Goal: Task Accomplishment & Management: Manage account settings

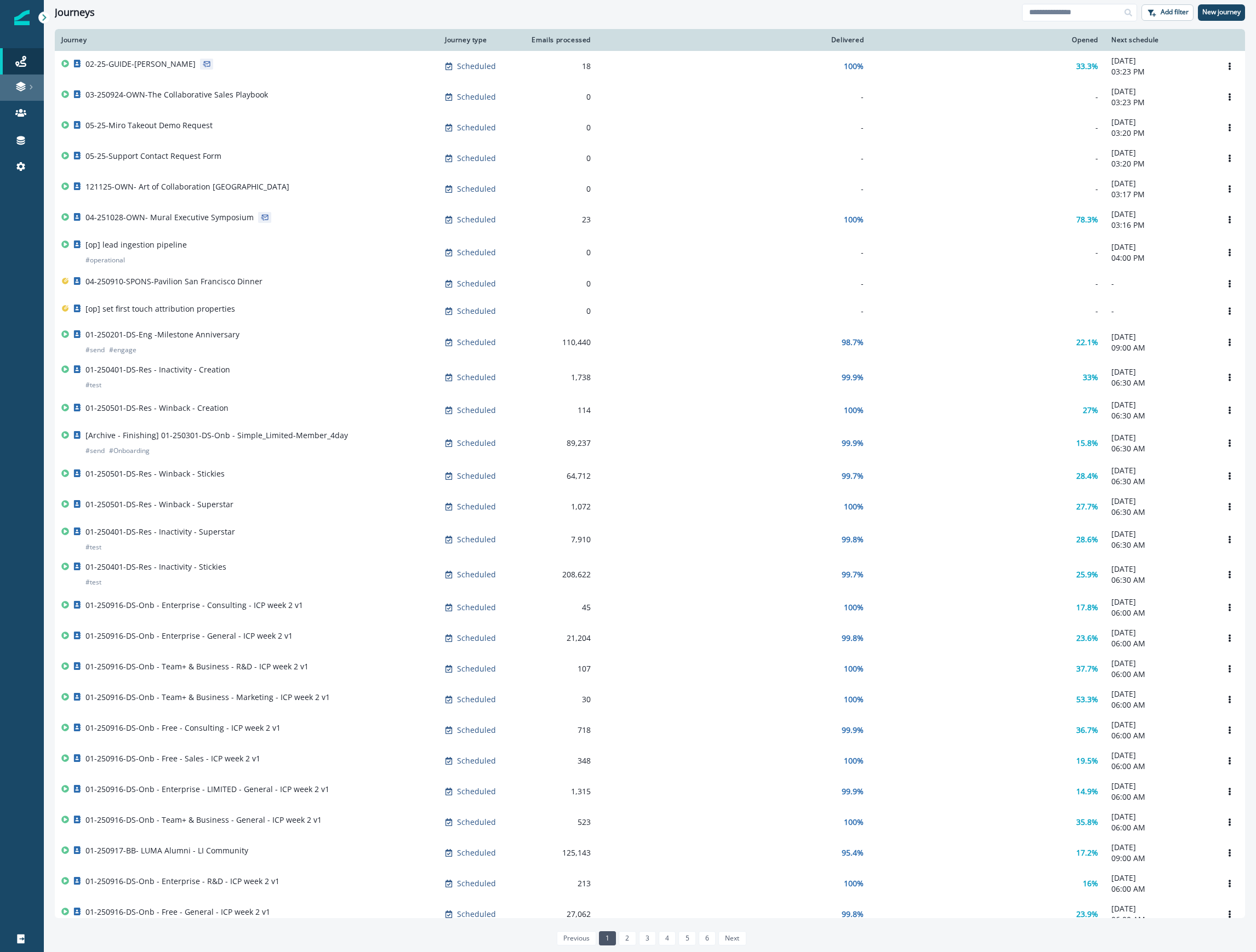
click at [31, 86] on icon at bounding box center [31, 88] width 3 height 5
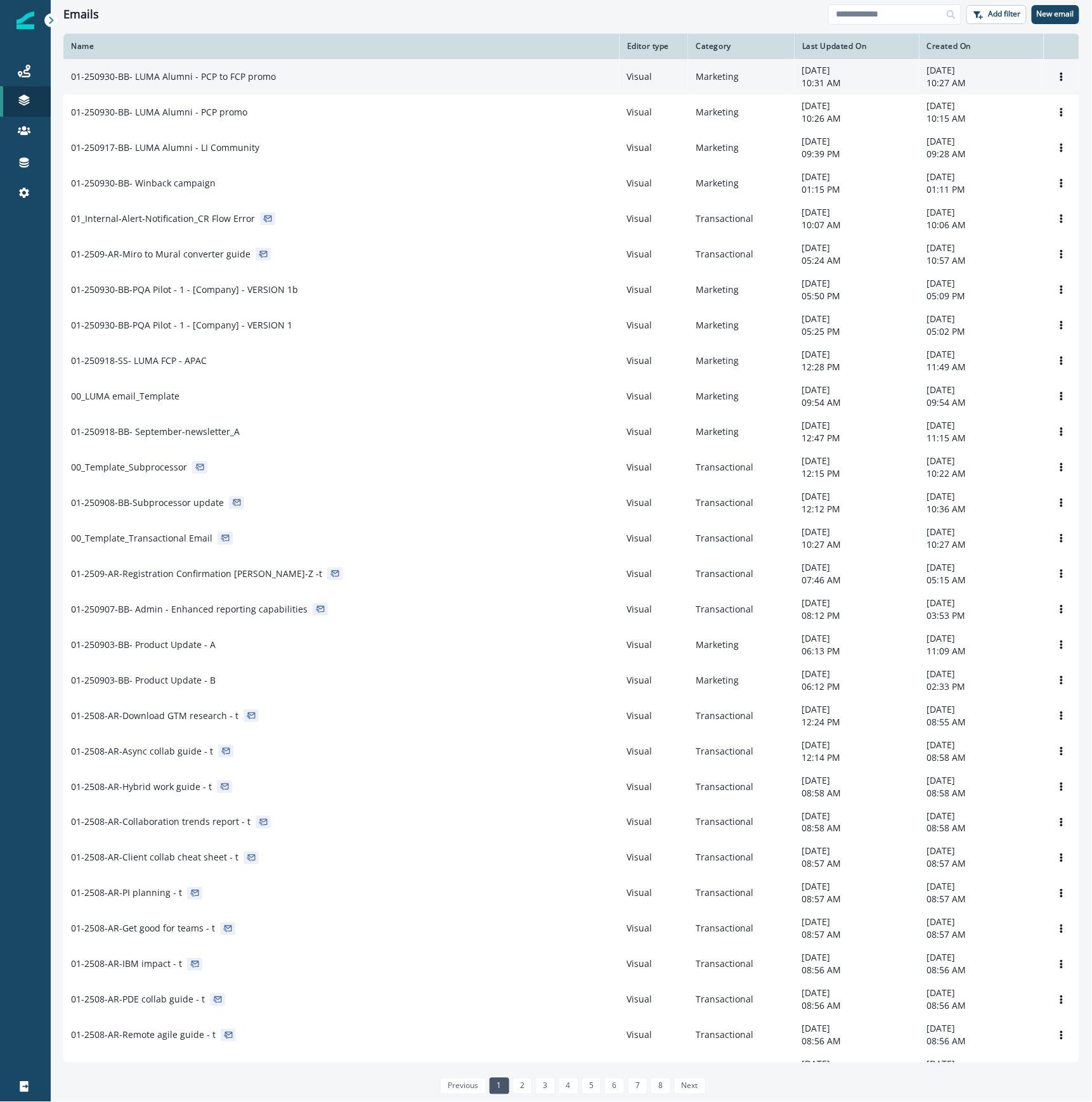
click at [301, 81] on div "01-250930-BB- LUMA Alumni - PCP to FCP promo" at bounding box center [341, 76] width 541 height 12
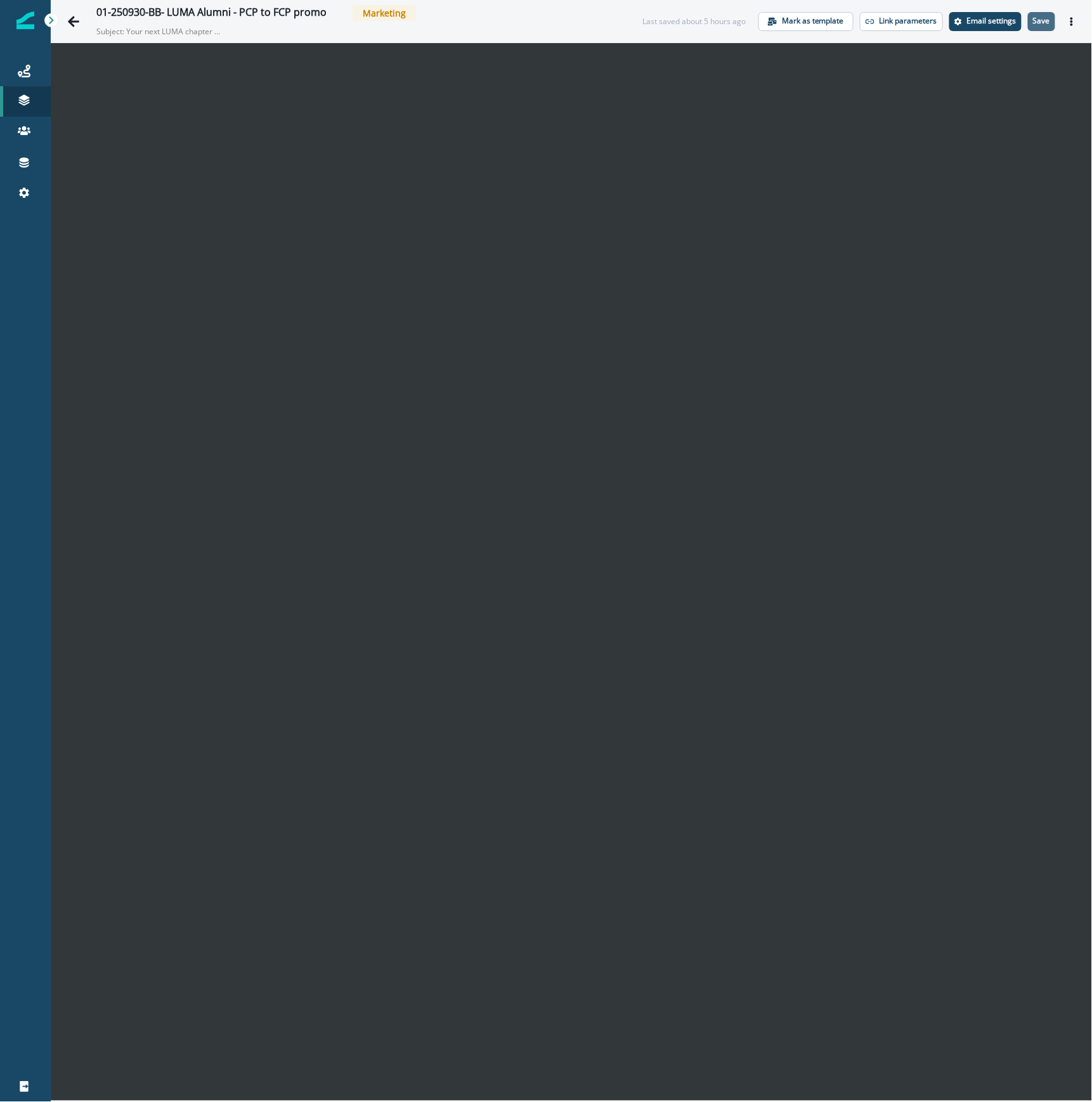
click at [1039, 17] on p "Save" at bounding box center [1042, 21] width 17 height 9
click at [1069, 18] on icon "Actions" at bounding box center [1072, 21] width 9 height 9
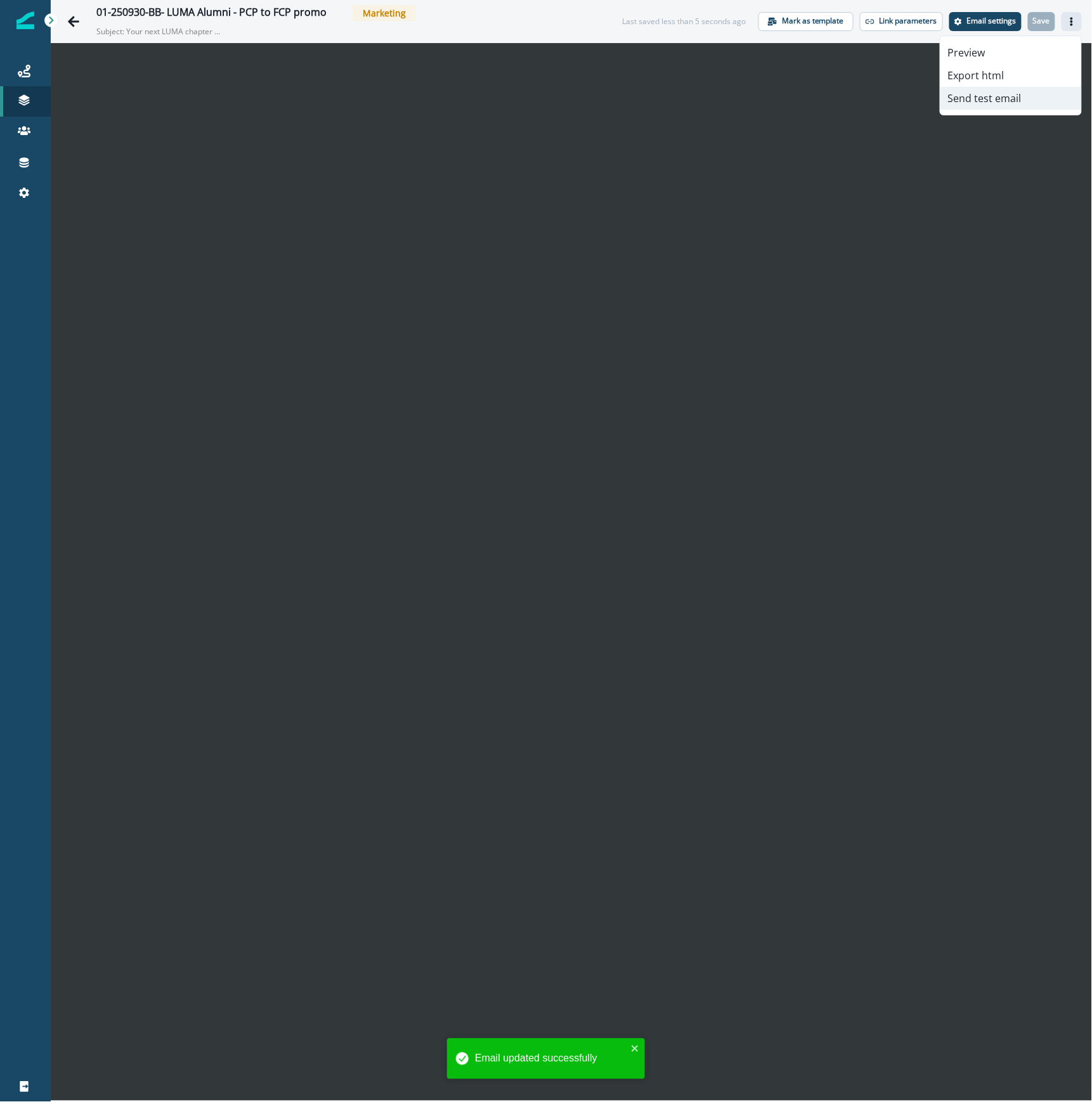
click at [1009, 98] on button "Send test email" at bounding box center [1011, 98] width 141 height 23
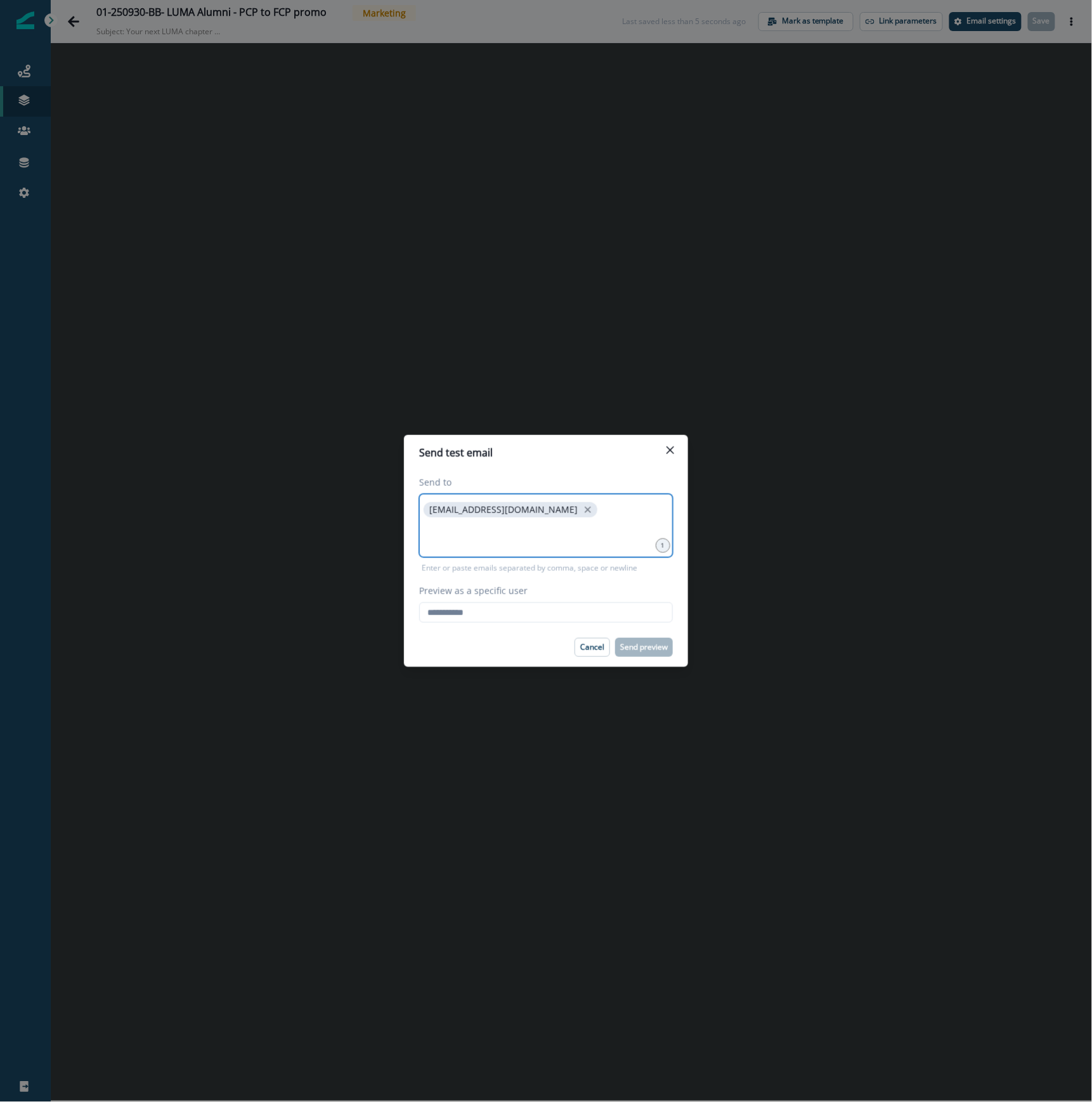
click at [450, 533] on input at bounding box center [546, 535] width 250 height 26
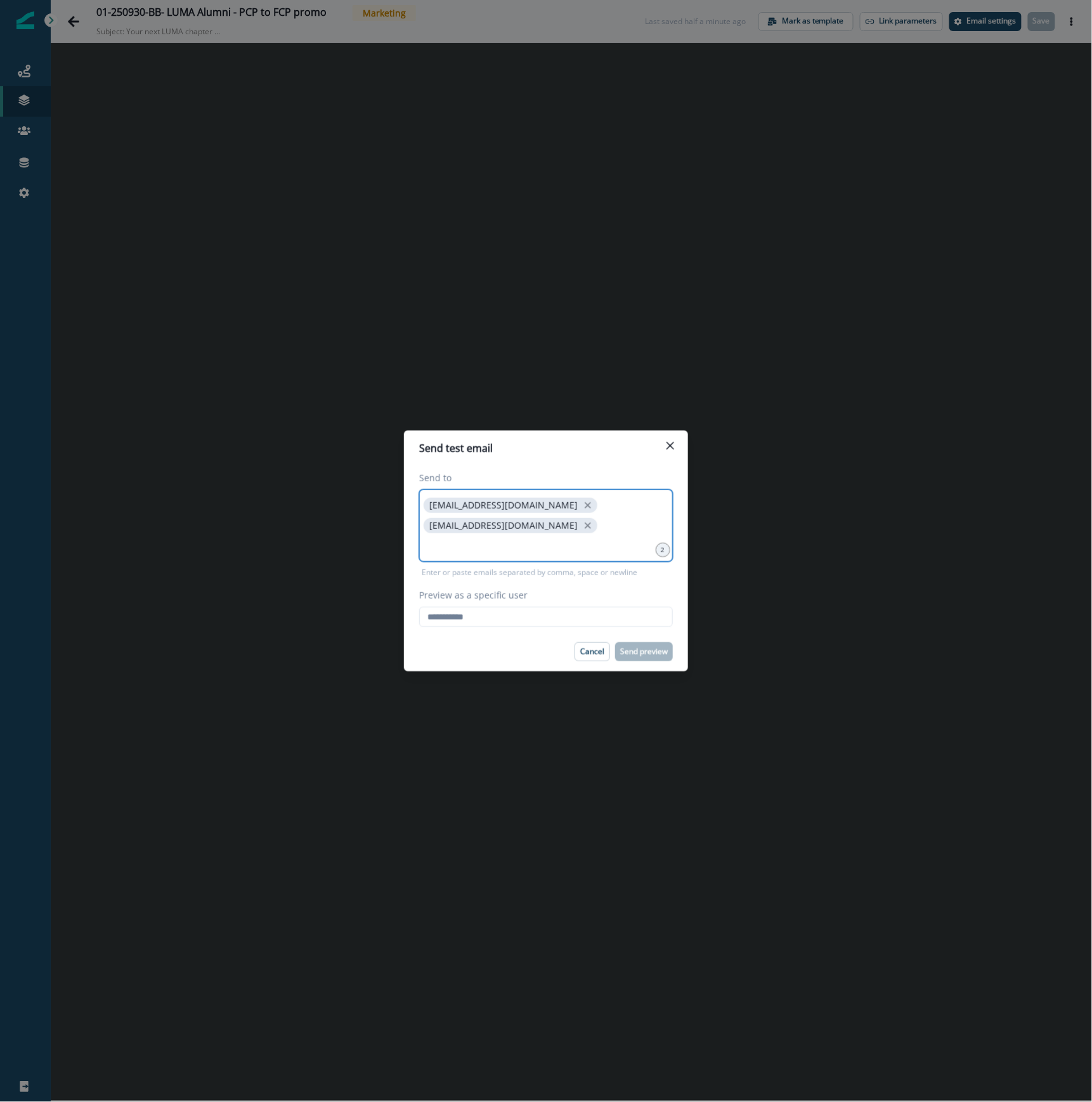
click at [518, 541] on input at bounding box center [546, 546] width 250 height 26
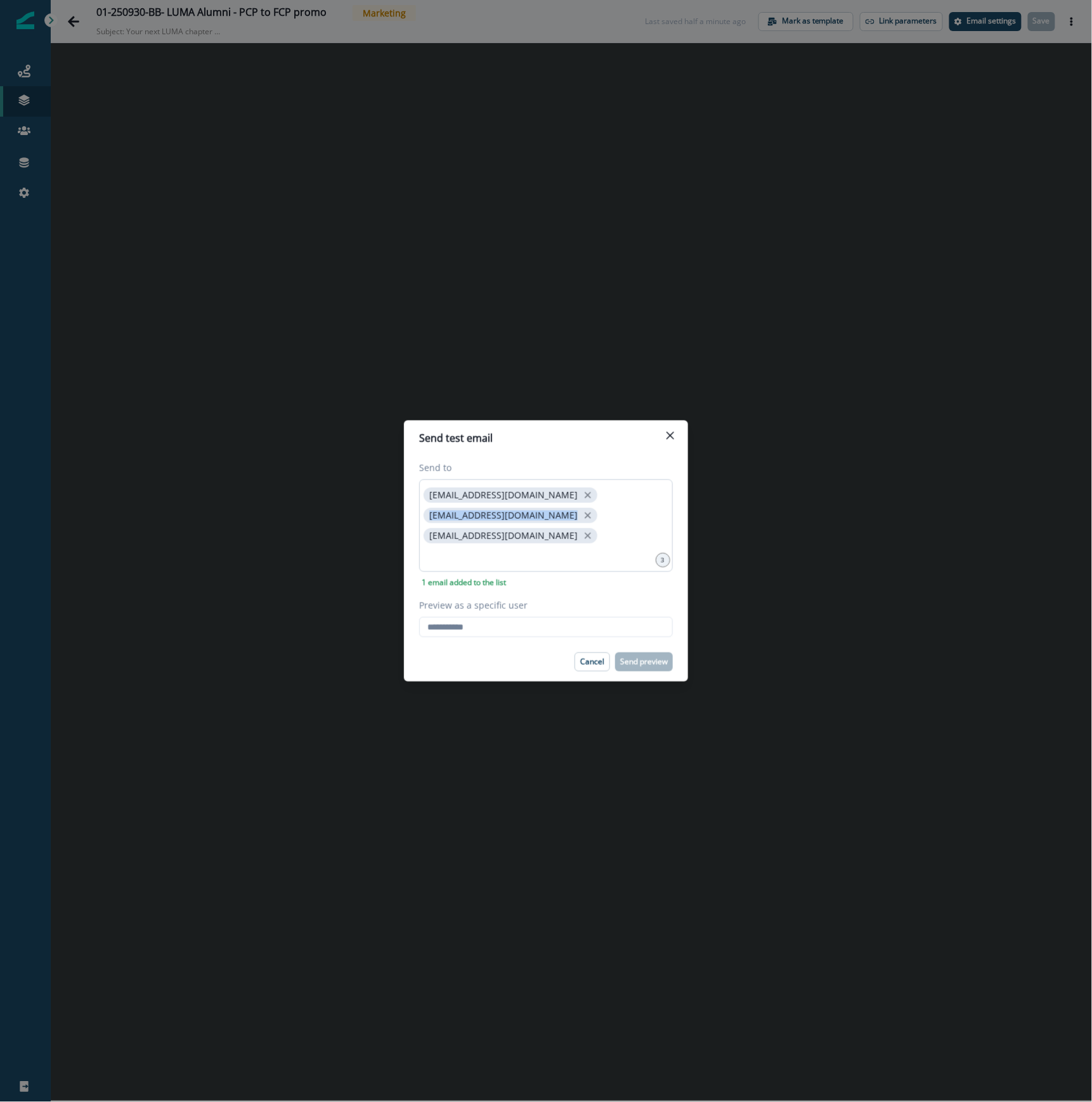
drag, startPoint x: 541, startPoint y: 527, endPoint x: 531, endPoint y: 500, distance: 28.8
click at [531, 500] on div "[EMAIL_ADDRESS][DOMAIN_NAME] [EMAIL_ADDRESS][DOMAIN_NAME] [EMAIL_ADDRESS][DOMAI…" at bounding box center [546, 525] width 253 height 93
click at [499, 617] on input "Preview as a specific user" at bounding box center [546, 627] width 253 height 20
type input "**********"
click at [465, 660] on div "Cancel Send preview" at bounding box center [546, 662] width 253 height 19
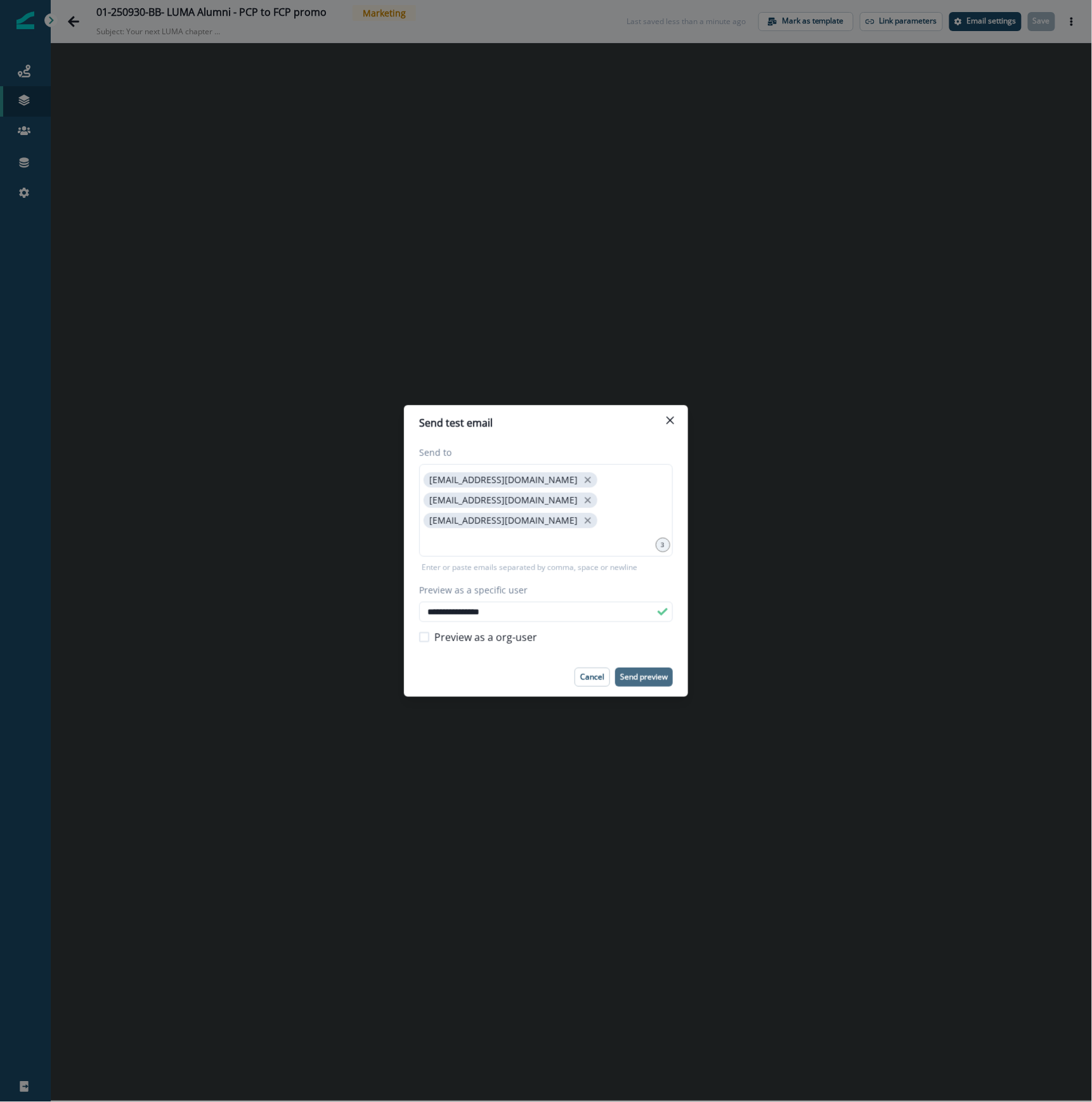
click at [650, 673] on p "Send preview" at bounding box center [644, 677] width 47 height 9
click at [675, 431] on button "Close" at bounding box center [671, 421] width 20 height 20
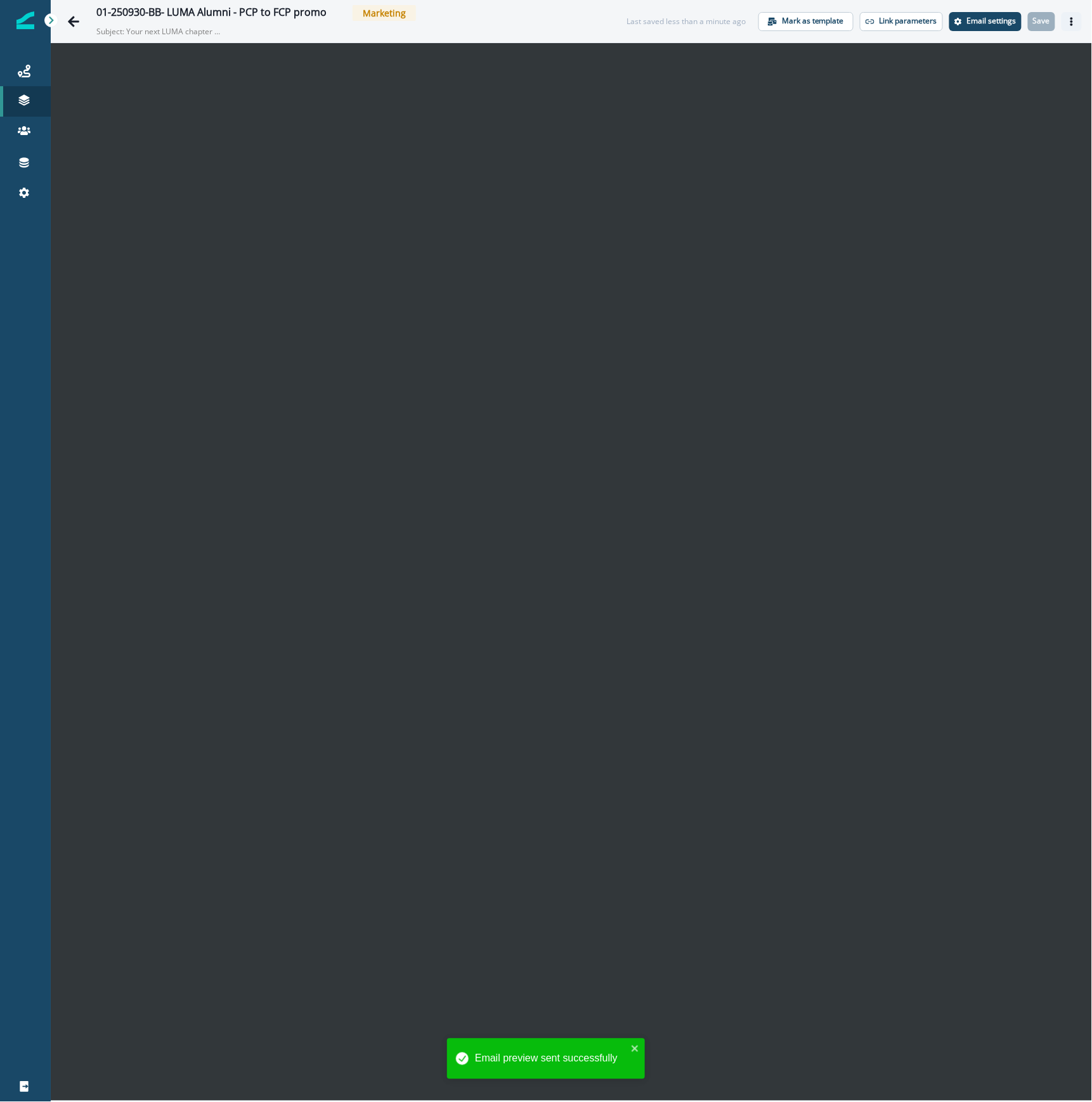
click at [1064, 19] on button "Actions" at bounding box center [1072, 21] width 20 height 19
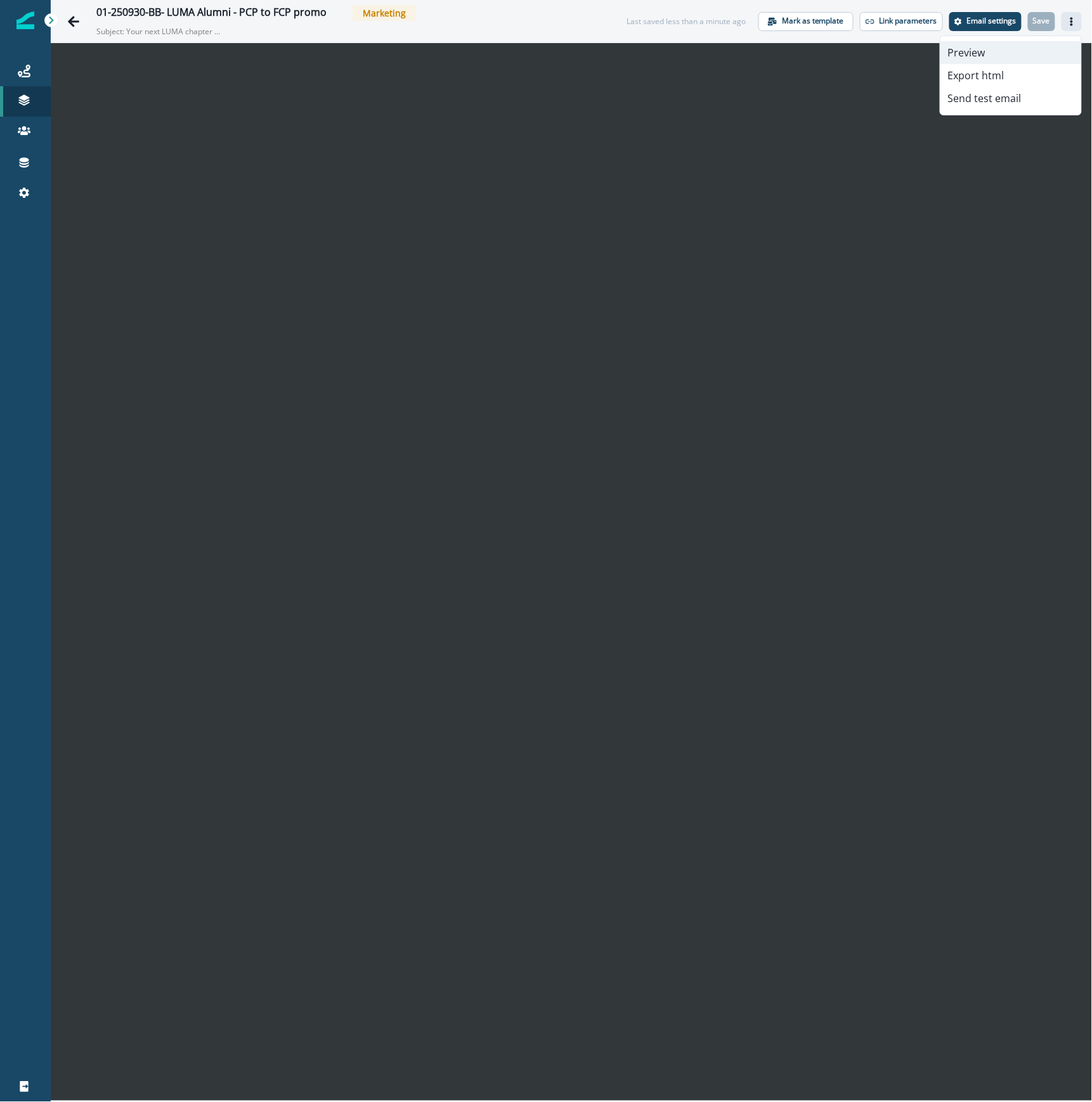
click at [1000, 54] on button "Preview" at bounding box center [1011, 52] width 141 height 23
click at [69, 18] on icon "Go back" at bounding box center [73, 21] width 12 height 12
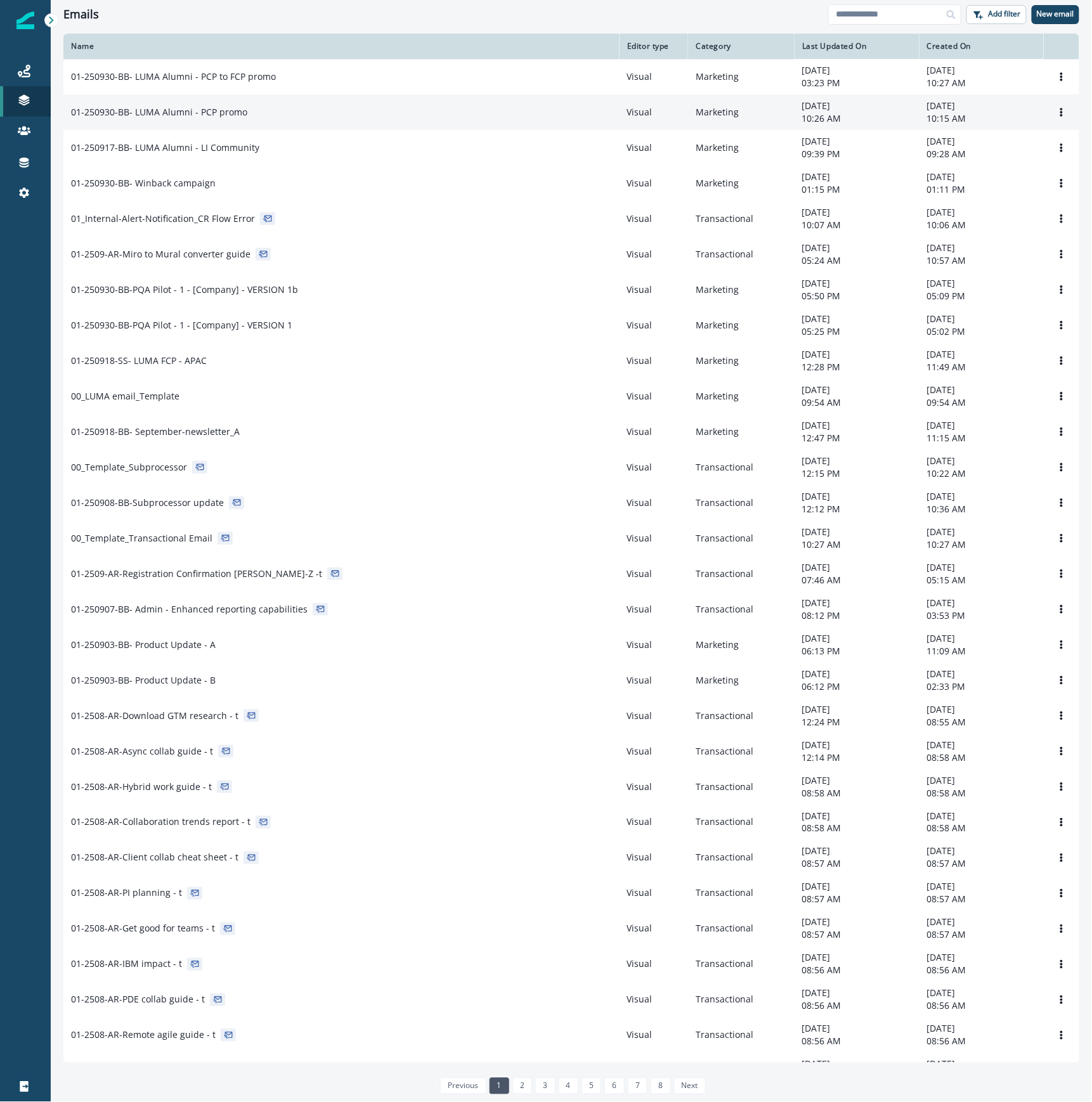
click at [368, 118] on div "01-250930-BB- LUMA Alumni - PCP promo" at bounding box center [341, 112] width 541 height 12
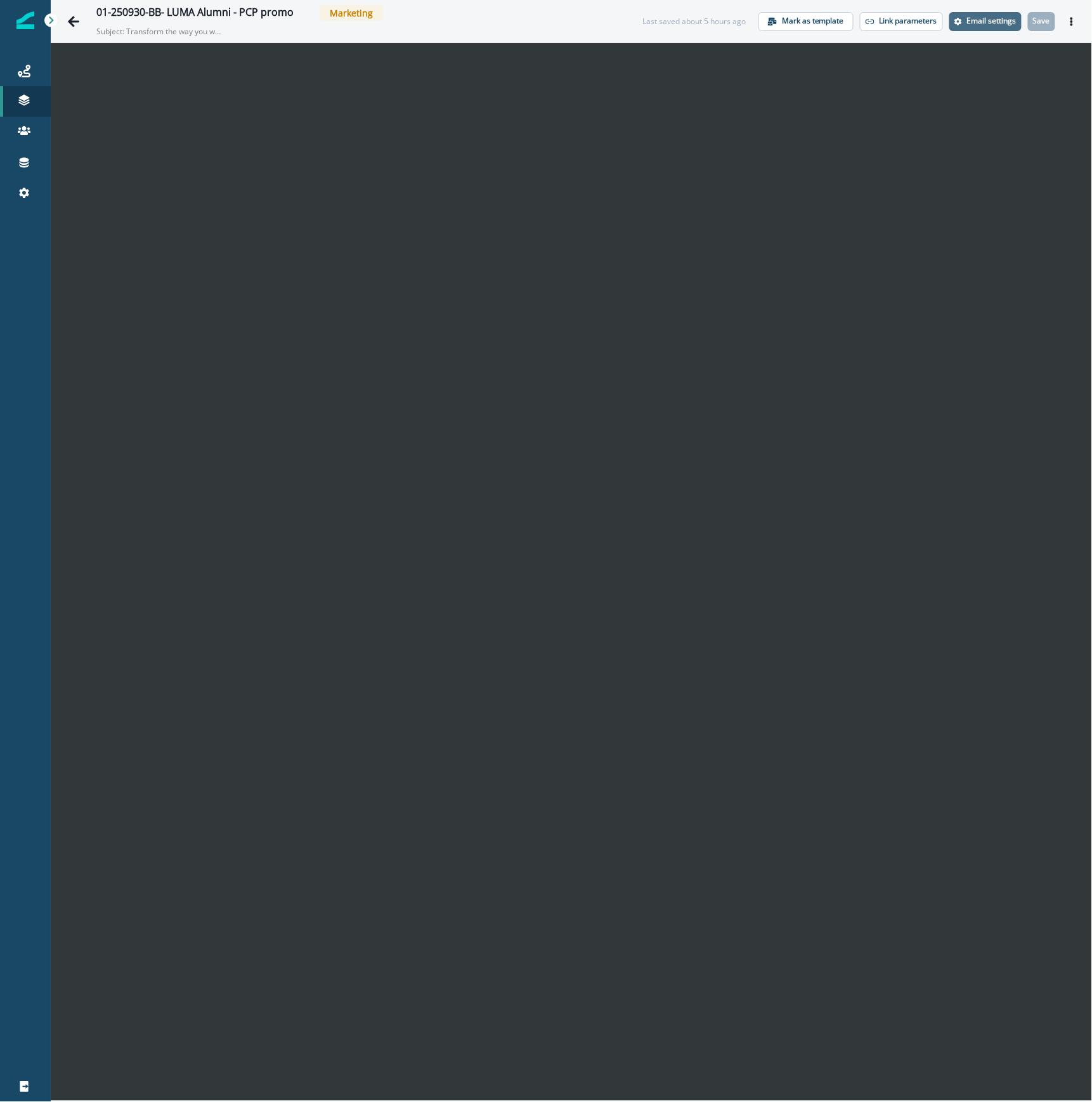
click at [977, 23] on p "Email settings" at bounding box center [992, 21] width 50 height 9
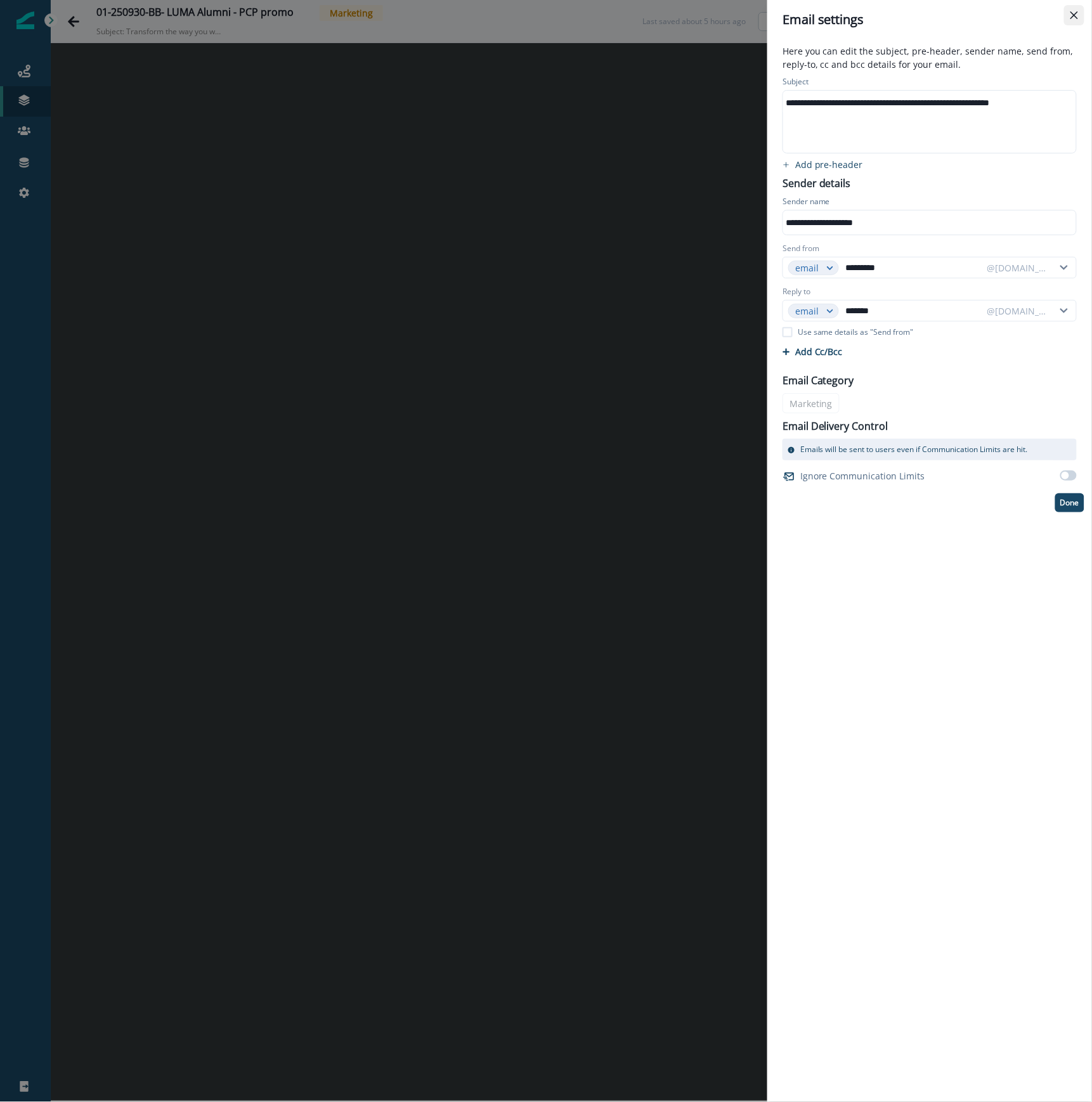
click at [1076, 17] on icon "Close" at bounding box center [1074, 15] width 7 height 7
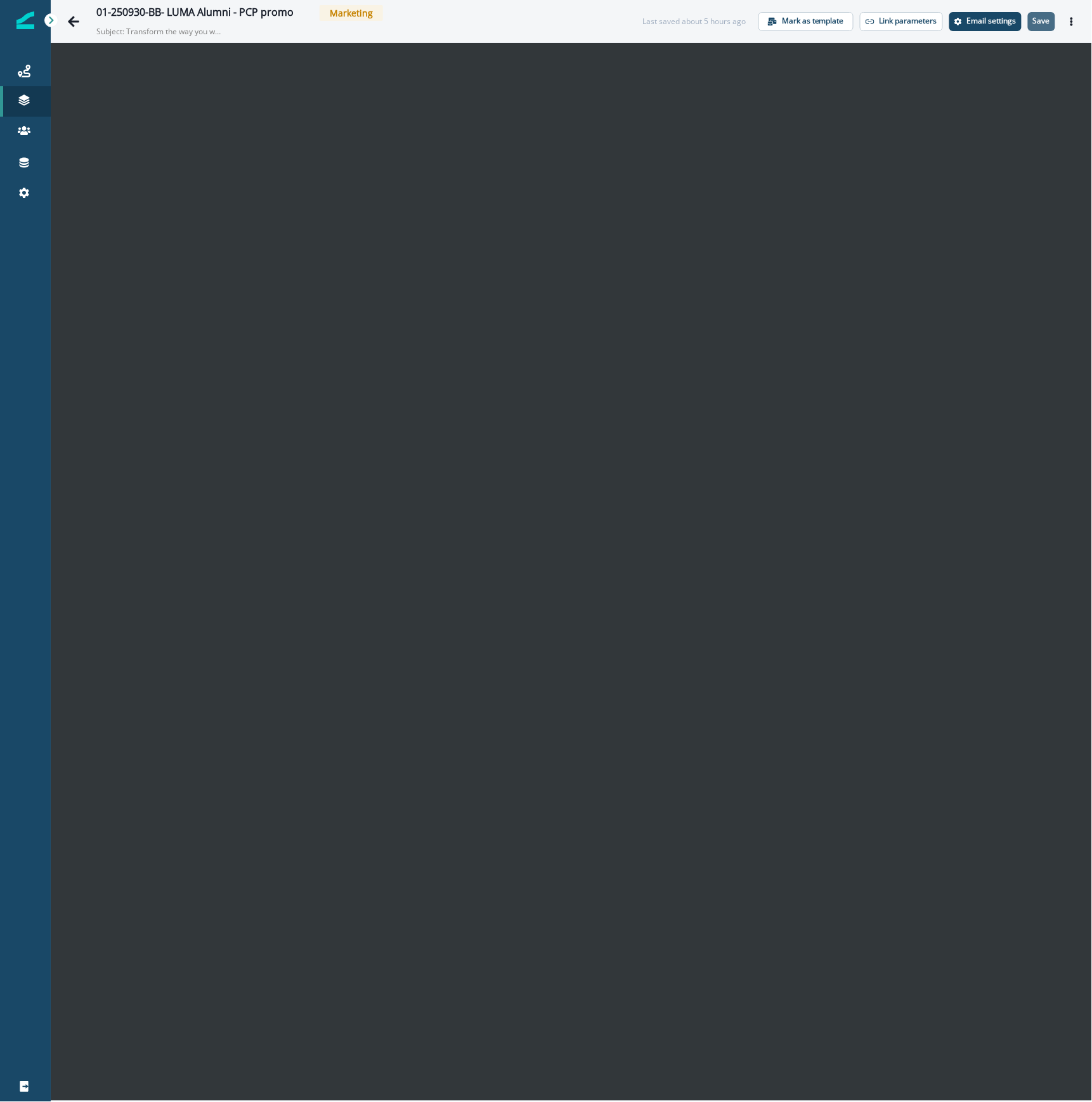
click at [1044, 20] on p "Save" at bounding box center [1042, 21] width 17 height 9
click at [1077, 17] on icon "Actions" at bounding box center [1072, 21] width 9 height 9
click at [1010, 48] on button "Preview" at bounding box center [1011, 52] width 141 height 23
click at [1077, 23] on button "Actions" at bounding box center [1072, 21] width 20 height 19
click at [1031, 90] on button "Send test email" at bounding box center [1011, 98] width 141 height 23
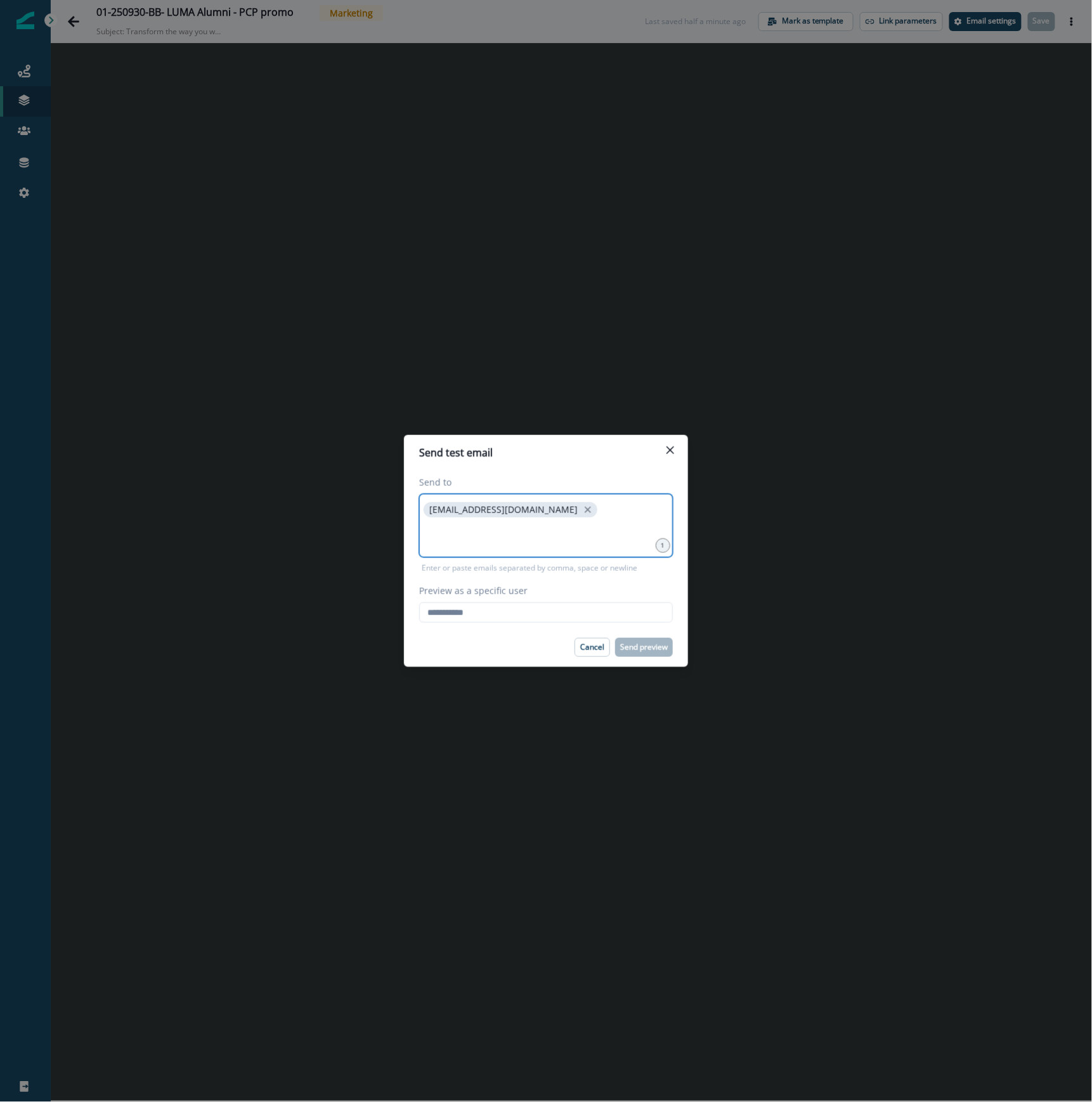
click at [465, 537] on input at bounding box center [546, 535] width 250 height 26
click at [455, 535] on input "****" at bounding box center [546, 535] width 250 height 26
type input "**********"
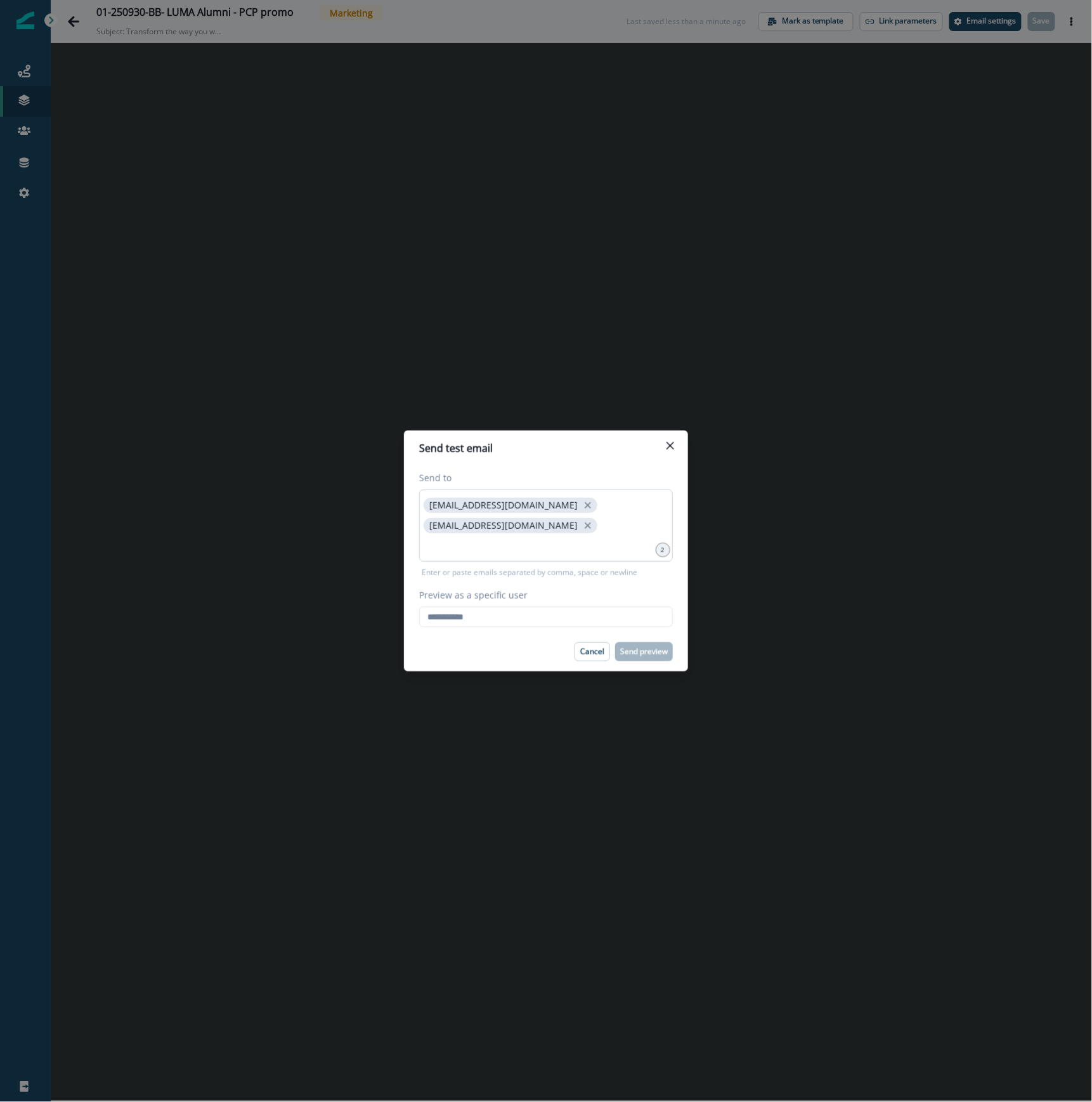
click at [646, 510] on div "[EMAIL_ADDRESS][DOMAIN_NAME] [EMAIL_ADDRESS][DOMAIN_NAME]" at bounding box center [546, 525] width 253 height 72
click at [641, 513] on div "[EMAIL_ADDRESS][DOMAIN_NAME] [EMAIL_ADDRESS][DOMAIN_NAME]" at bounding box center [546, 525] width 253 height 72
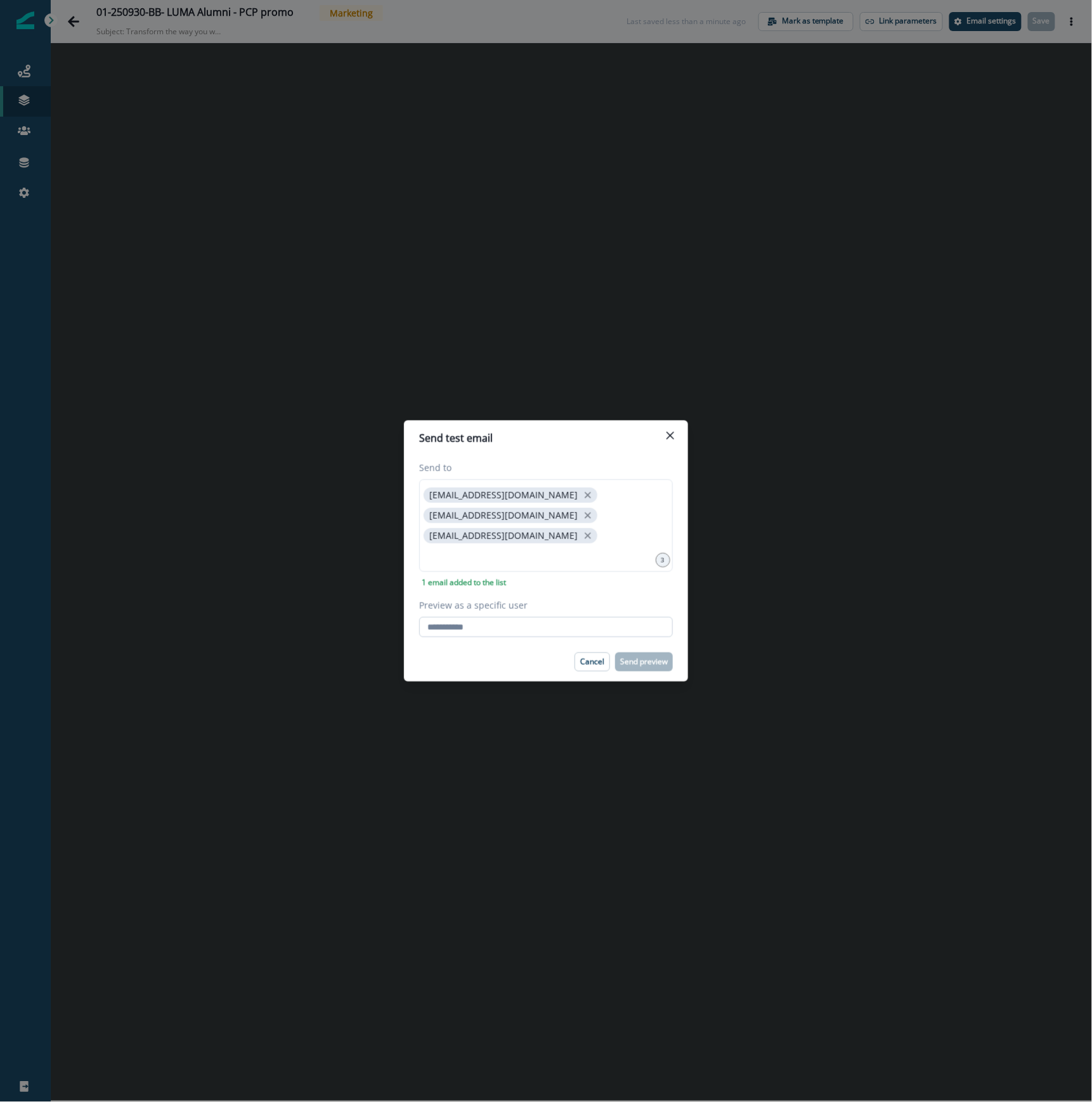
click at [475, 617] on input "Preview as a specific user" at bounding box center [546, 627] width 253 height 20
type input "**********"
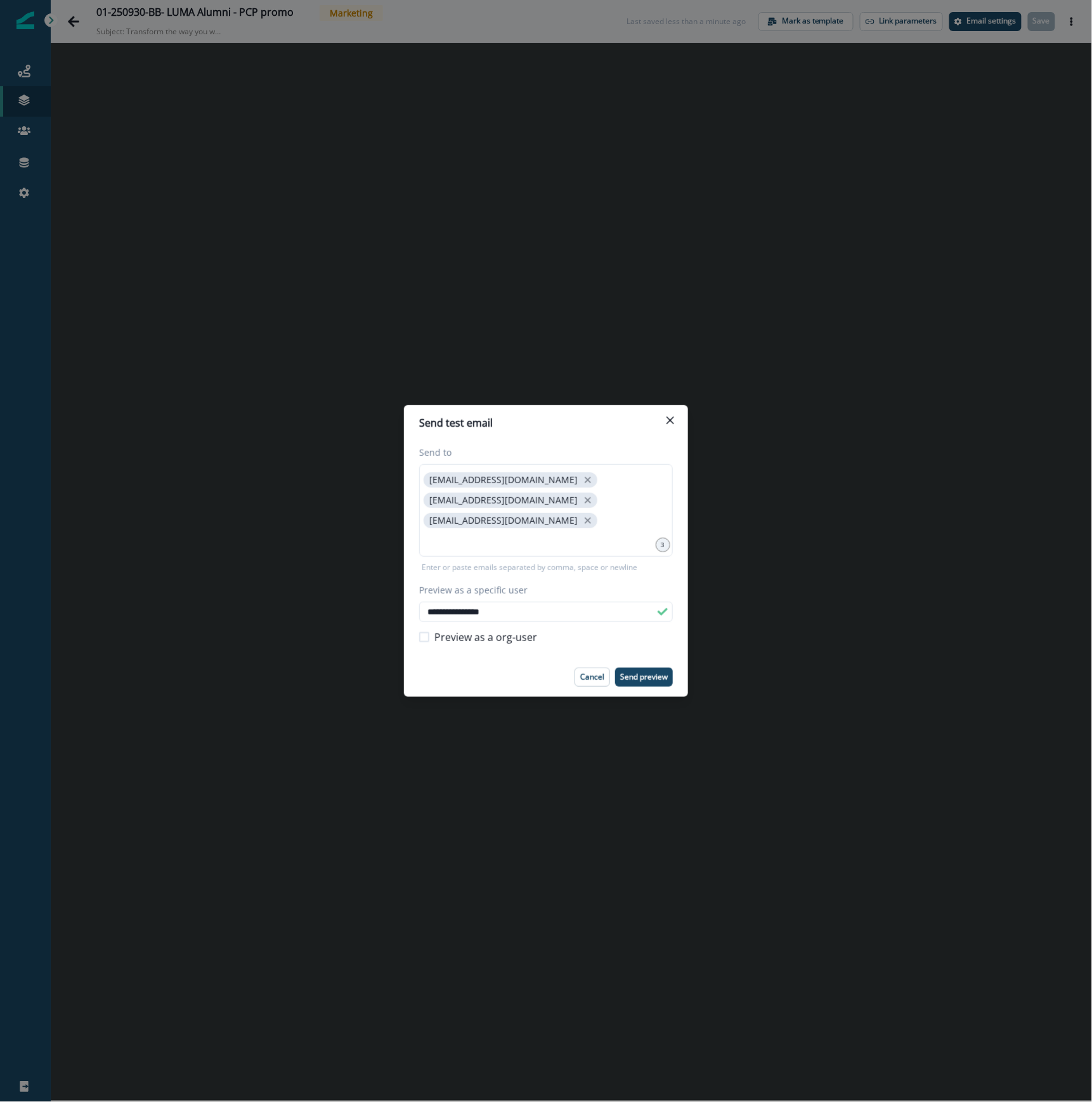
drag, startPoint x: 465, startPoint y: 661, endPoint x: 483, endPoint y: 657, distance: 18.4
click at [465, 667] on div "Cancel Send preview" at bounding box center [546, 677] width 253 height 19
click at [645, 673] on p "Send preview" at bounding box center [644, 677] width 47 height 9
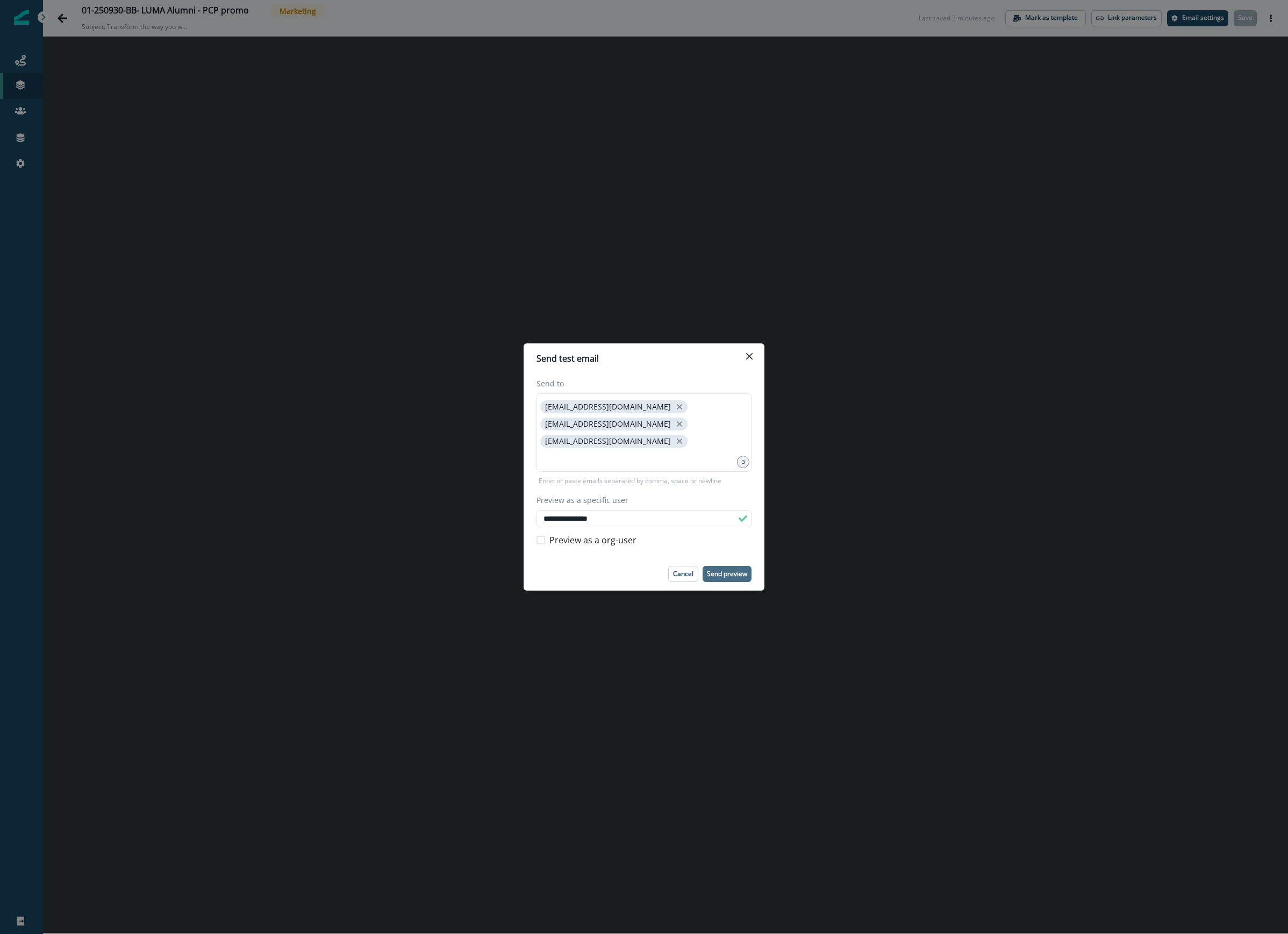
click at [933, 370] on div "**********" at bounding box center [644, 467] width 1288 height 934
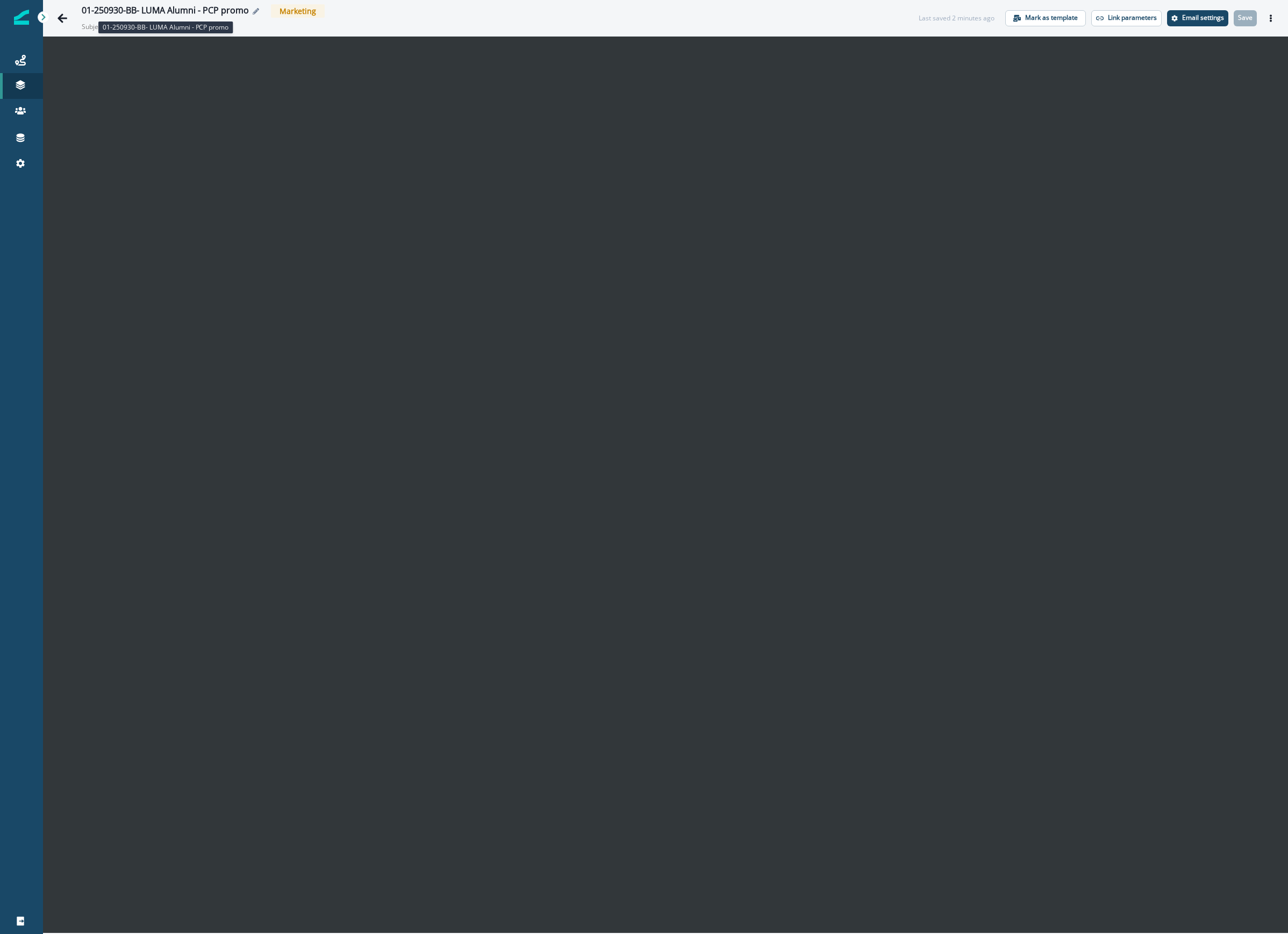
click at [192, 10] on div "01-250930-BB- LUMA Alumni - PCP promo" at bounding box center [165, 11] width 167 height 12
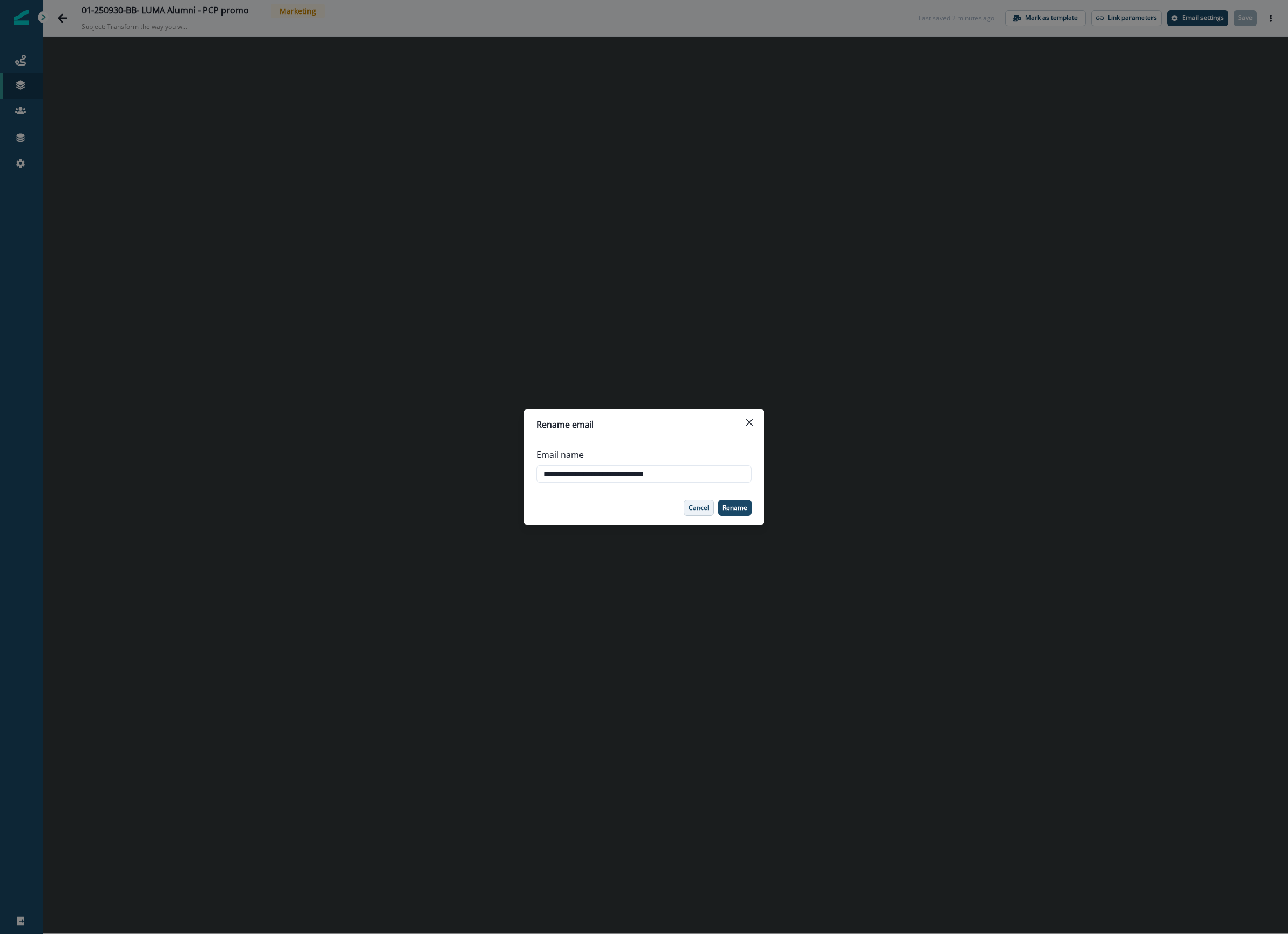
click at [701, 508] on p "Cancel" at bounding box center [698, 508] width 20 height 7
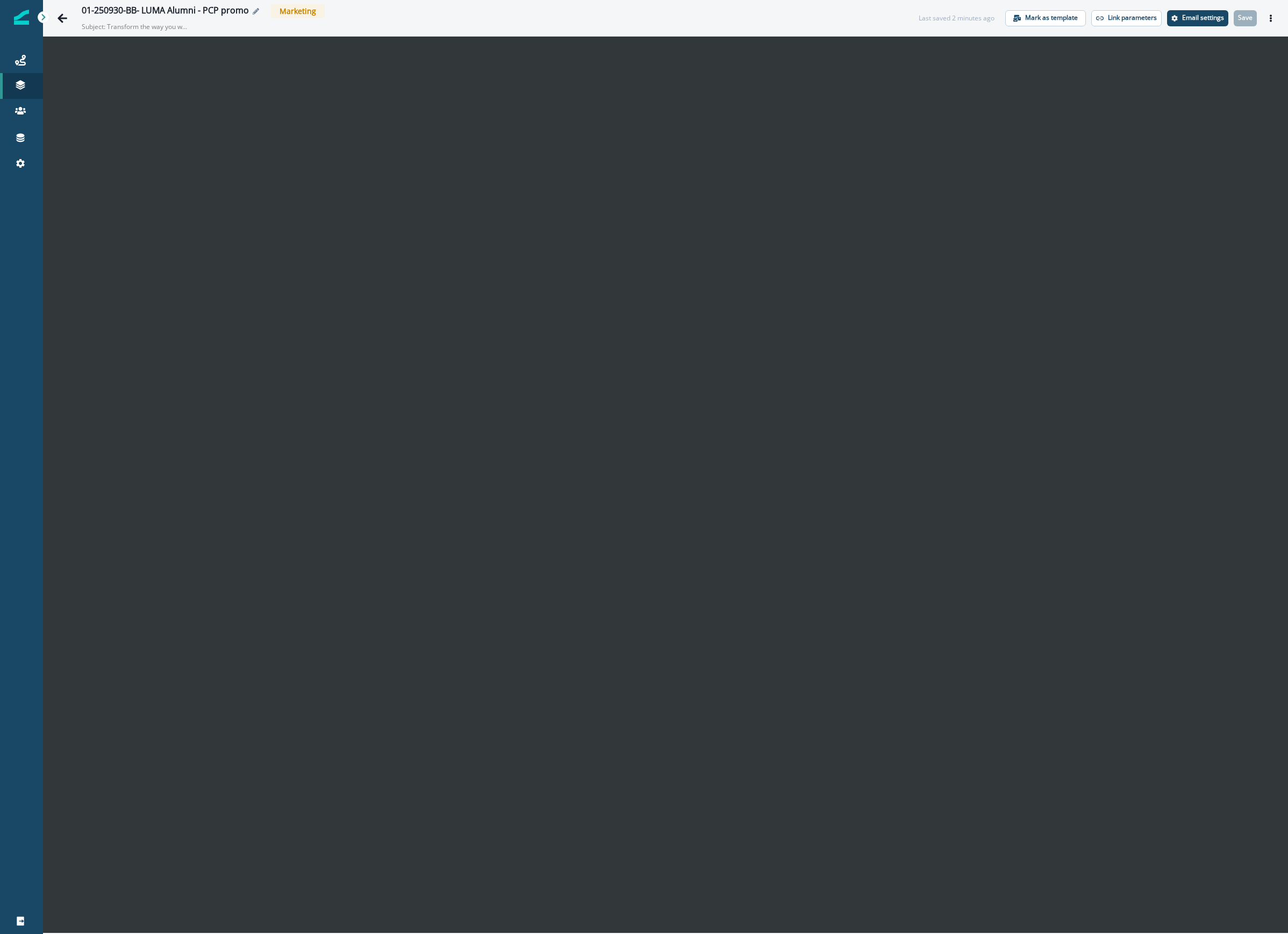
click at [255, 9] on icon "Edit name" at bounding box center [256, 11] width 6 height 6
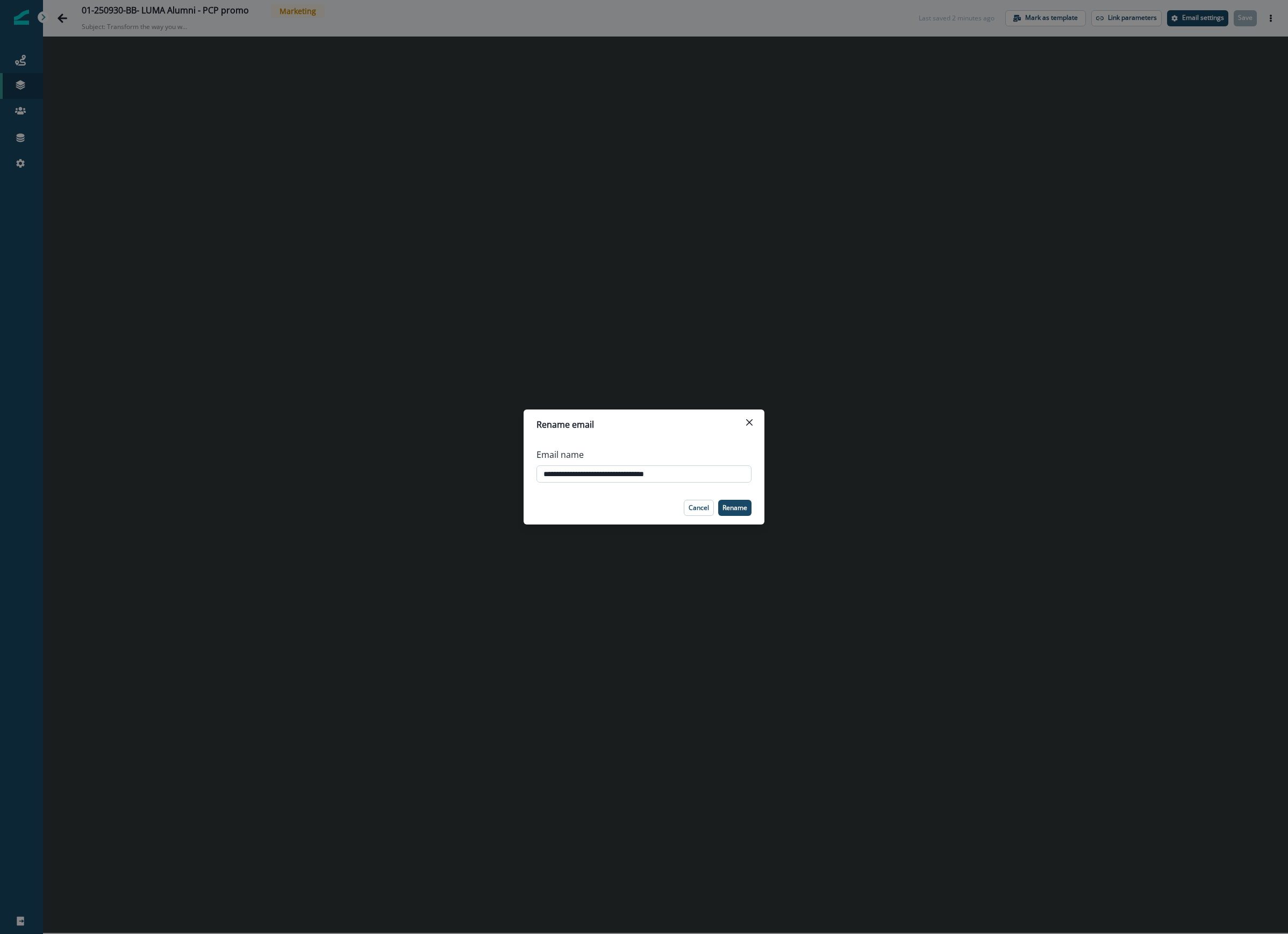
drag, startPoint x: 645, startPoint y: 472, endPoint x: 622, endPoint y: 470, distance: 23.1
click at [622, 470] on input "**********" at bounding box center [644, 474] width 215 height 17
type input "**********"
click at [737, 499] on footer "Cancel Rename" at bounding box center [644, 508] width 241 height 33
click at [751, 515] on footer "Cancel Rename" at bounding box center [644, 508] width 241 height 33
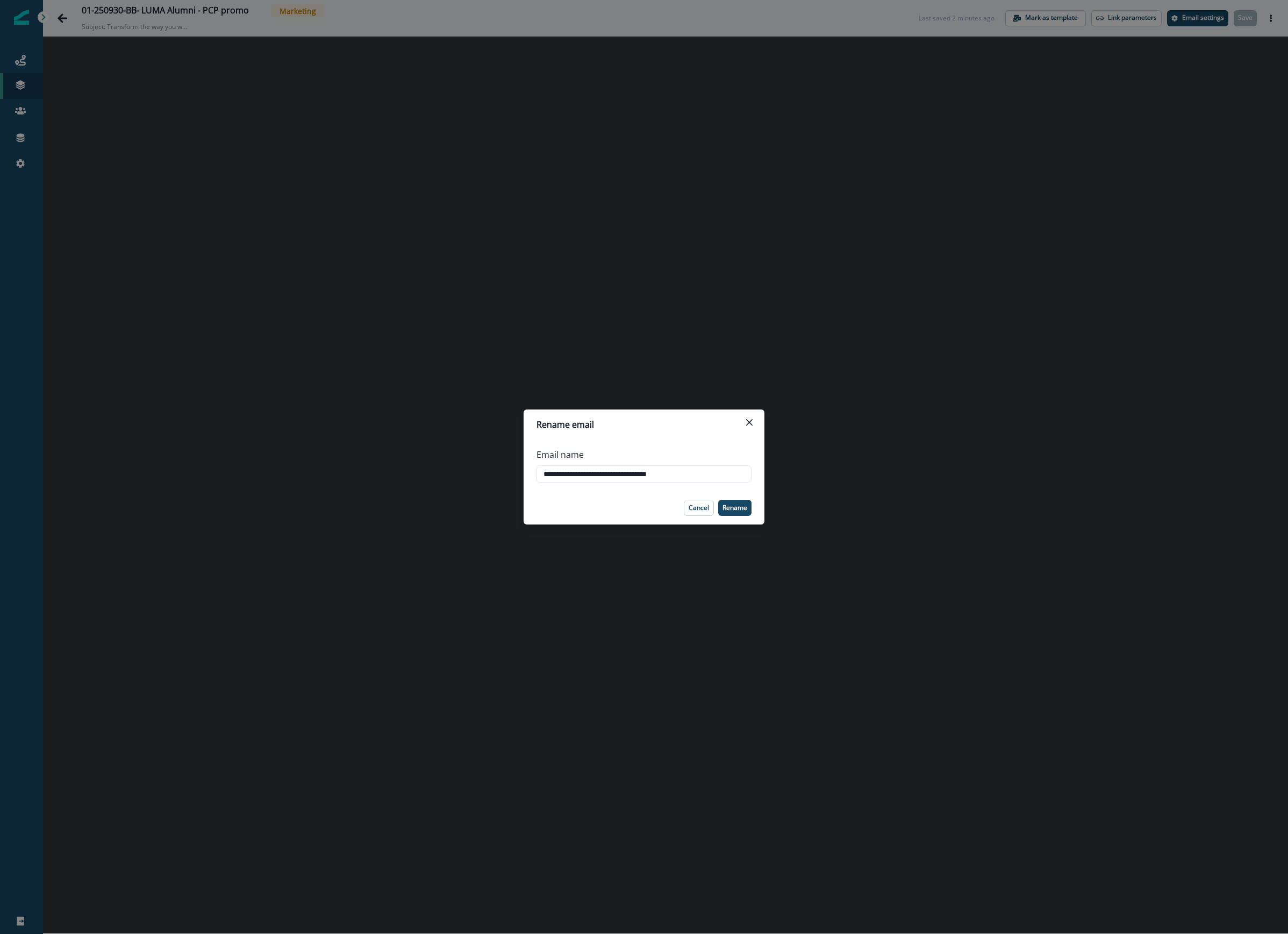
click at [740, 506] on p "Rename" at bounding box center [735, 508] width 25 height 7
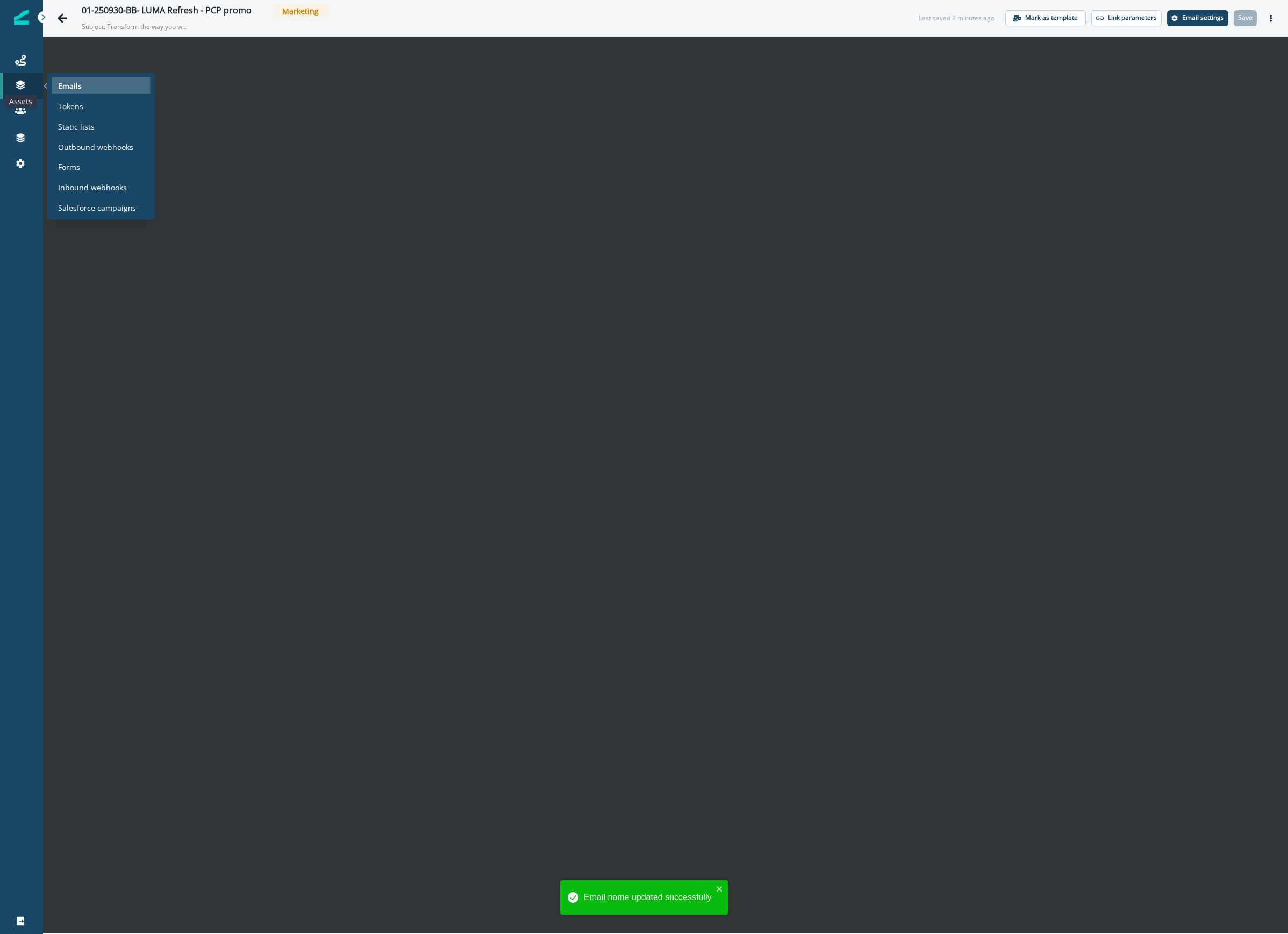
drag, startPoint x: 22, startPoint y: 89, endPoint x: 67, endPoint y: 85, distance: 45.2
click at [22, 89] on icon at bounding box center [20, 88] width 9 height 3
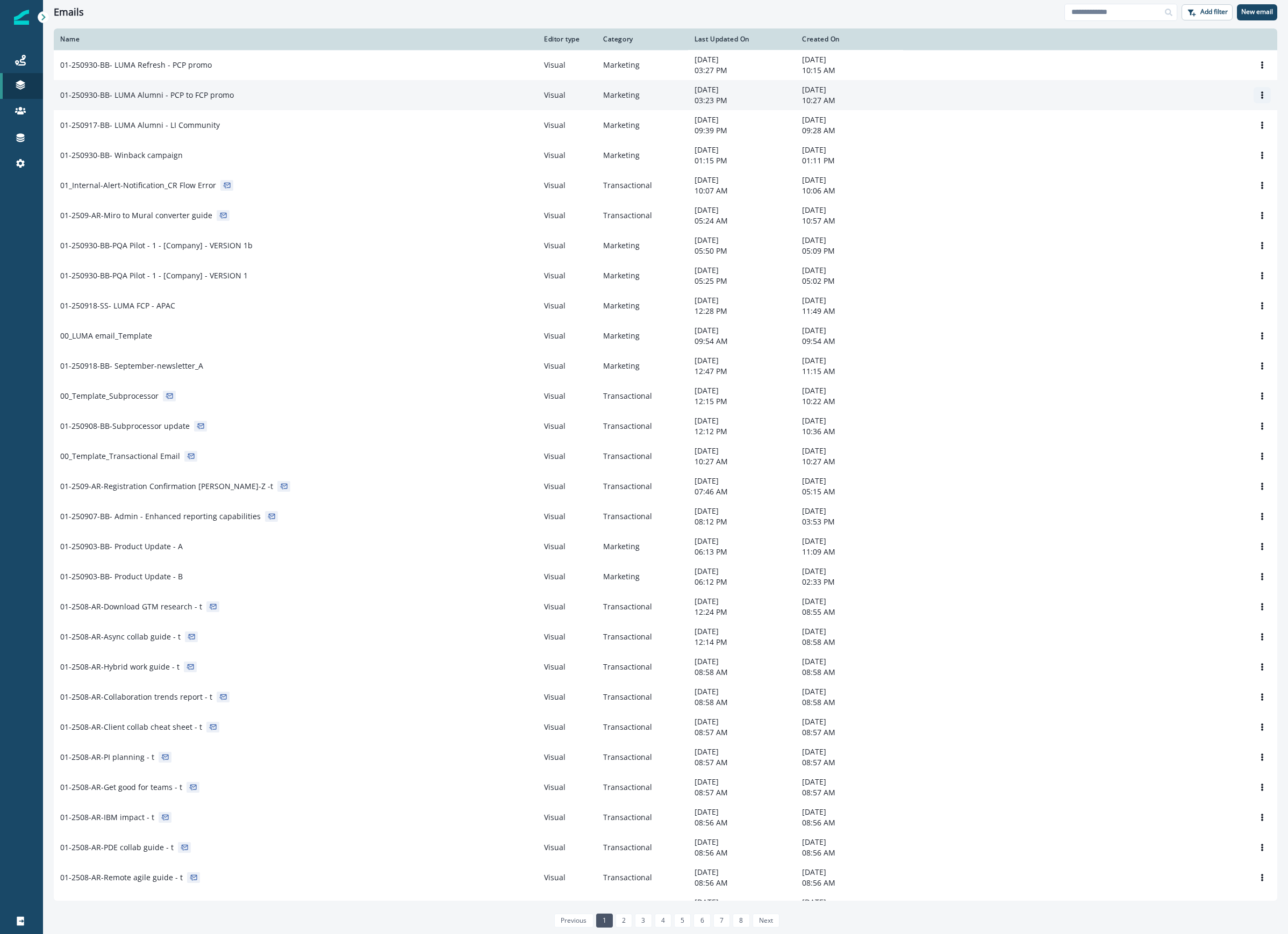
click at [1231, 97] on icon "Options" at bounding box center [1262, 95] width 7 height 7
click at [1187, 141] on button "Rename" at bounding box center [1199, 140] width 119 height 17
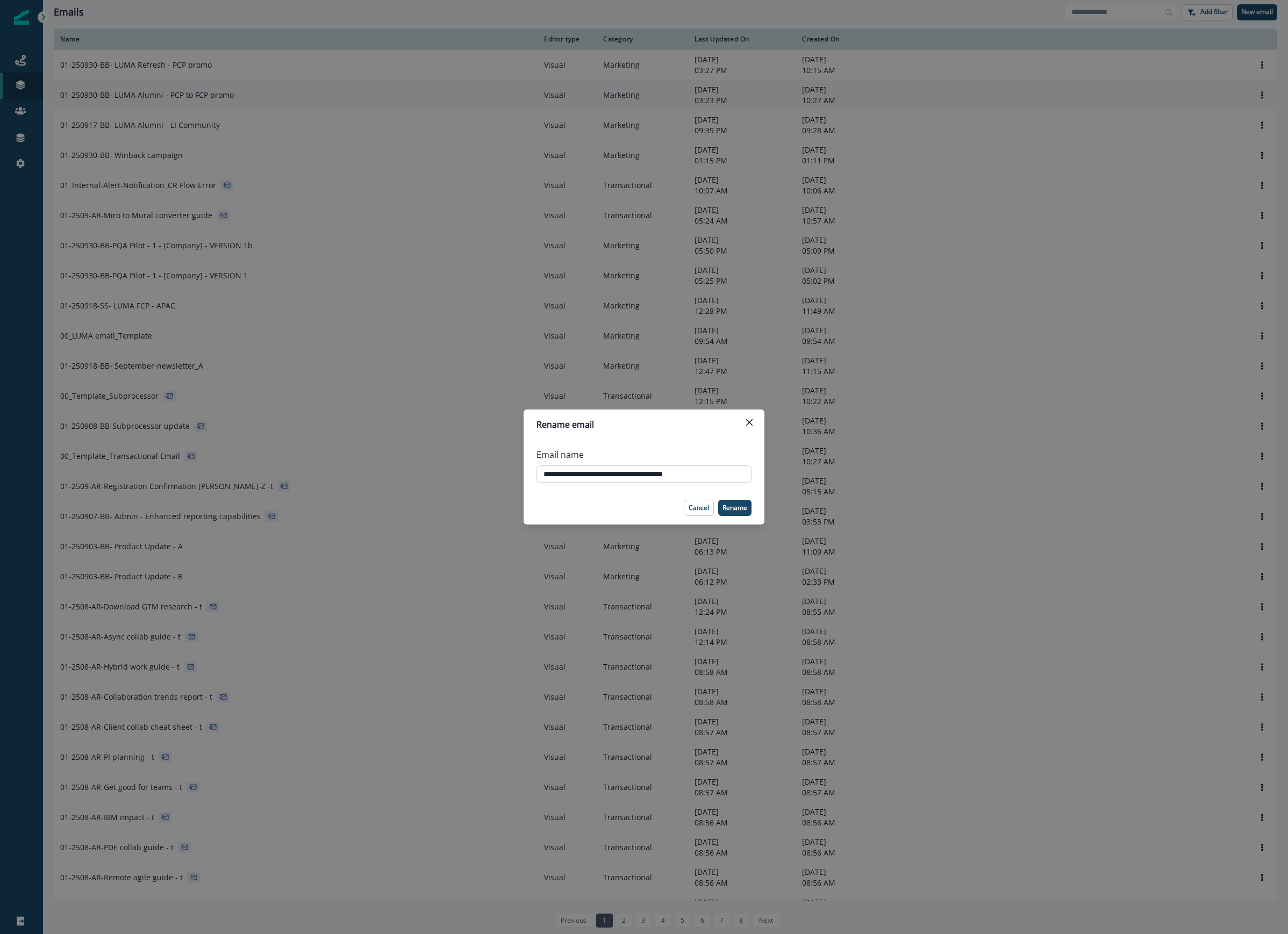
drag, startPoint x: 646, startPoint y: 474, endPoint x: 622, endPoint y: 473, distance: 24.0
click at [622, 473] on input "**********" at bounding box center [644, 474] width 215 height 17
type input "**********"
click at [748, 509] on button "Rename" at bounding box center [735, 508] width 33 height 16
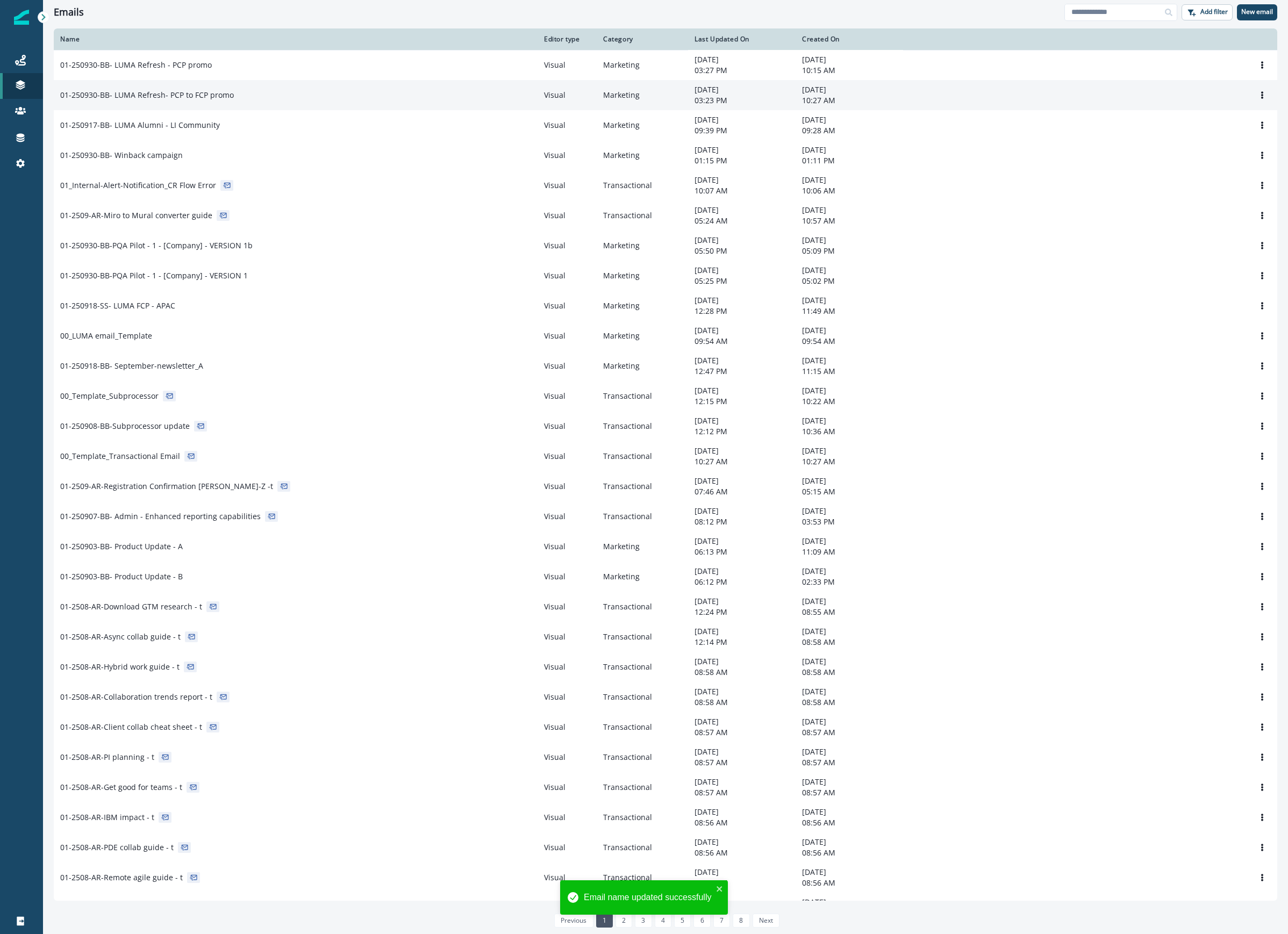
click at [229, 99] on p "01-250930-BB- LUMA Refresh- PCP to FCP promo" at bounding box center [147, 95] width 173 height 11
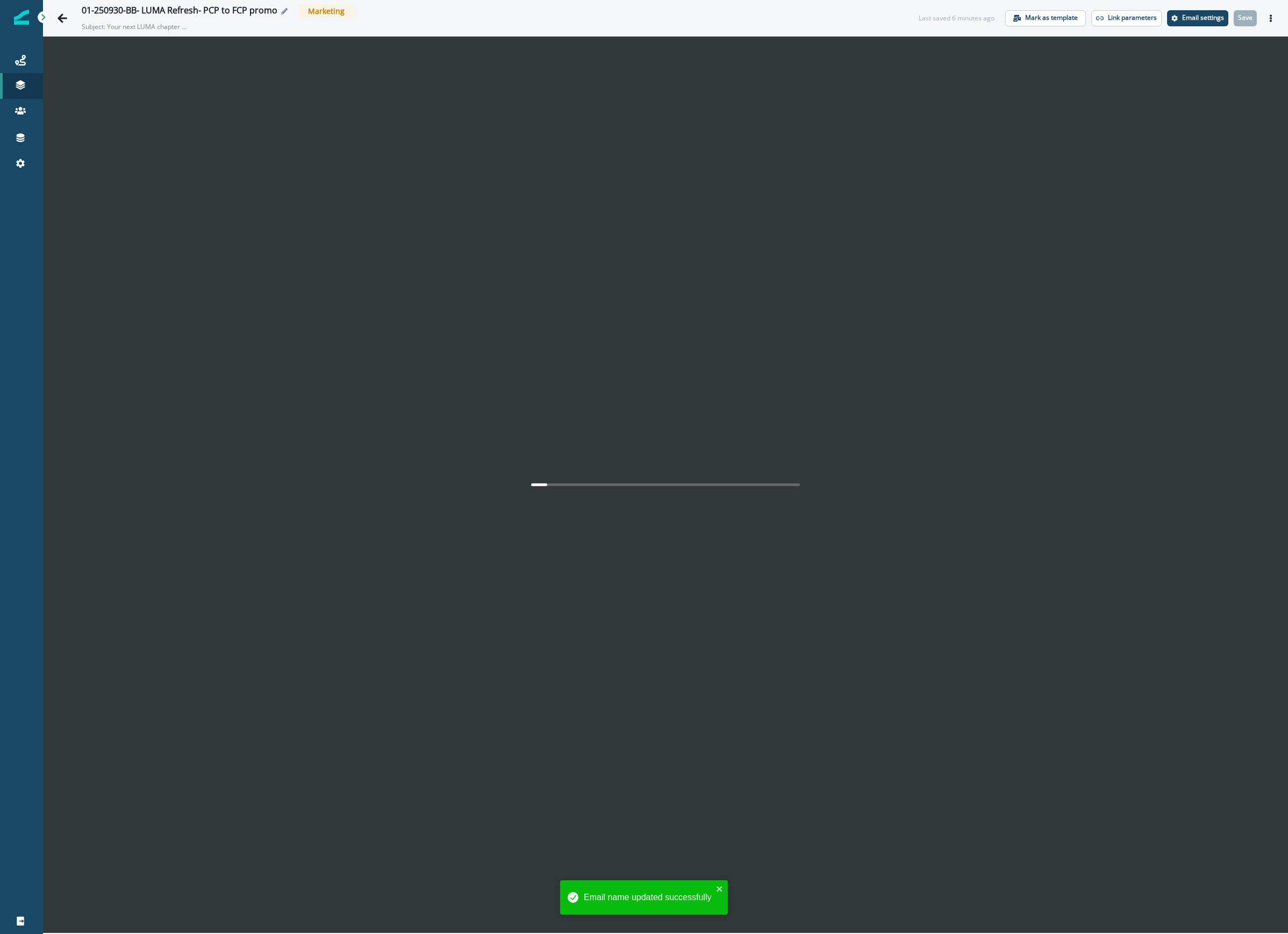
click at [288, 9] on button "Edit name" at bounding box center [284, 11] width 14 height 6
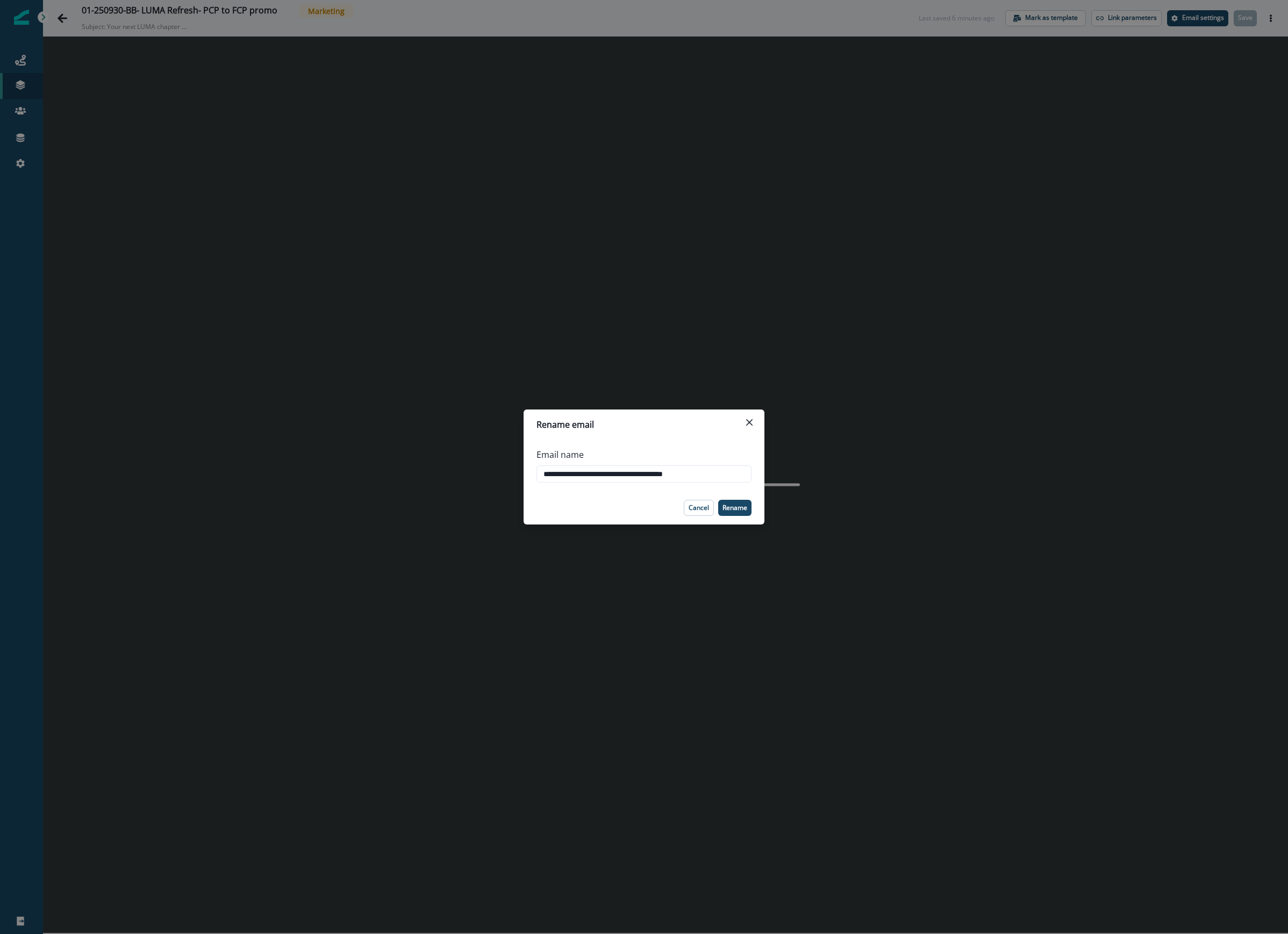
drag, startPoint x: 709, startPoint y: 461, endPoint x: 435, endPoint y: 462, distance: 274.0
click at [337, 463] on div "**********" at bounding box center [644, 467] width 1288 height 934
drag, startPoint x: 745, startPoint y: 475, endPoint x: 734, endPoint y: 476, distance: 11.0
click at [734, 476] on input "**********" at bounding box center [644, 474] width 215 height 17
drag, startPoint x: 734, startPoint y: 476, endPoint x: 487, endPoint y: 473, distance: 247.0
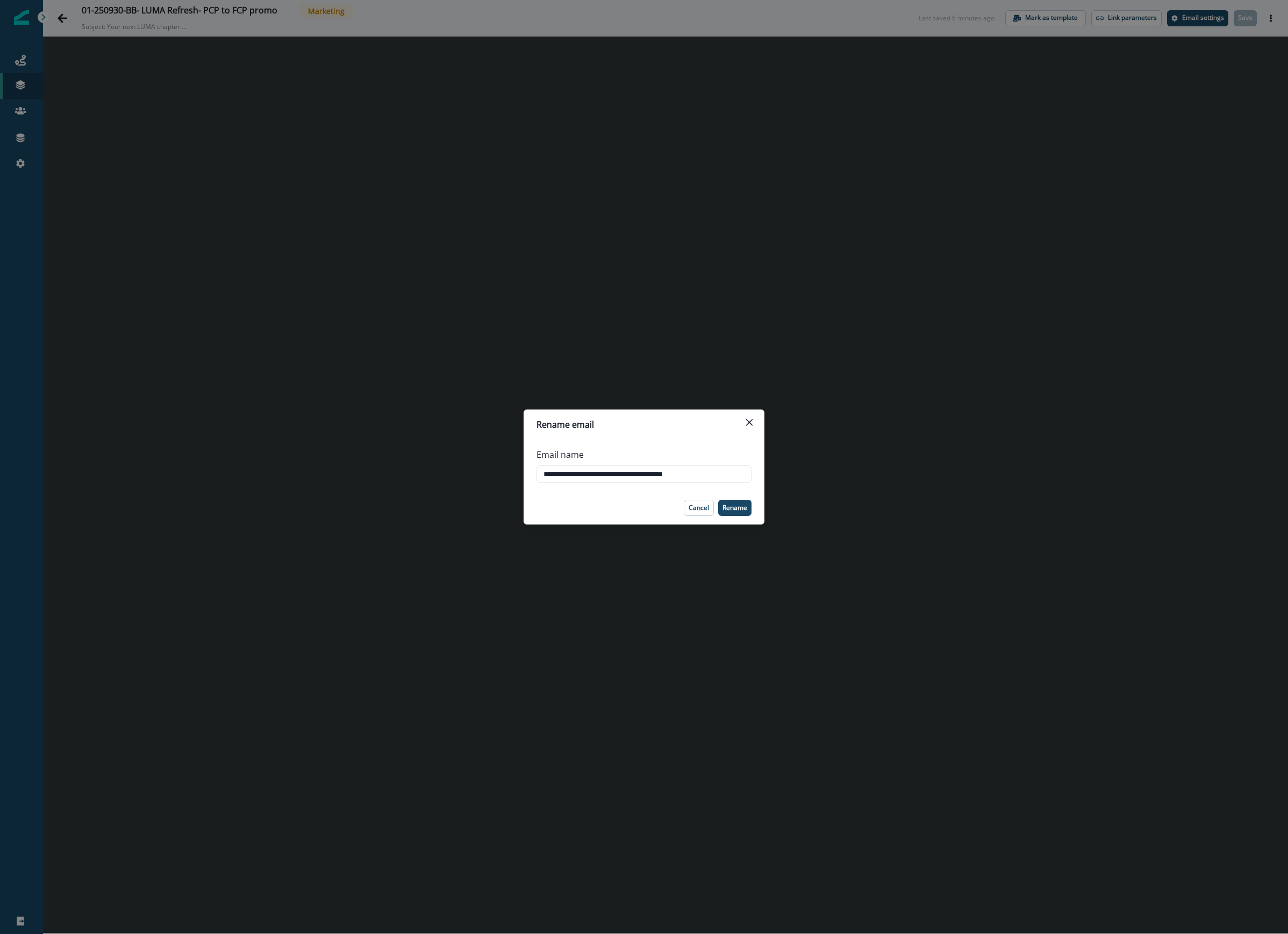
click at [487, 473] on div "**********" at bounding box center [644, 467] width 1288 height 934
click at [740, 508] on p "Rename" at bounding box center [735, 508] width 25 height 7
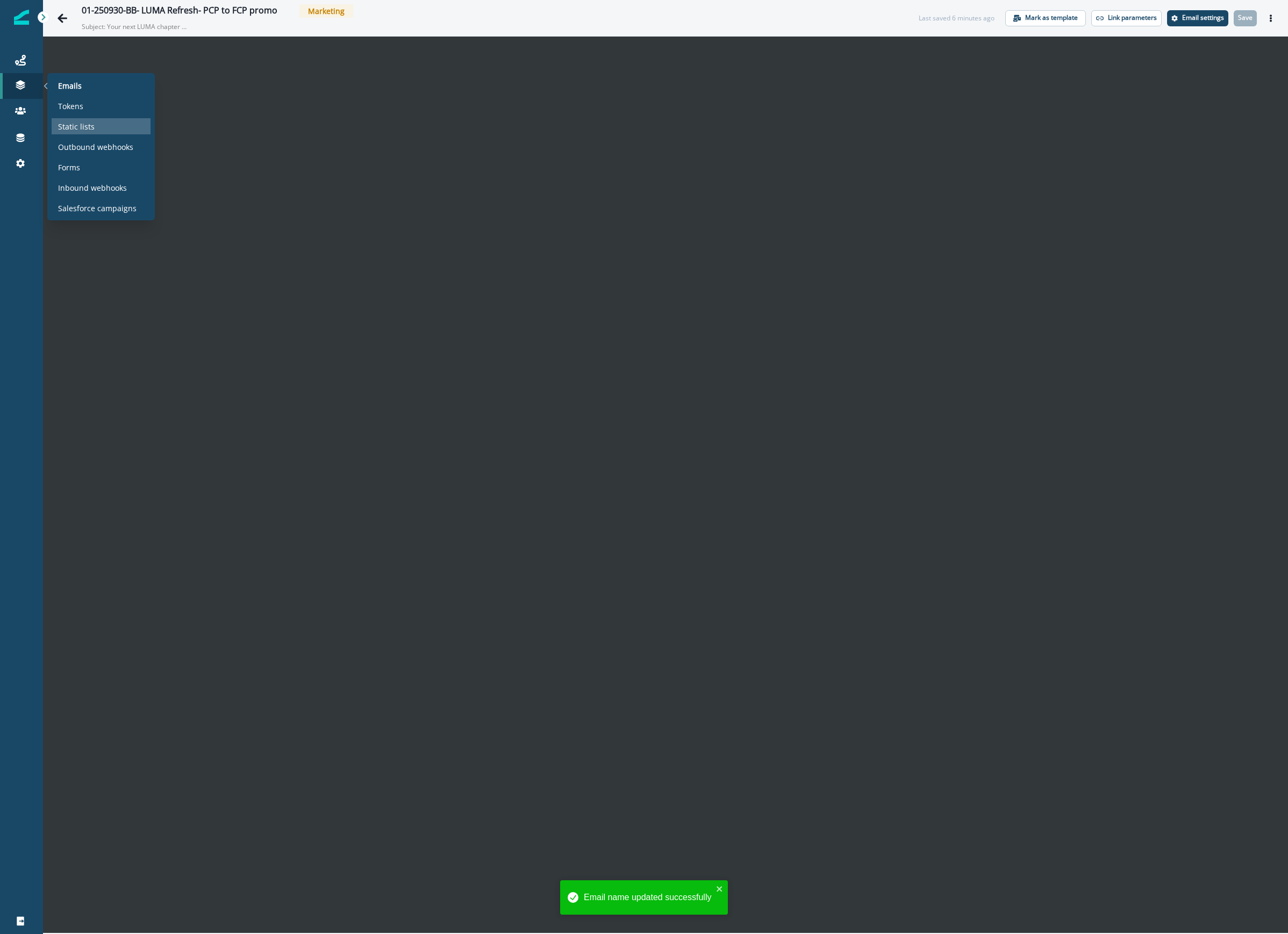
click at [104, 128] on div "Static lists" at bounding box center [101, 126] width 99 height 16
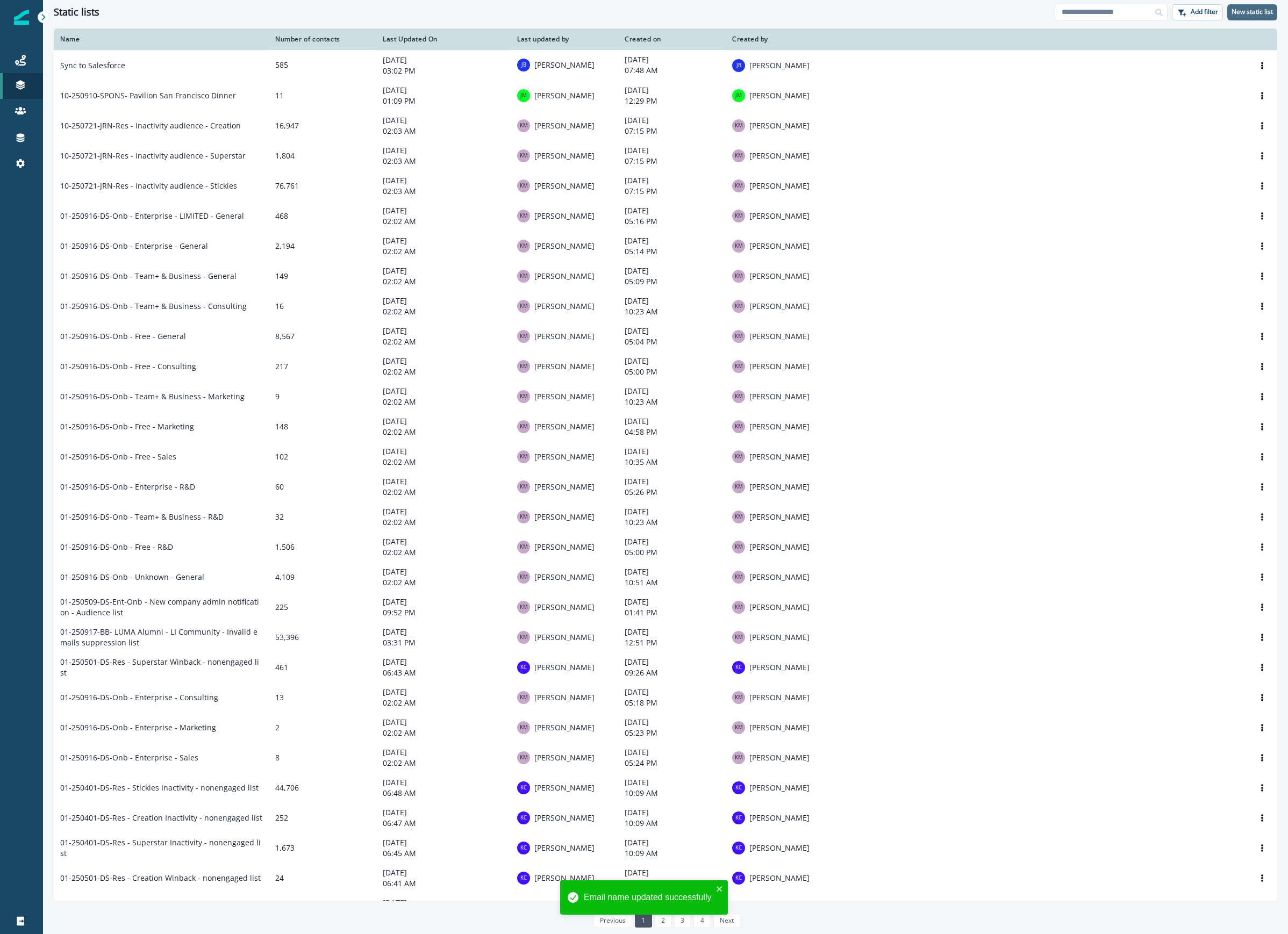
click at [1231, 11] on p "New static list" at bounding box center [1251, 12] width 41 height 7
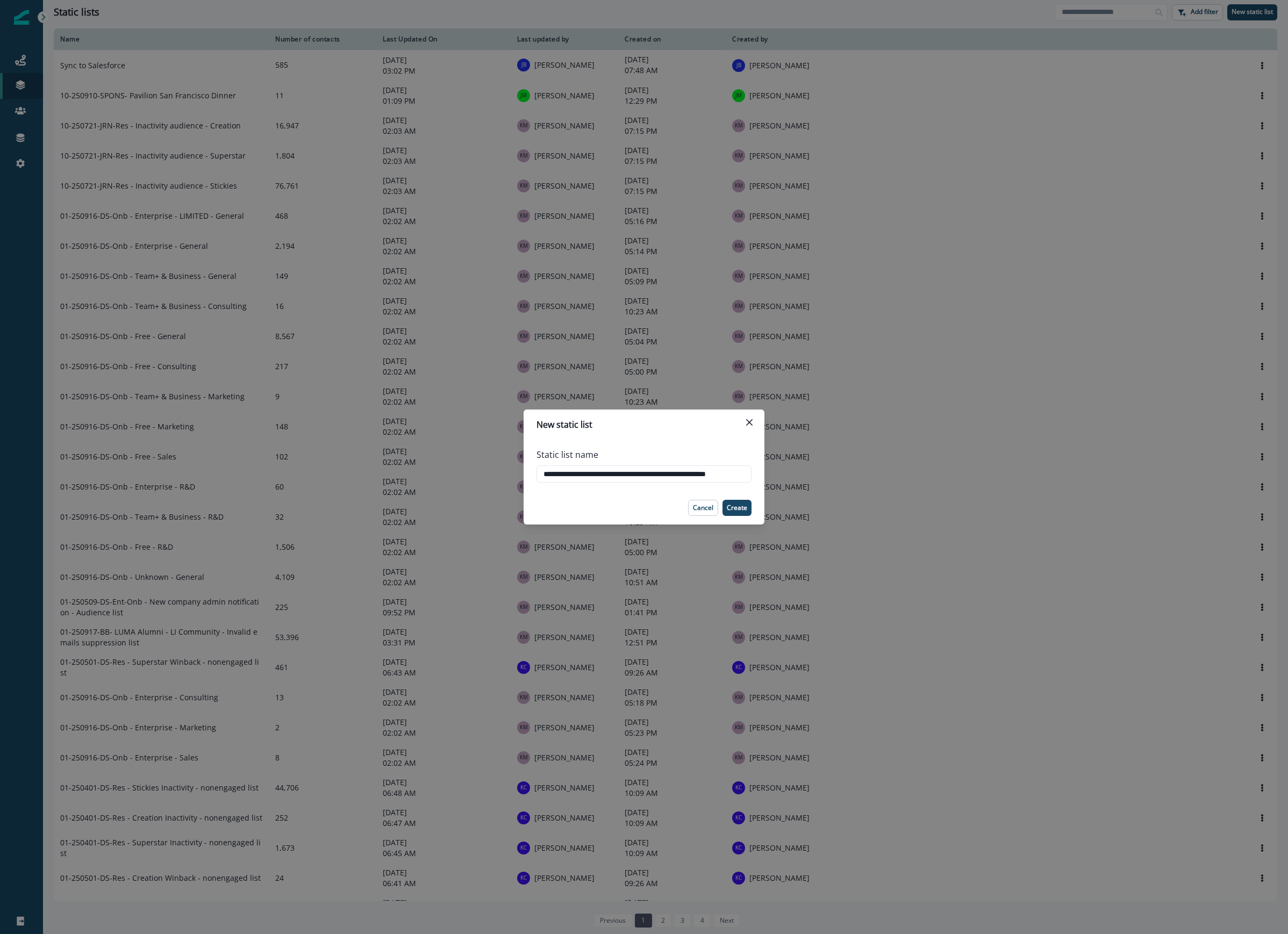
scroll to position [0, 22]
type input "**********"
click at [747, 504] on button "Create" at bounding box center [737, 508] width 29 height 16
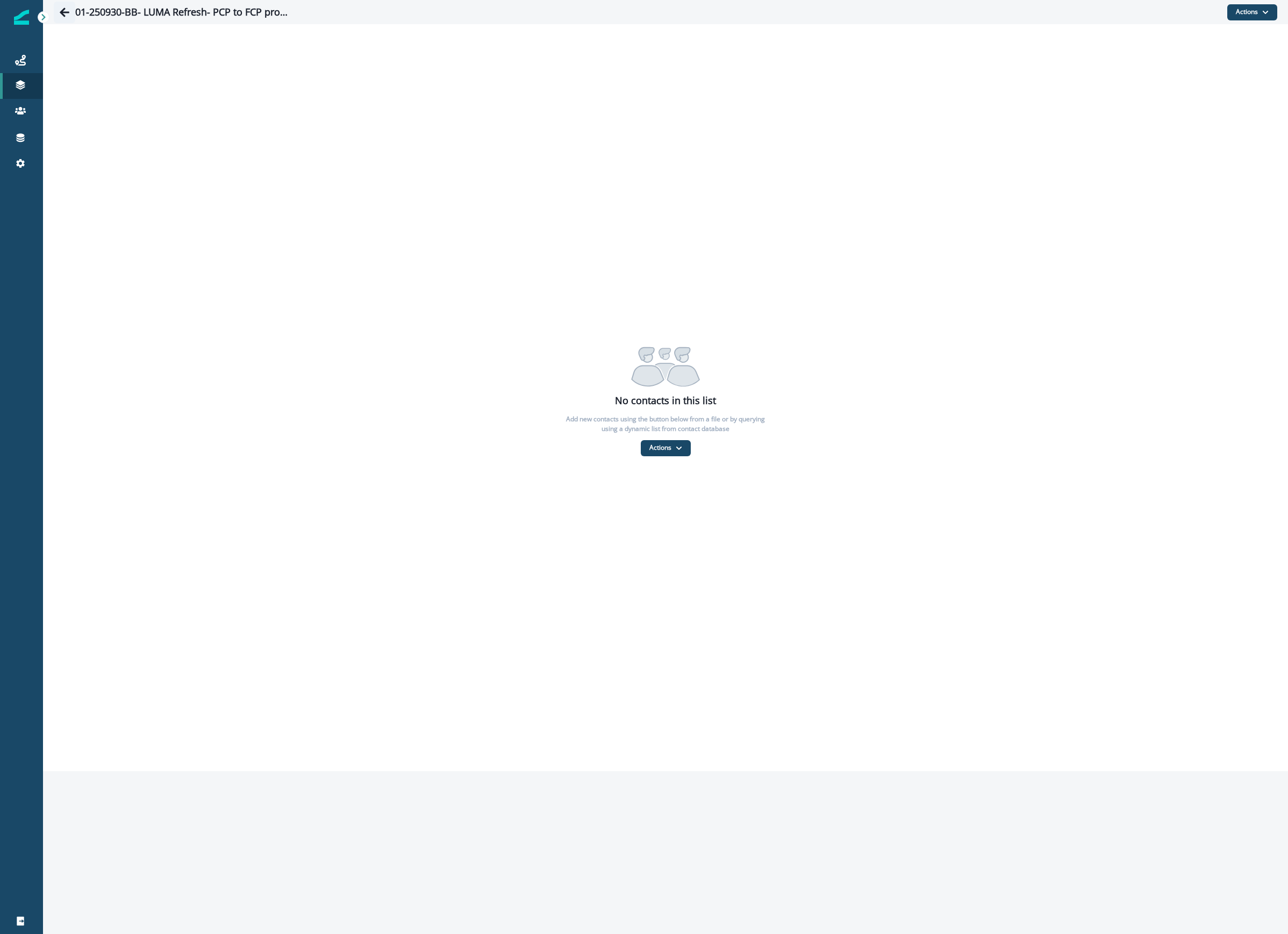
click at [54, 9] on button "Go back" at bounding box center [64, 12] width 22 height 22
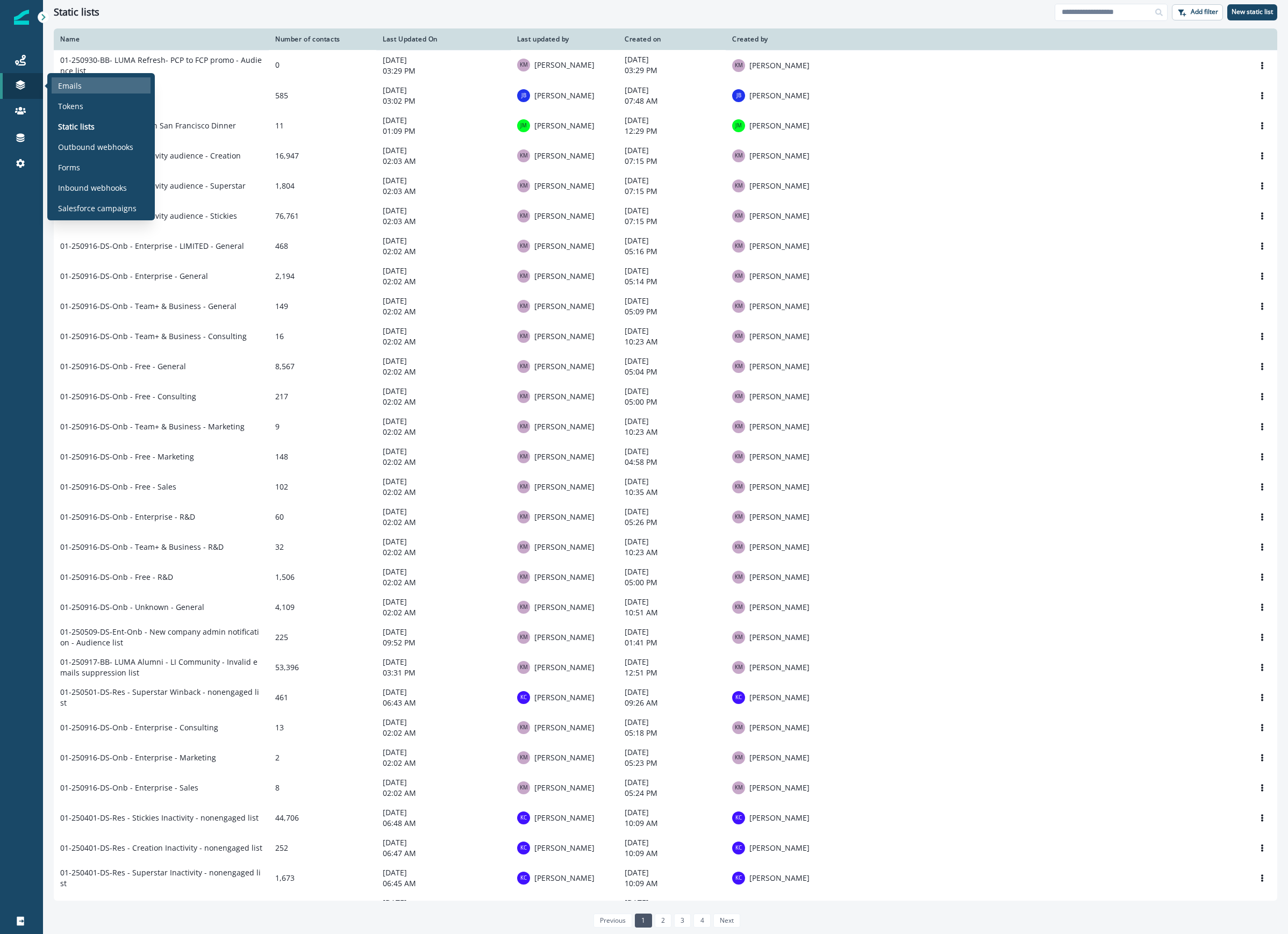
click at [74, 80] on p "Emails" at bounding box center [70, 85] width 24 height 11
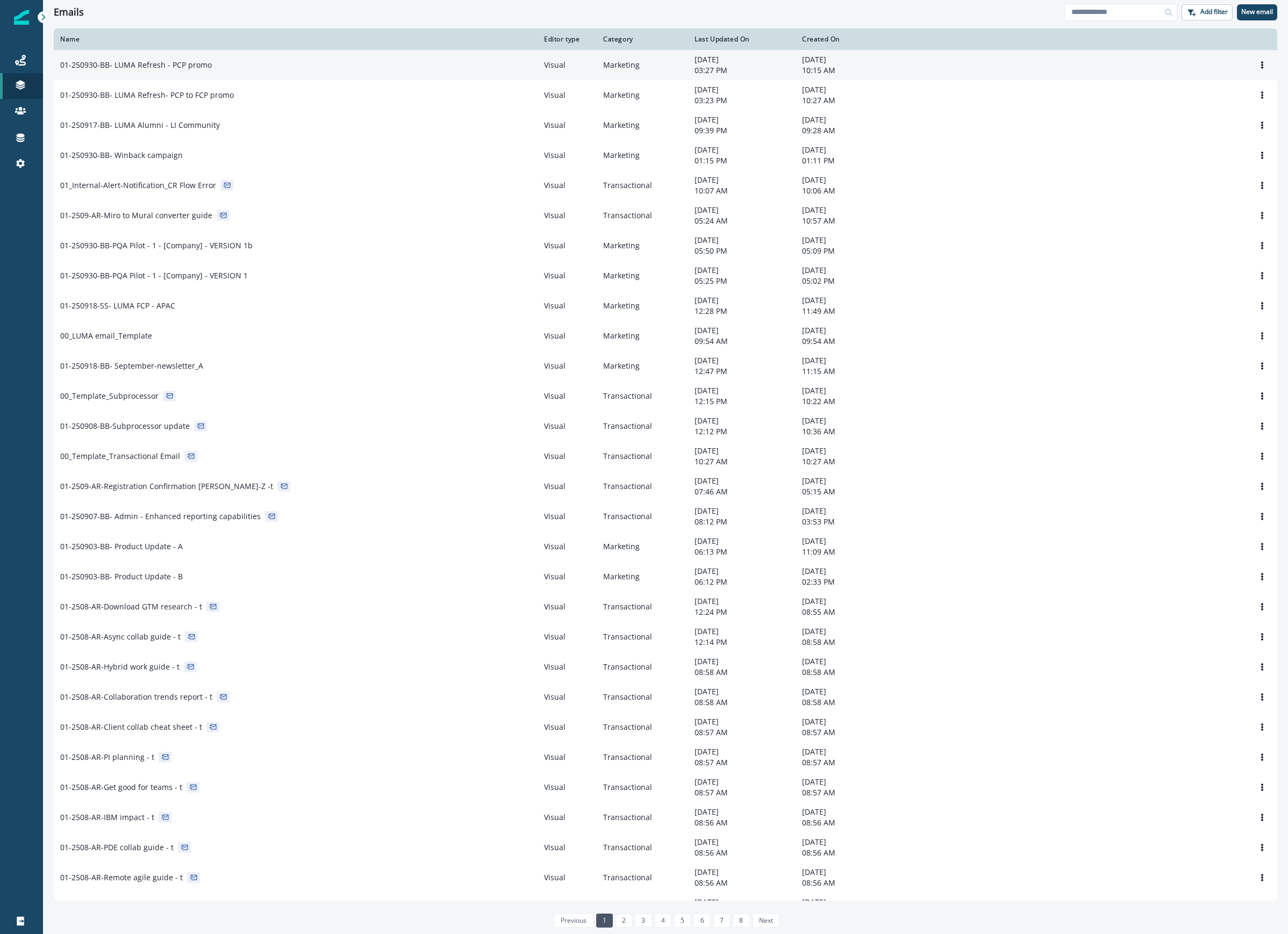
click at [206, 60] on p "01-250930-BB- LUMA Refresh - PCP promo" at bounding box center [136, 64] width 152 height 11
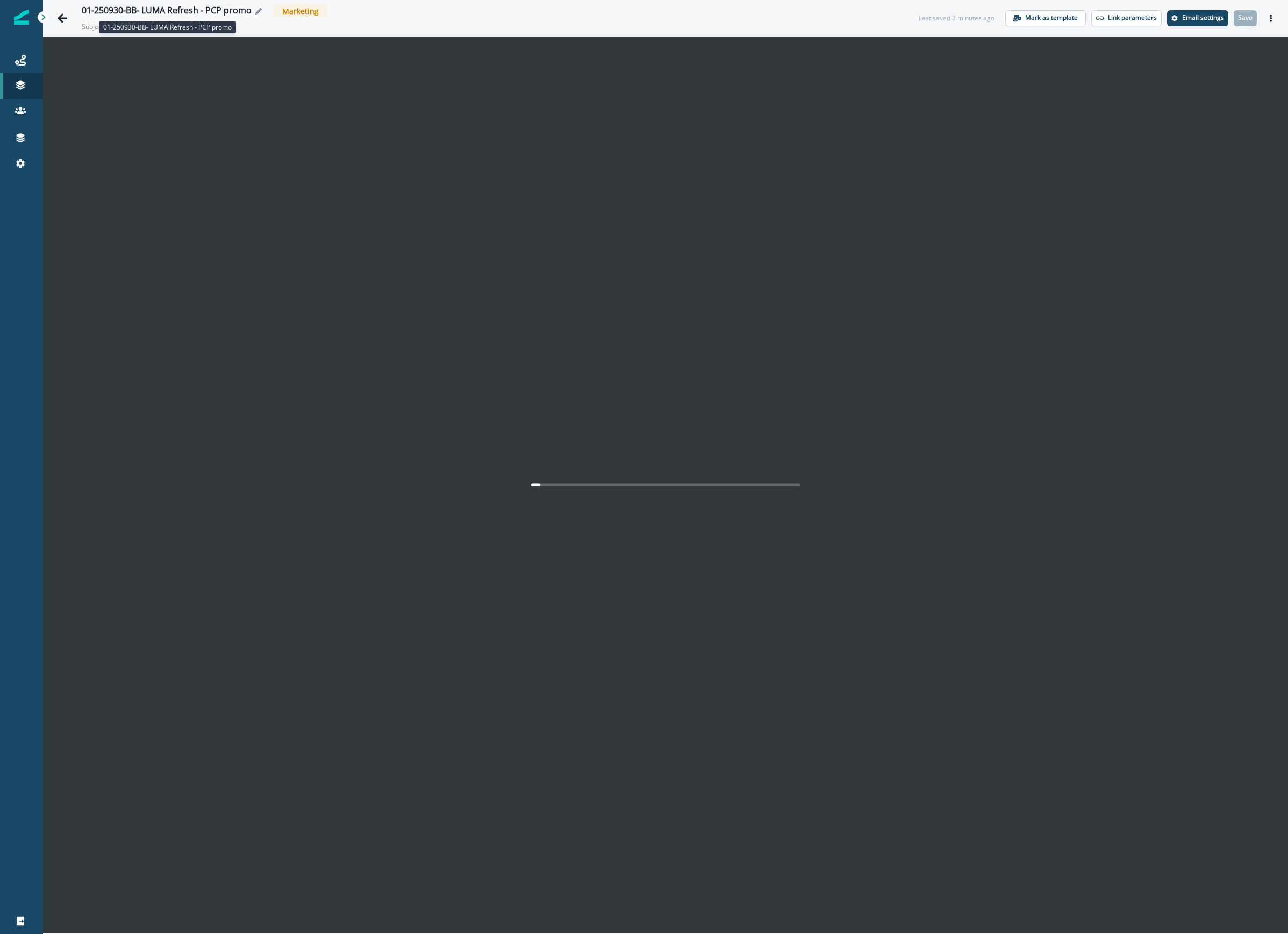
click at [203, 12] on div "01-250930-BB- LUMA Refresh - PCP promo" at bounding box center [166, 11] width 170 height 12
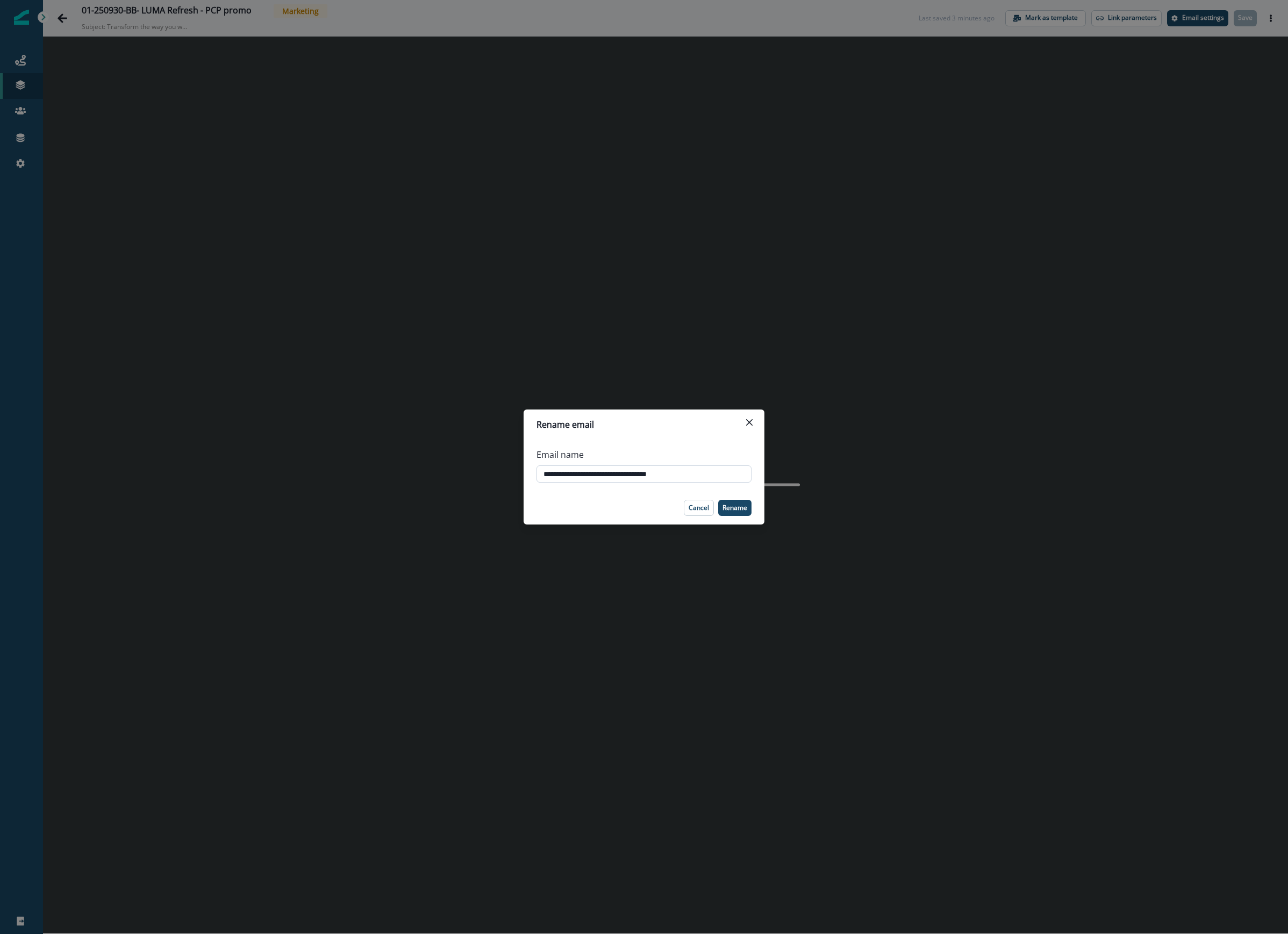
click at [639, 475] on input "**********" at bounding box center [644, 474] width 215 height 17
click at [753, 423] on button "Close" at bounding box center [750, 423] width 17 height 17
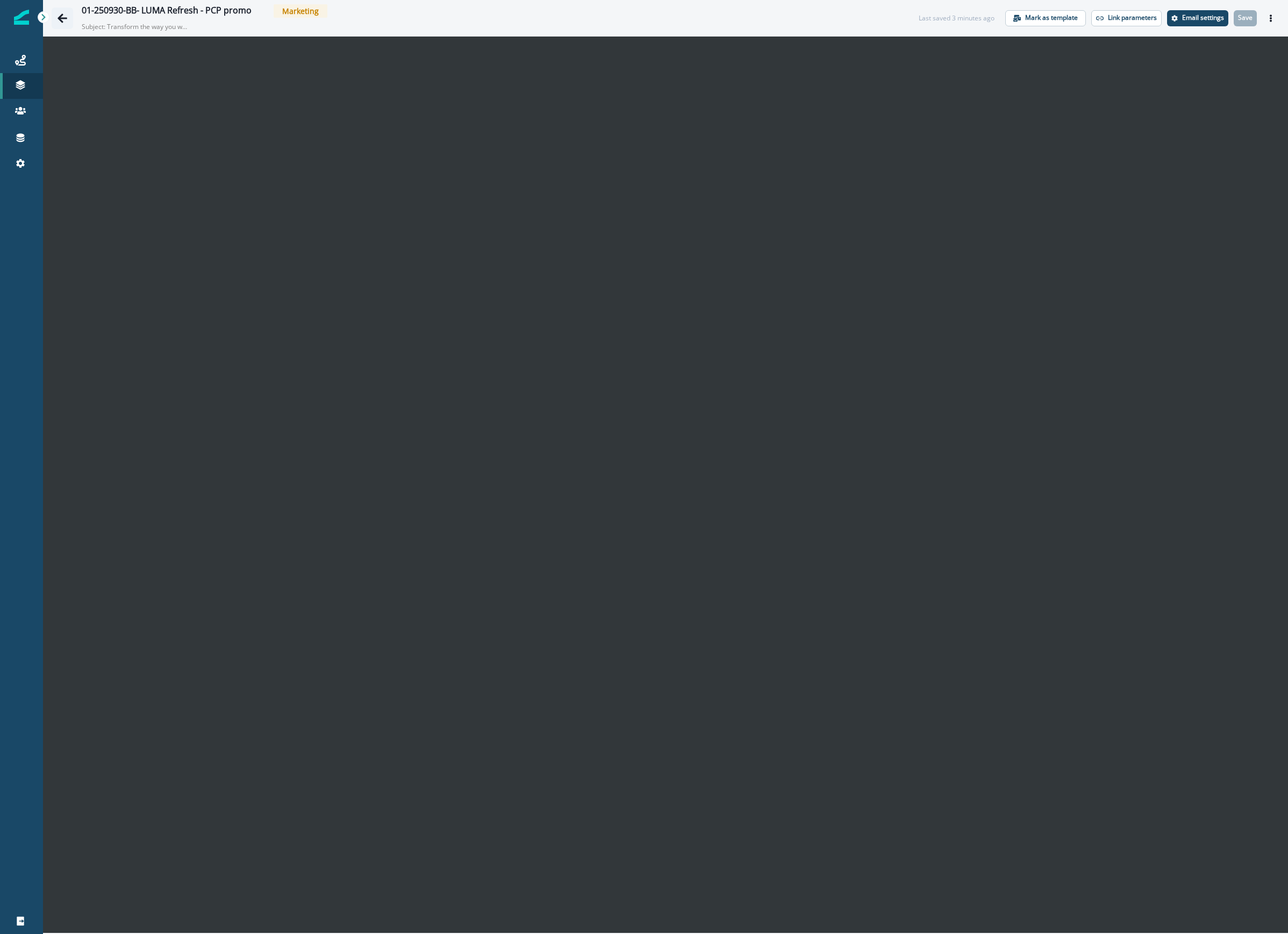
click at [66, 19] on icon "Go back" at bounding box center [62, 18] width 11 height 11
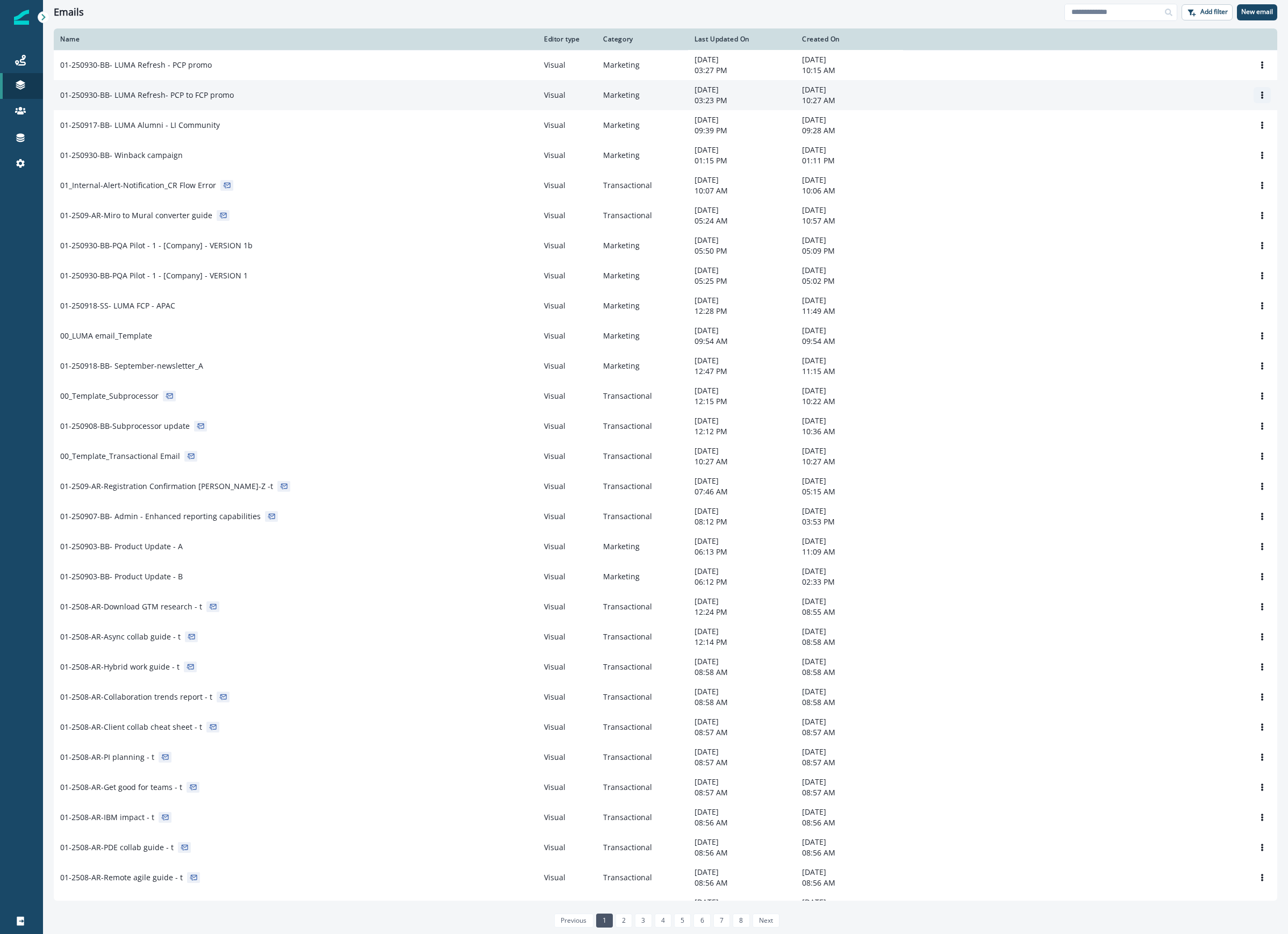
click at [1231, 97] on icon "Options" at bounding box center [1262, 95] width 7 height 7
click at [1177, 137] on button "Rename" at bounding box center [1199, 140] width 119 height 17
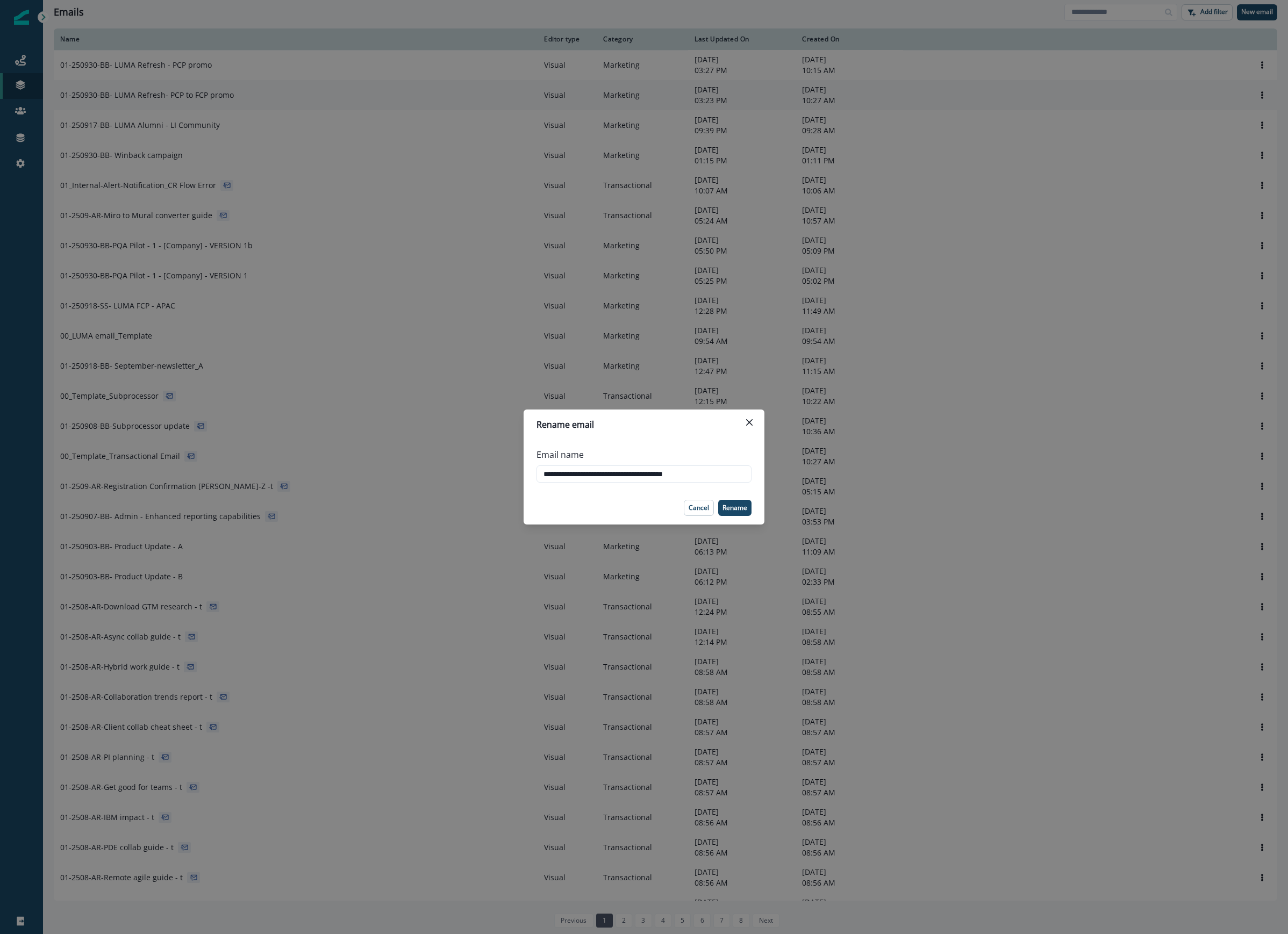
drag, startPoint x: 646, startPoint y: 473, endPoint x: 680, endPoint y: 483, distance: 35.4
click at [646, 473] on input "**********" at bounding box center [644, 474] width 215 height 17
type input "**********"
click at [728, 506] on p "Rename" at bounding box center [735, 508] width 25 height 7
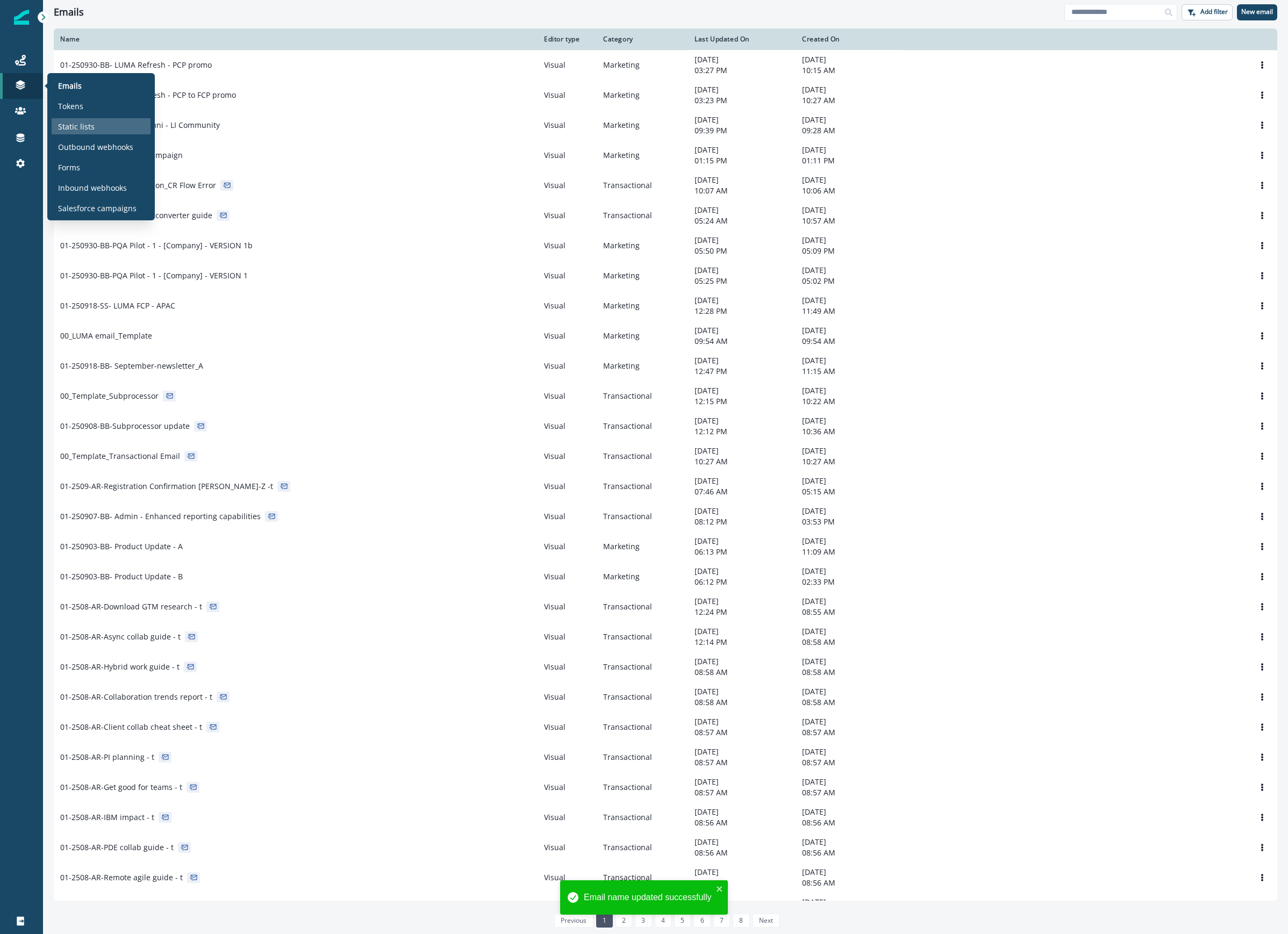
click at [97, 131] on div "Static lists" at bounding box center [101, 126] width 99 height 16
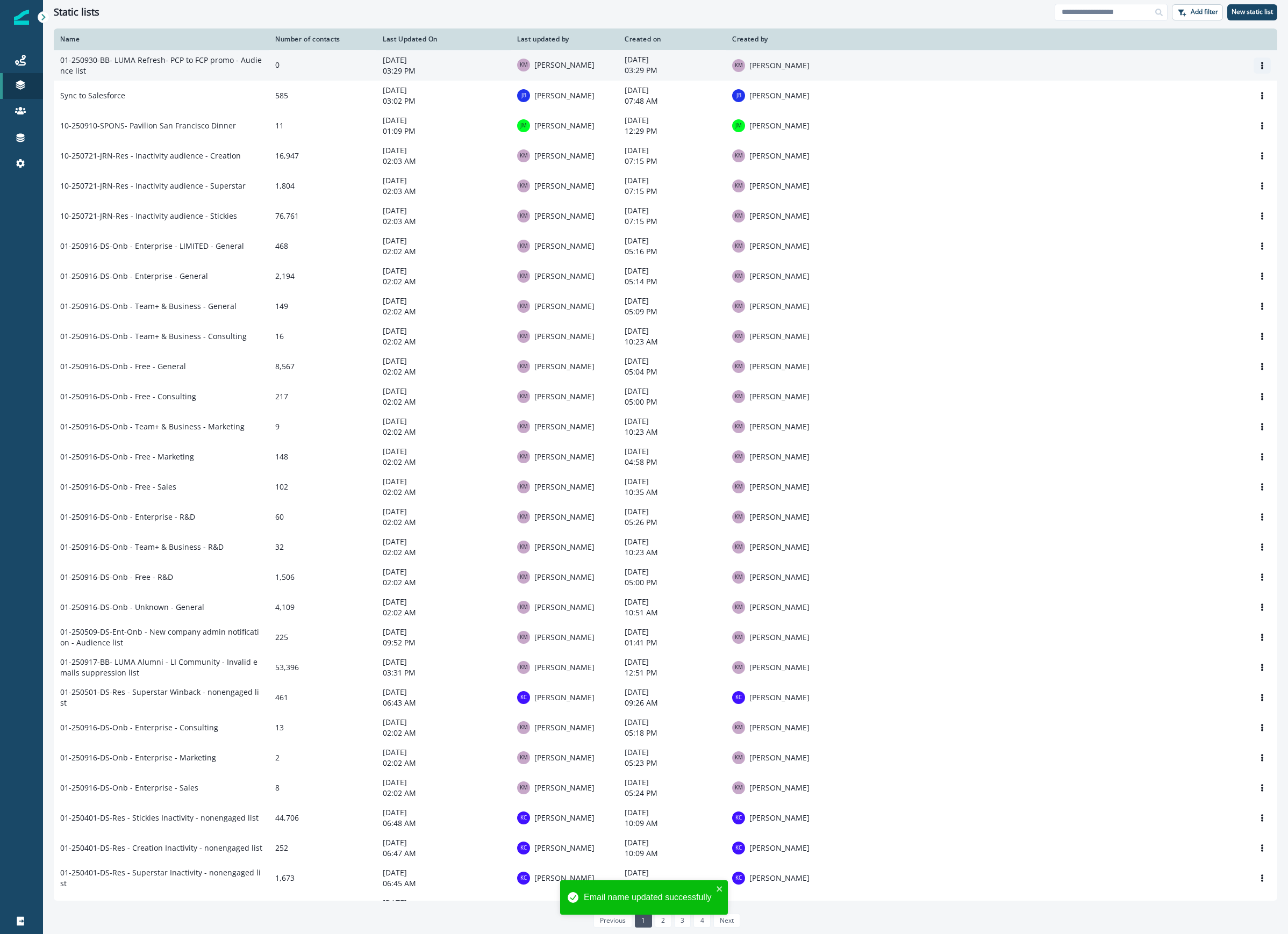
click at [1231, 66] on icon "Options" at bounding box center [1262, 66] width 7 height 7
click at [1211, 93] on button "Rename" at bounding box center [1199, 92] width 119 height 17
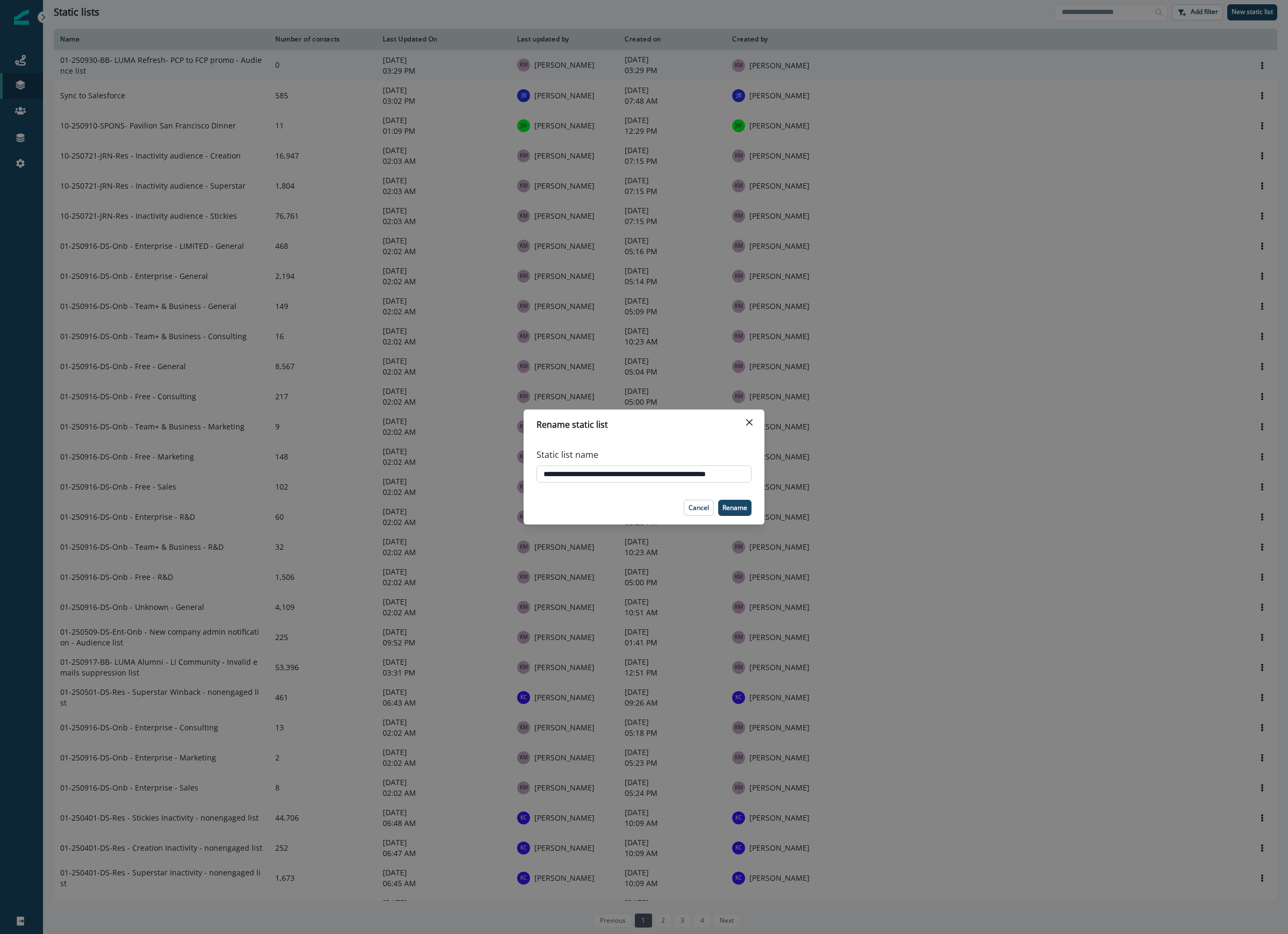
click at [646, 473] on input "**********" at bounding box center [644, 474] width 215 height 17
type input "**********"
click at [734, 506] on p "Rename" at bounding box center [735, 508] width 25 height 7
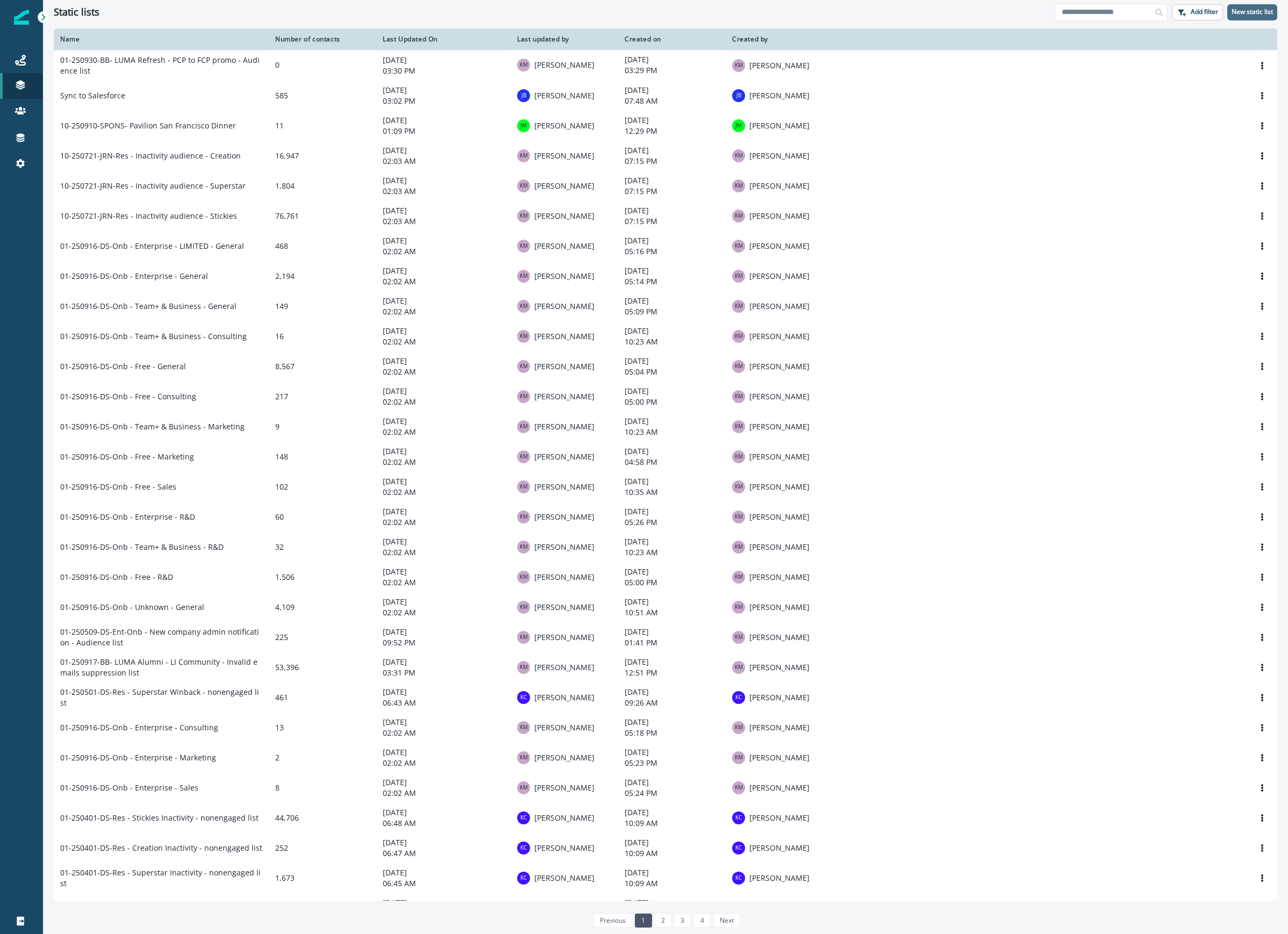
click at [1231, 16] on button "New static list" at bounding box center [1251, 12] width 50 height 16
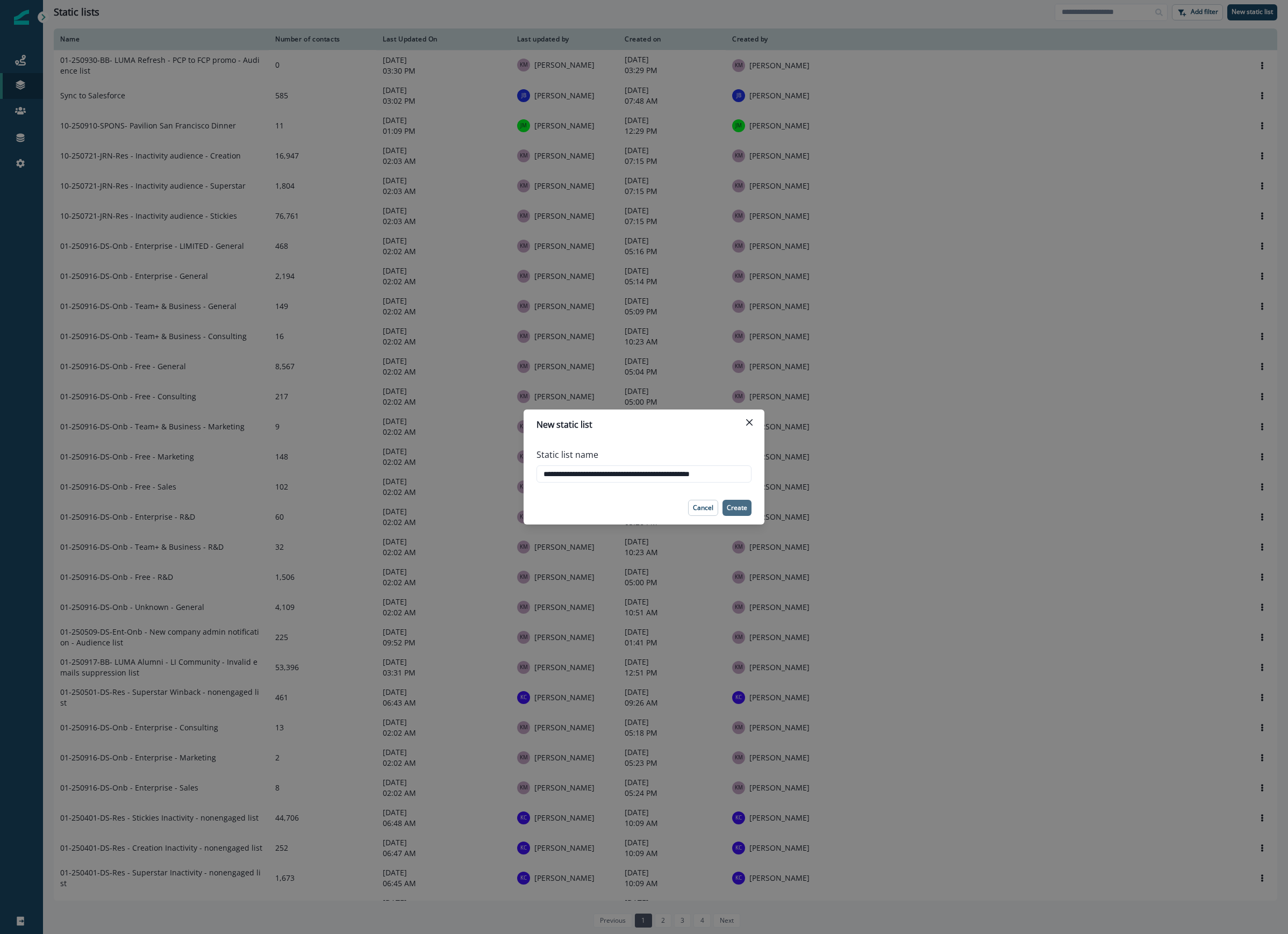
type input "**********"
click at [736, 506] on p "Create" at bounding box center [737, 508] width 20 height 7
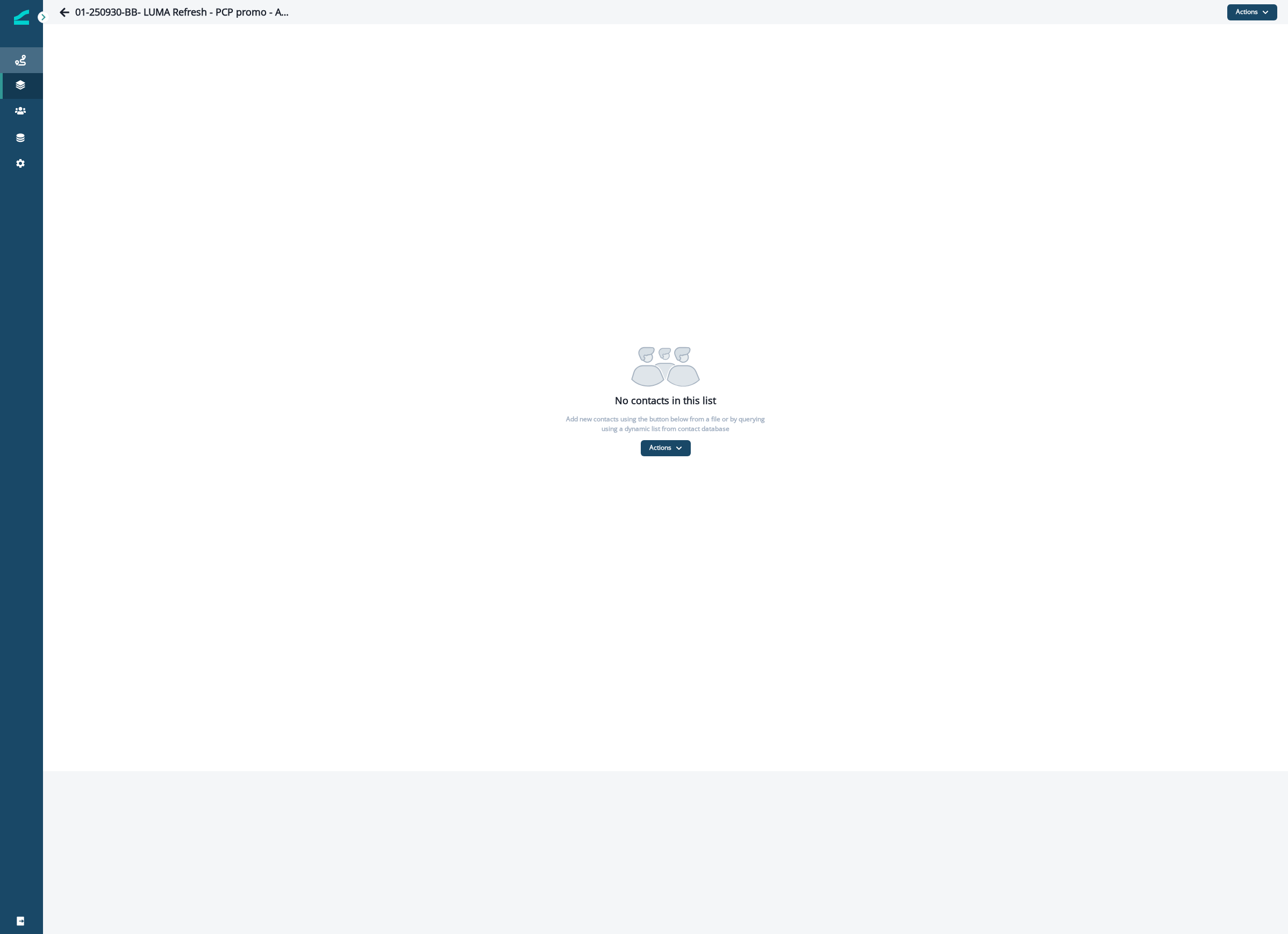
click at [22, 61] on icon at bounding box center [20, 60] width 11 height 11
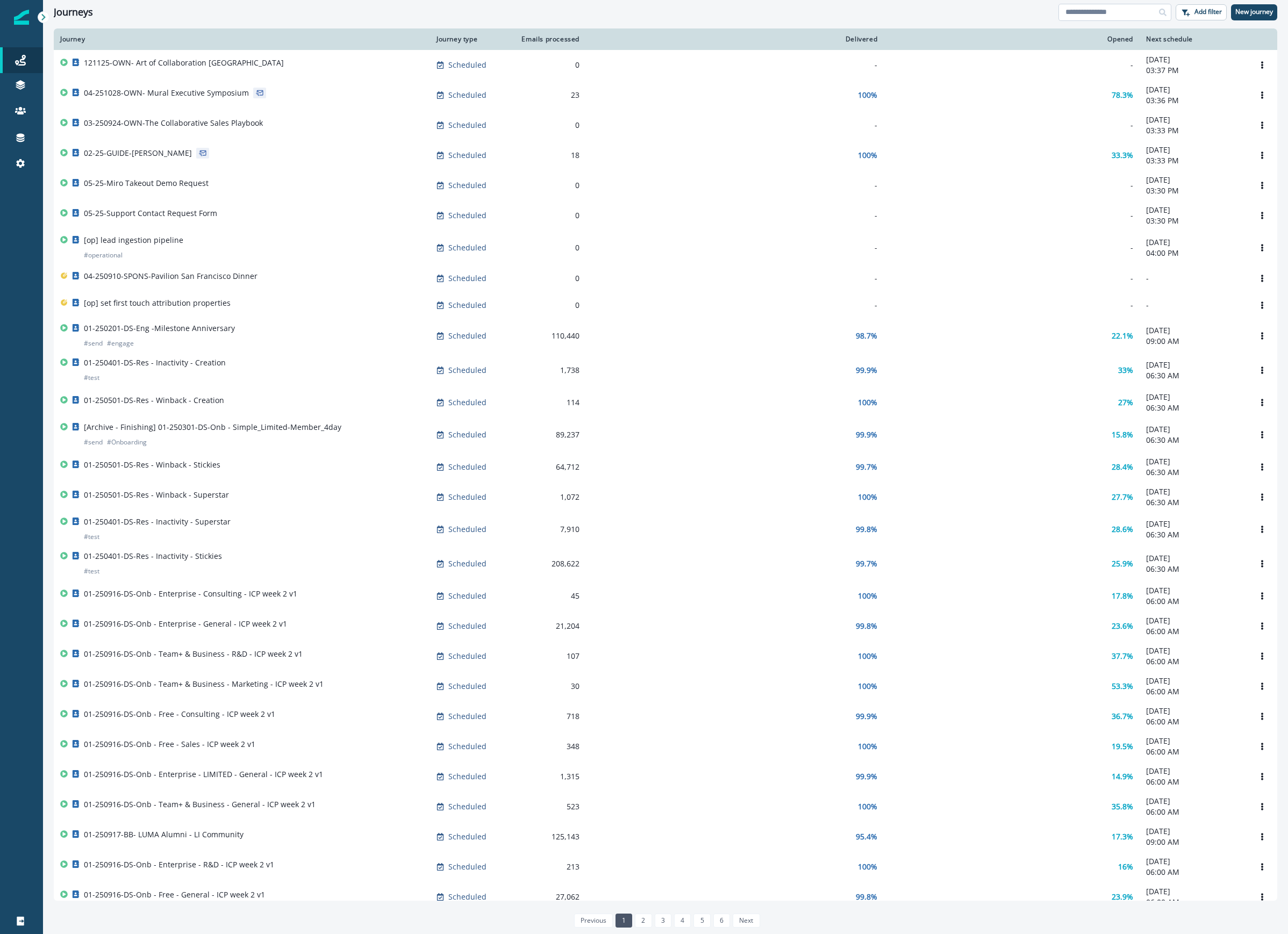
click at [1075, 11] on input at bounding box center [1115, 12] width 113 height 17
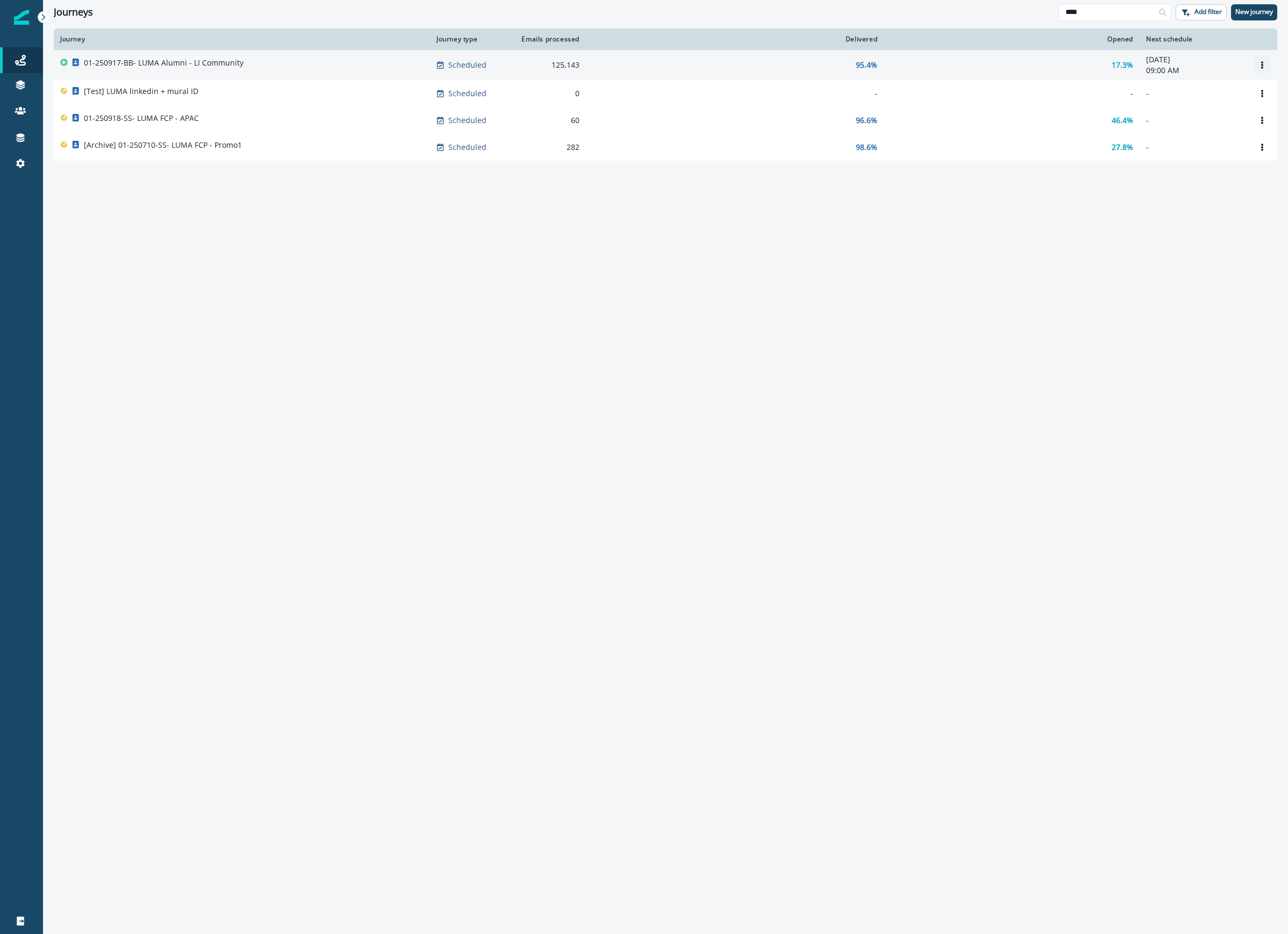
type input "****"
click at [1231, 69] on icon "Options" at bounding box center [1262, 65] width 7 height 7
click at [1206, 90] on button "Clone" at bounding box center [1210, 92] width 119 height 17
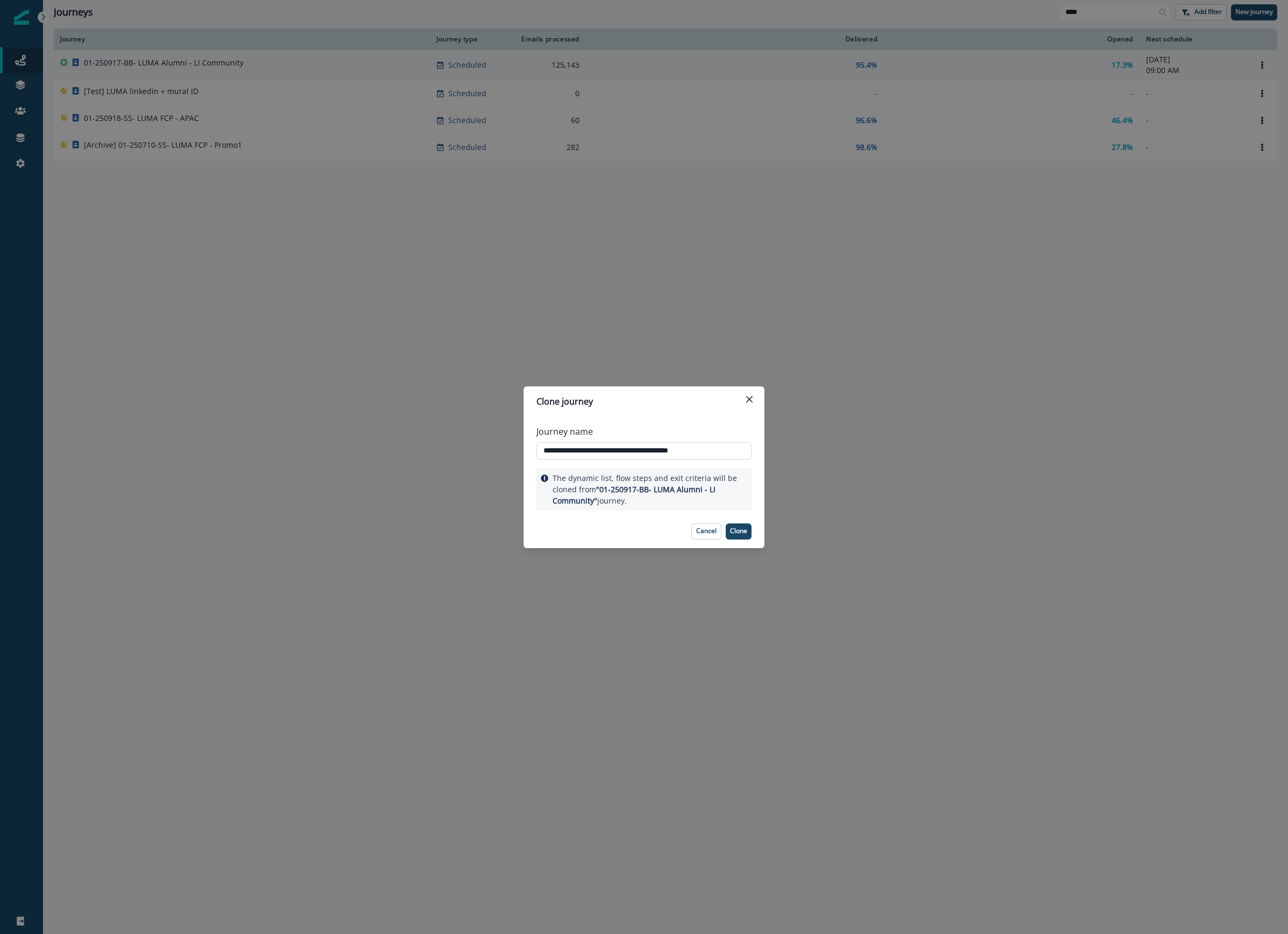
click at [610, 449] on input "**********" at bounding box center [644, 451] width 215 height 17
type input "**********"
click at [650, 536] on div "Cancel Clone" at bounding box center [644, 532] width 215 height 16
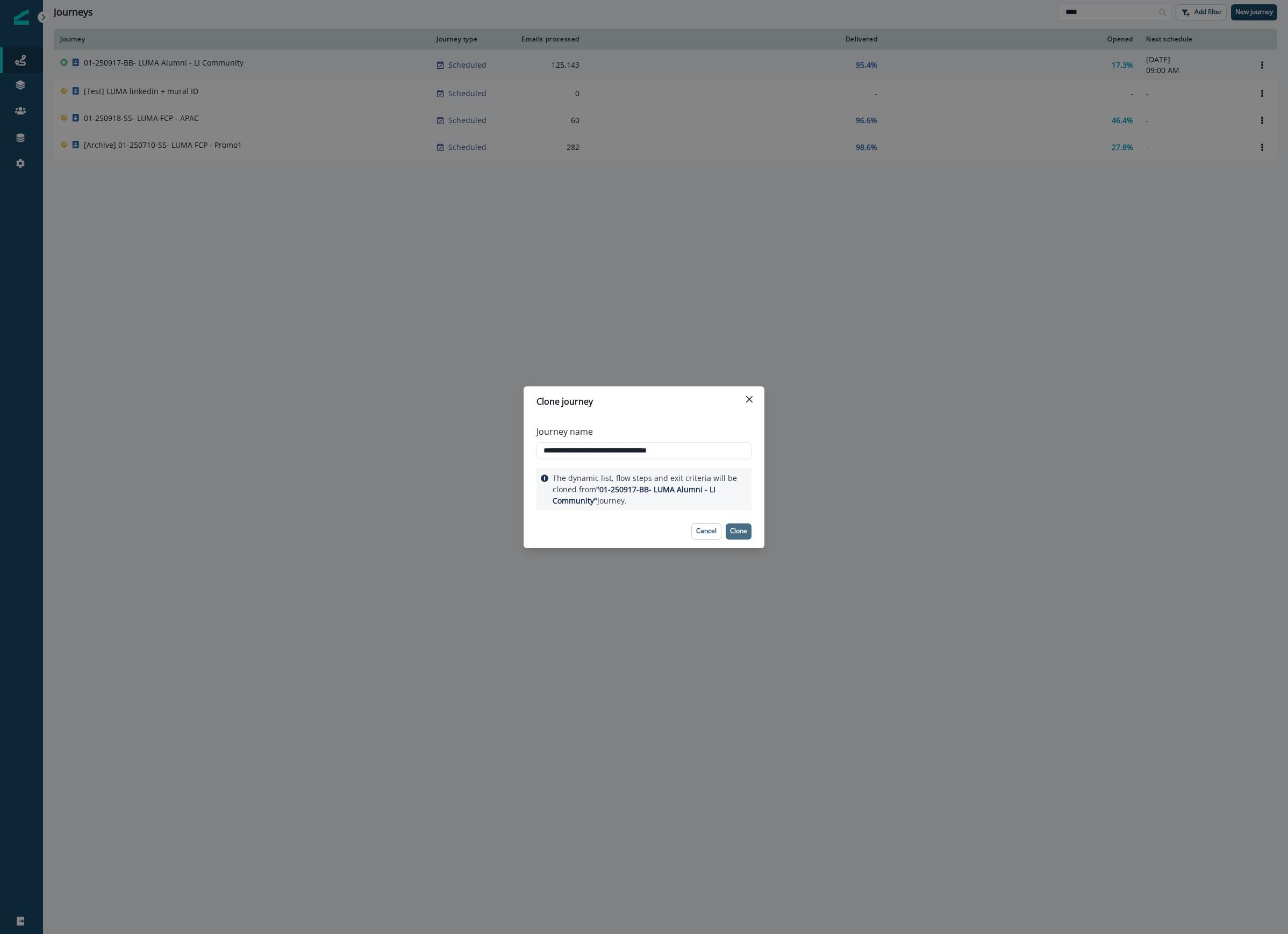
click at [740, 532] on p "Clone" at bounding box center [738, 531] width 17 height 7
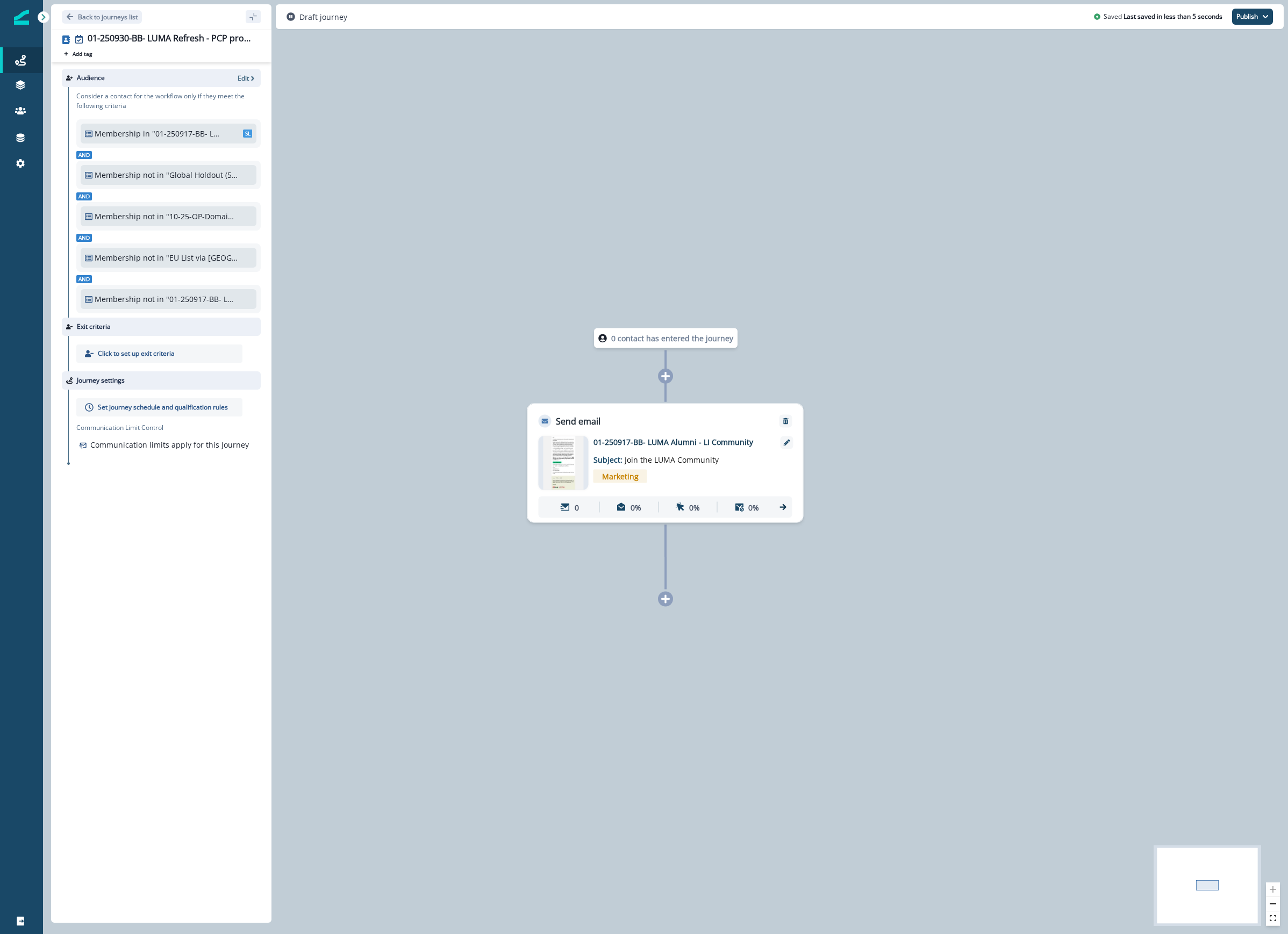
click at [668, 377] on icon at bounding box center [665, 376] width 9 height 9
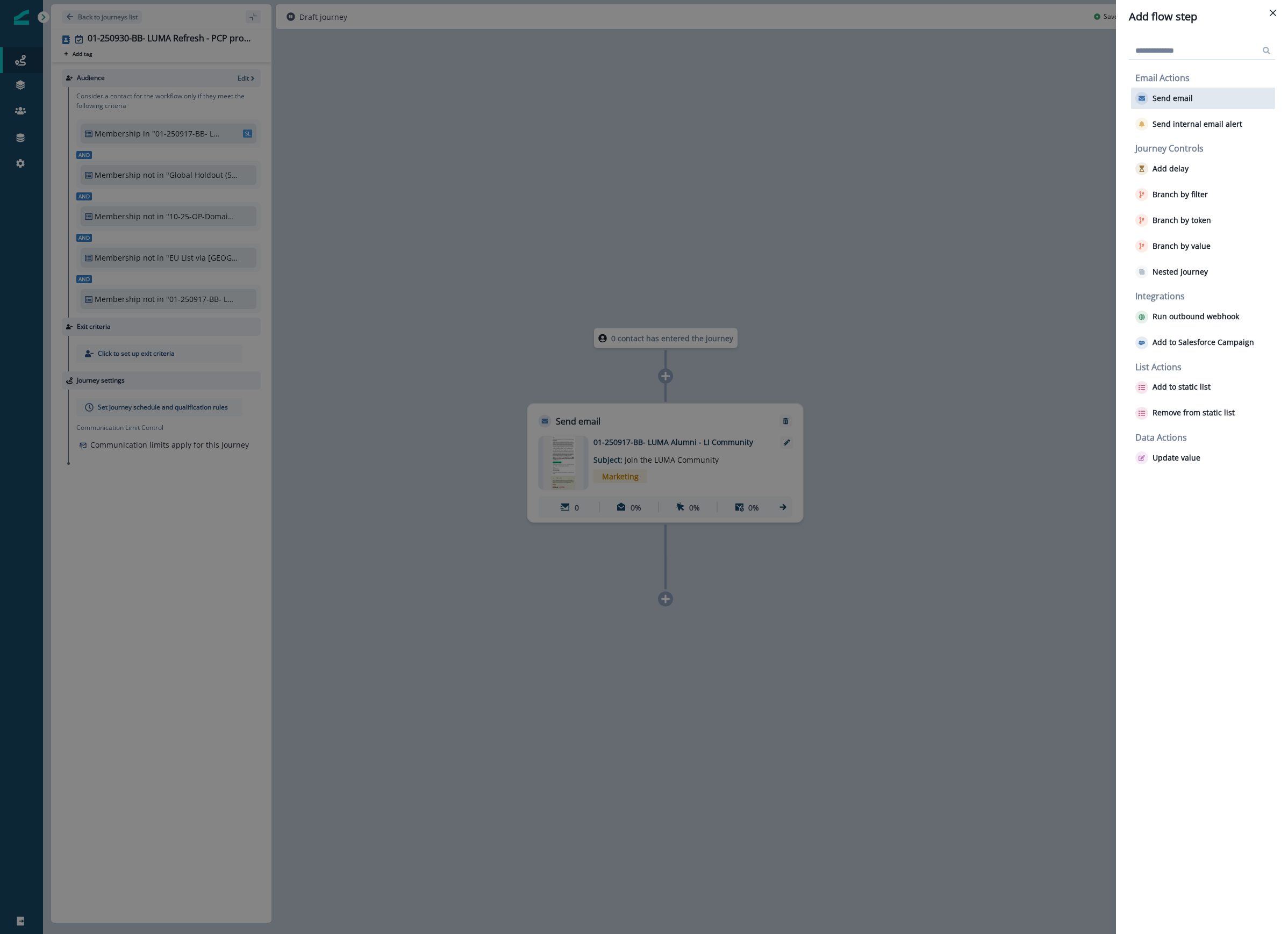
click at [1214, 91] on div "Send email" at bounding box center [1203, 98] width 144 height 22
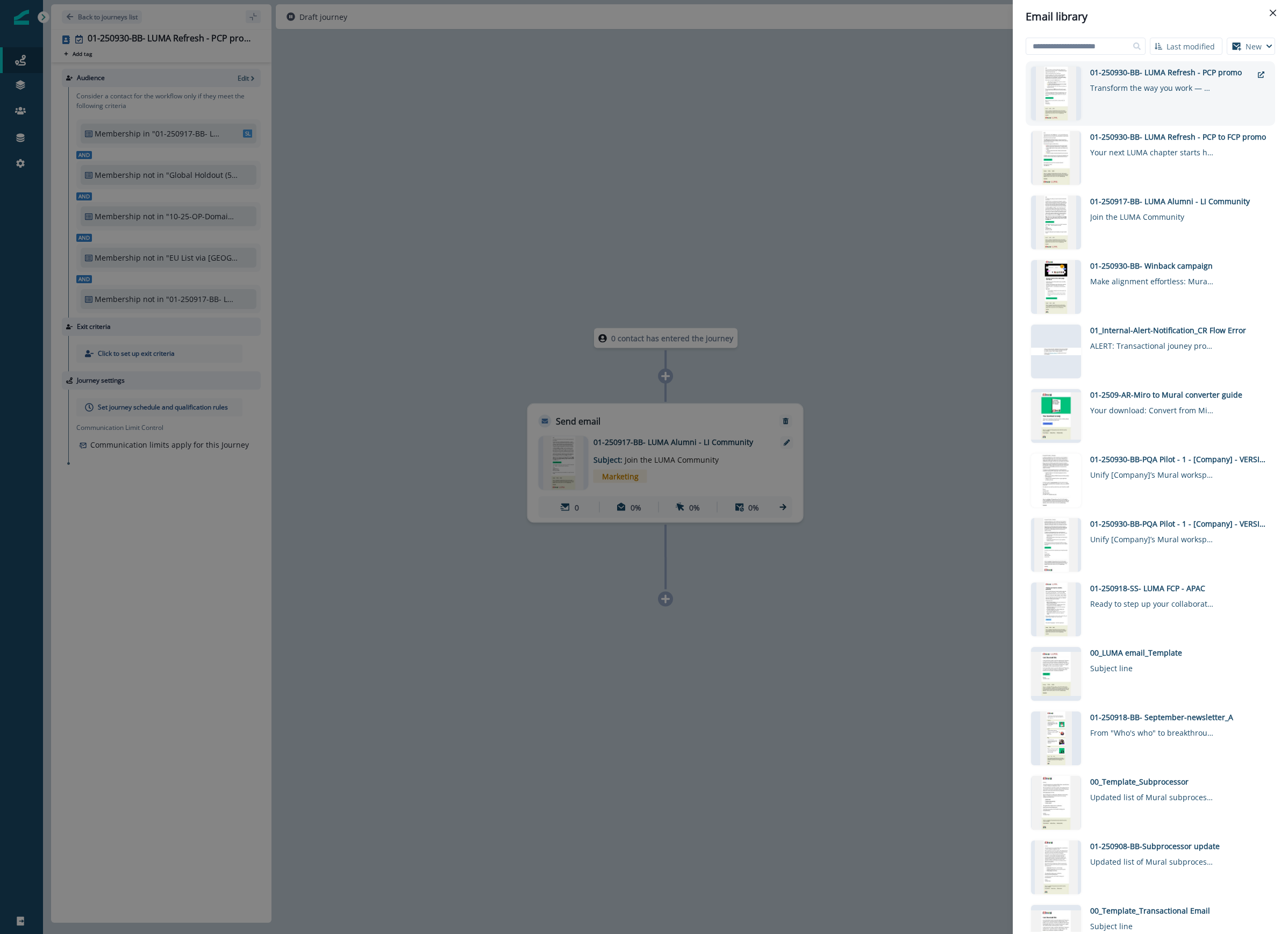
click at [1151, 100] on div "01-250930-BB- LUMA Refresh - PCP promo Transform the way you work — Earn your f…" at bounding box center [1171, 93] width 162 height 54
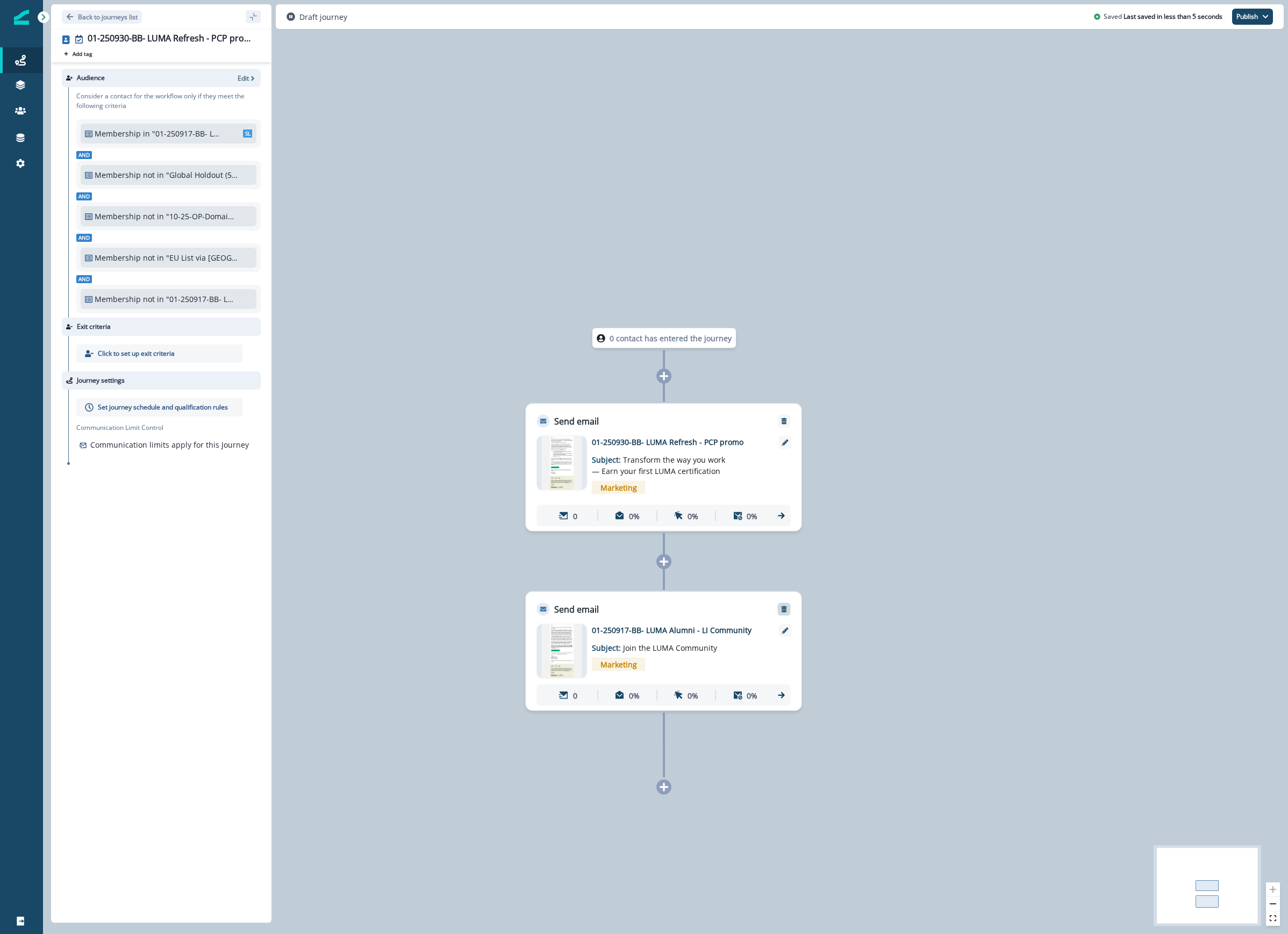
click at [785, 610] on icon "Remove" at bounding box center [784, 610] width 6 height 6
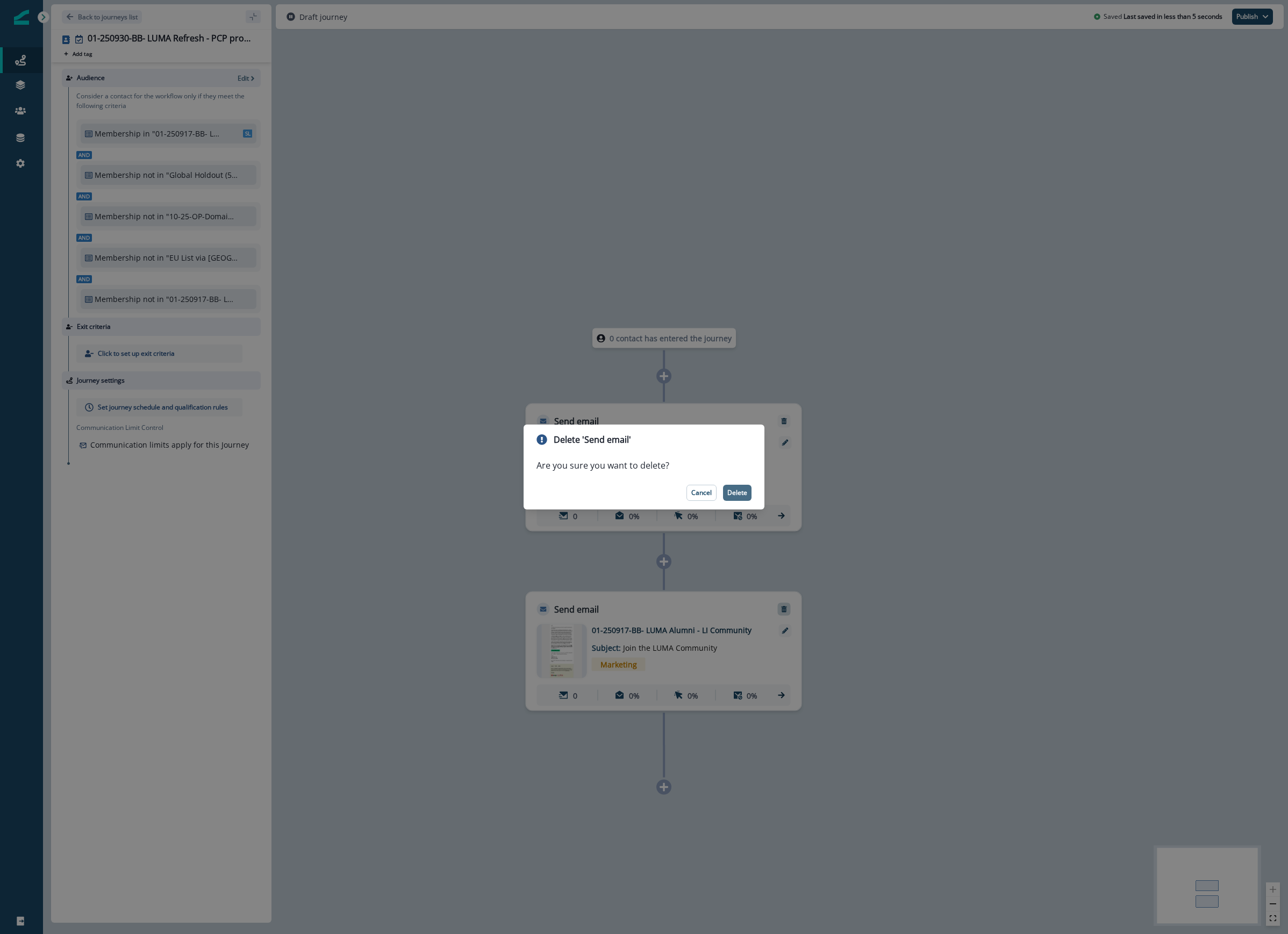
click at [740, 489] on p "Delete" at bounding box center [737, 493] width 20 height 7
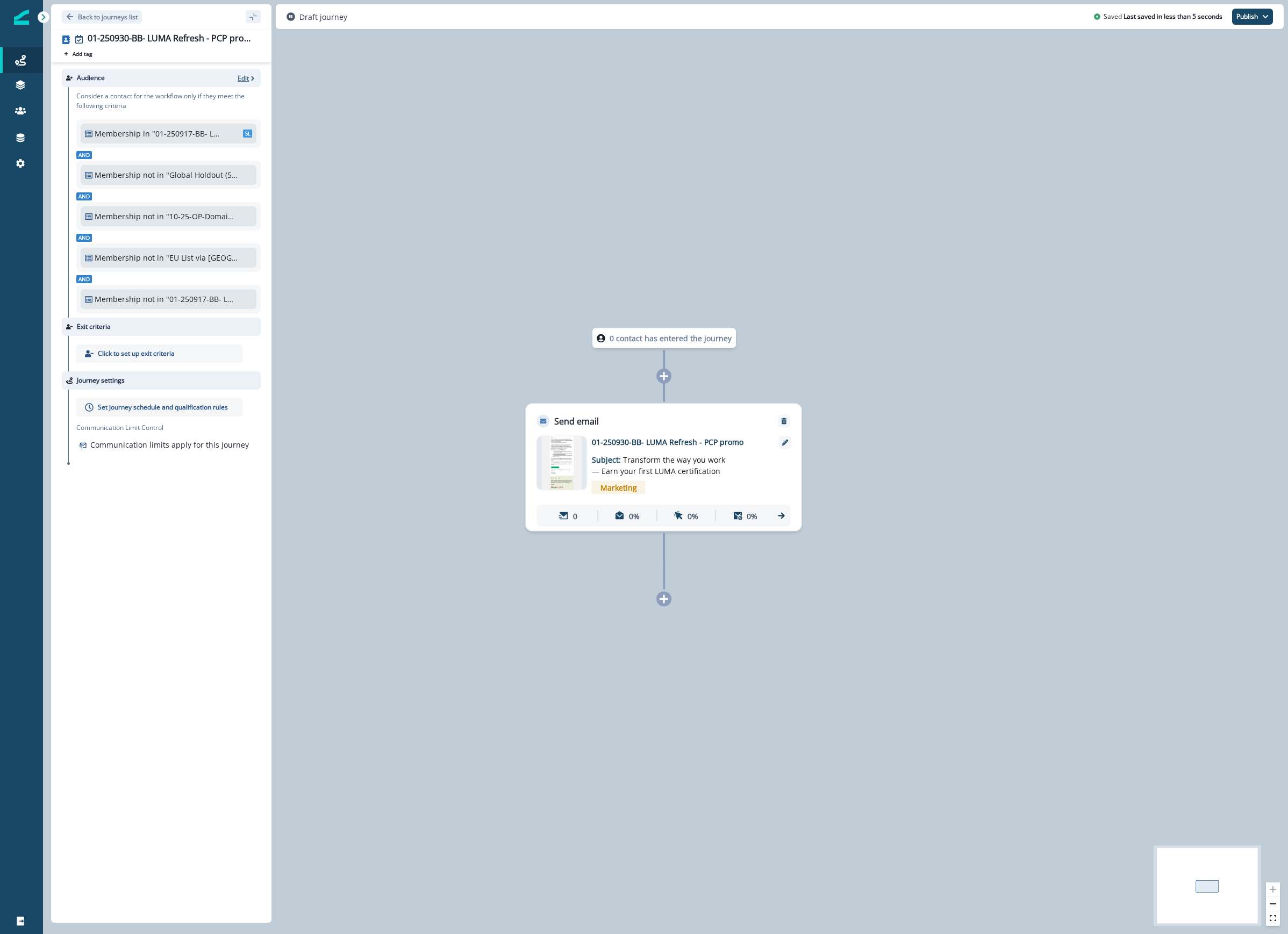
click at [244, 80] on p "Edit" at bounding box center [243, 78] width 11 height 9
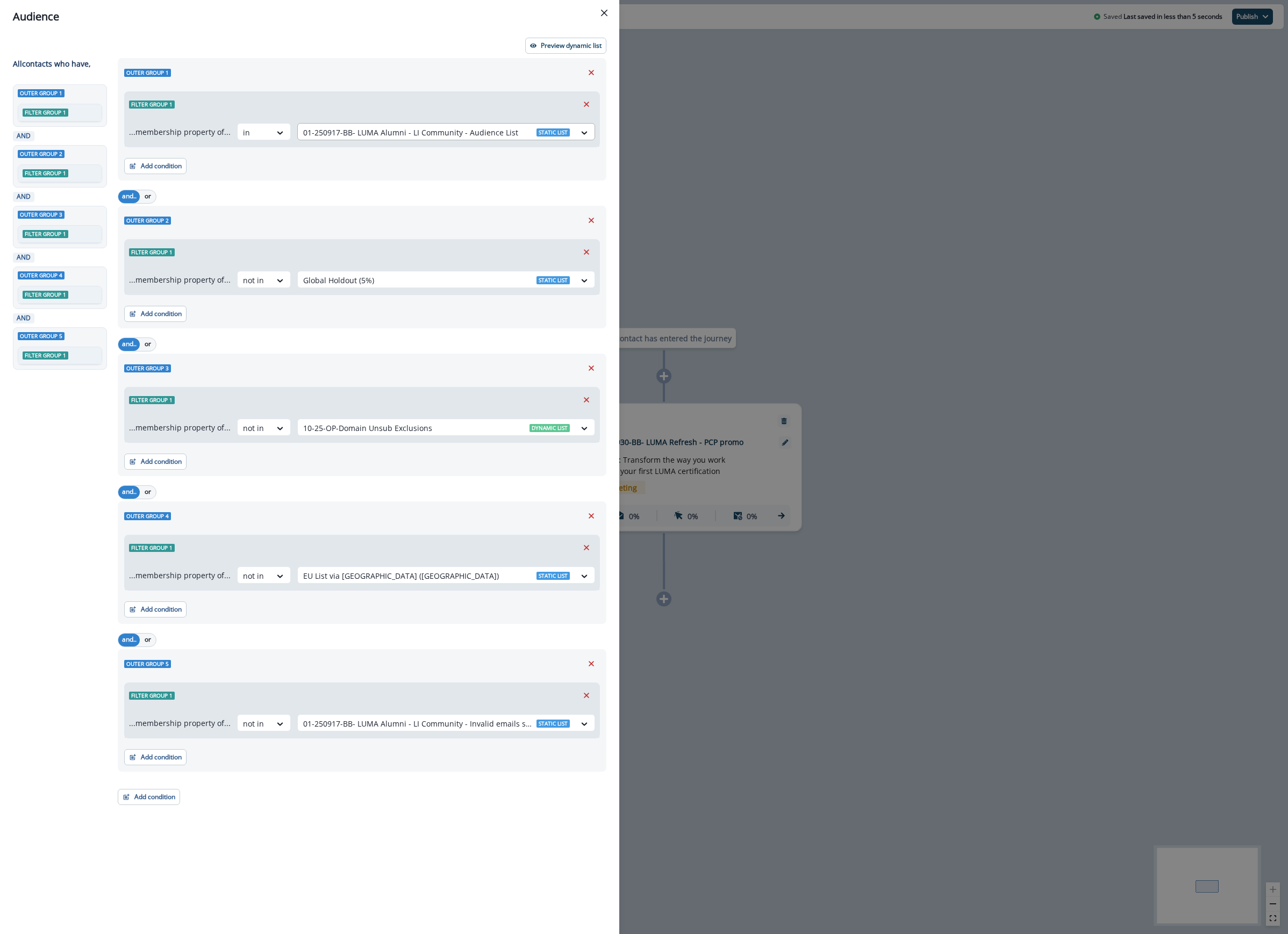
click at [495, 132] on div at bounding box center [436, 132] width 267 height 14
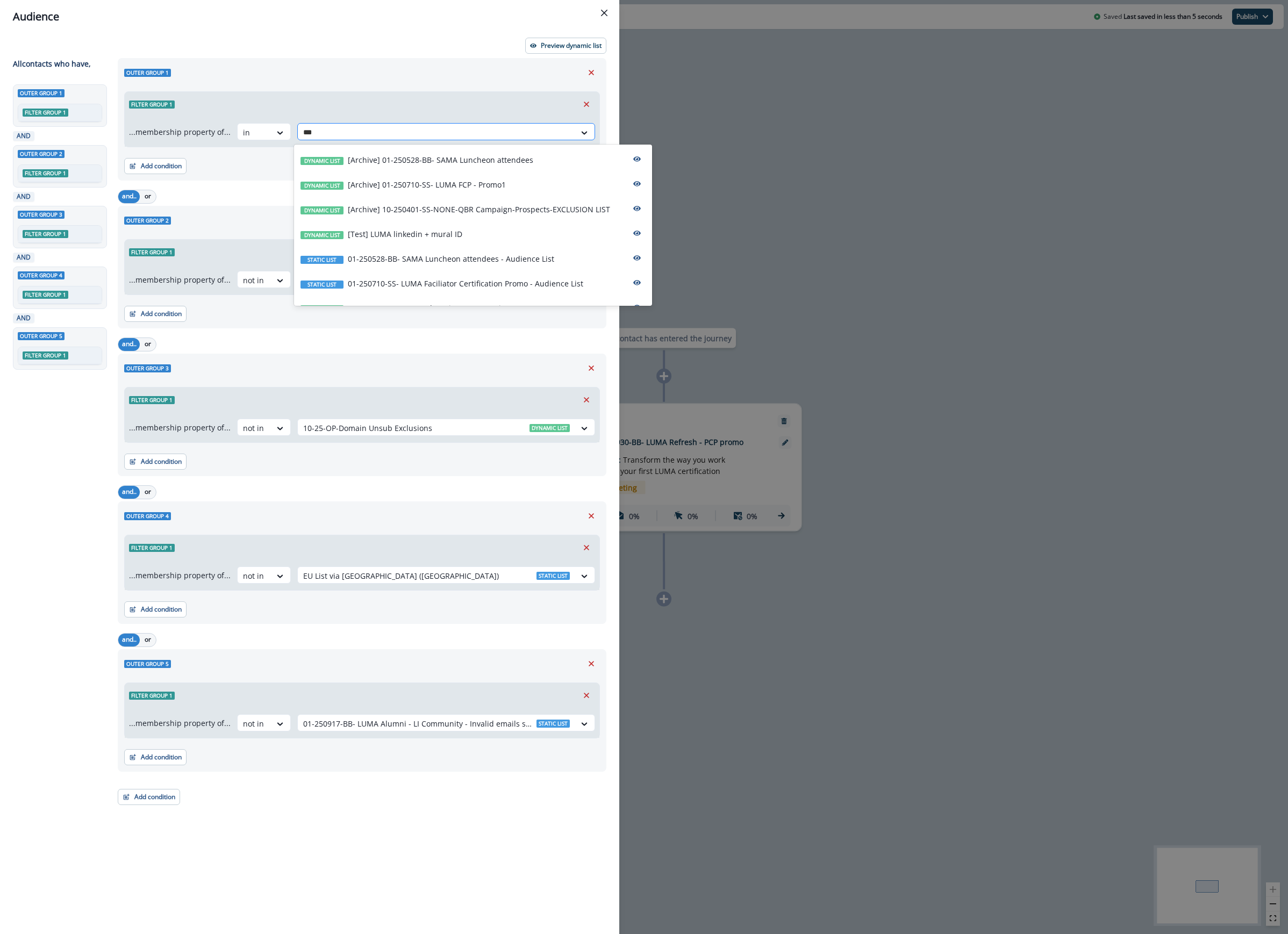
type input "****"
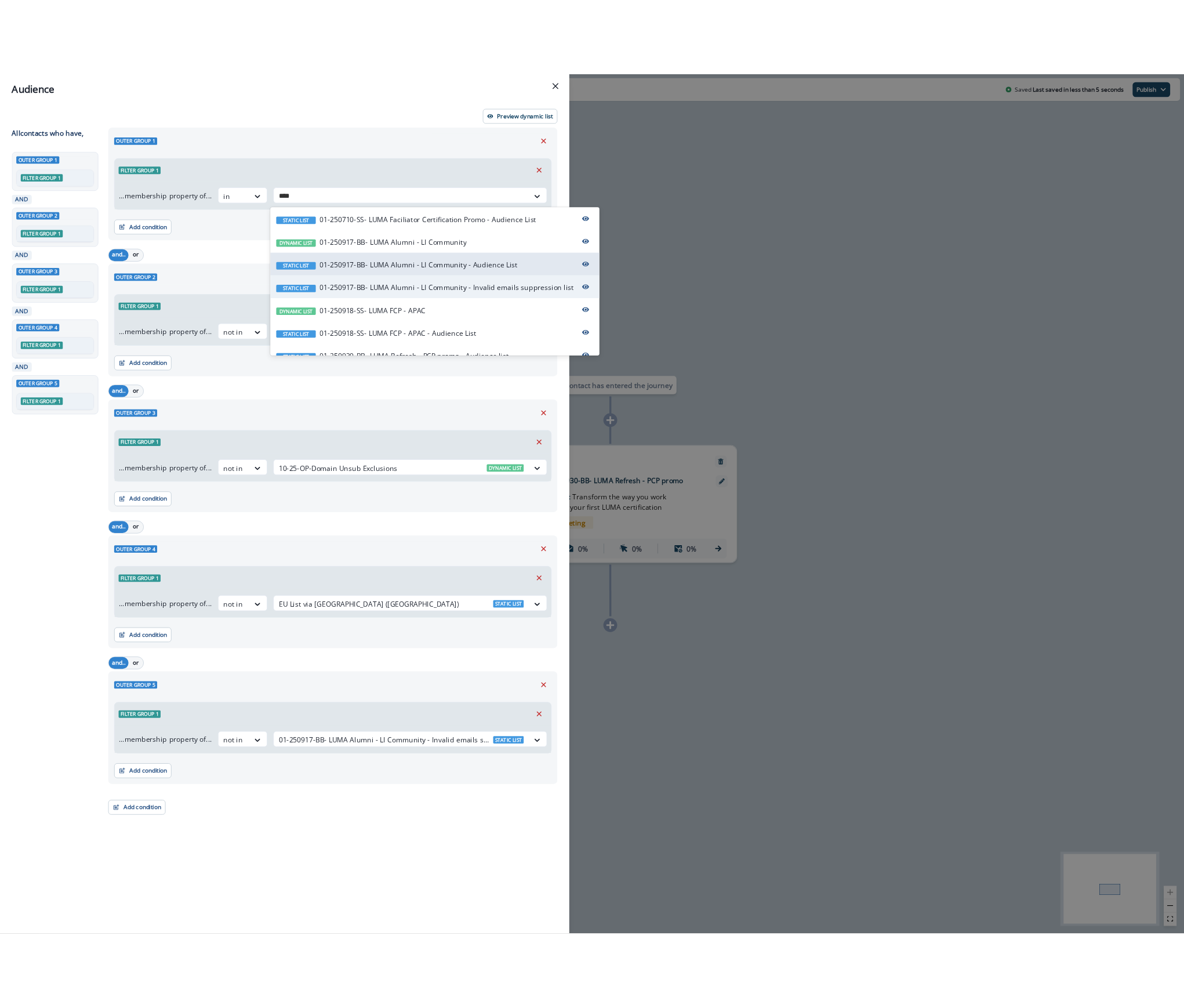
scroll to position [77, 0]
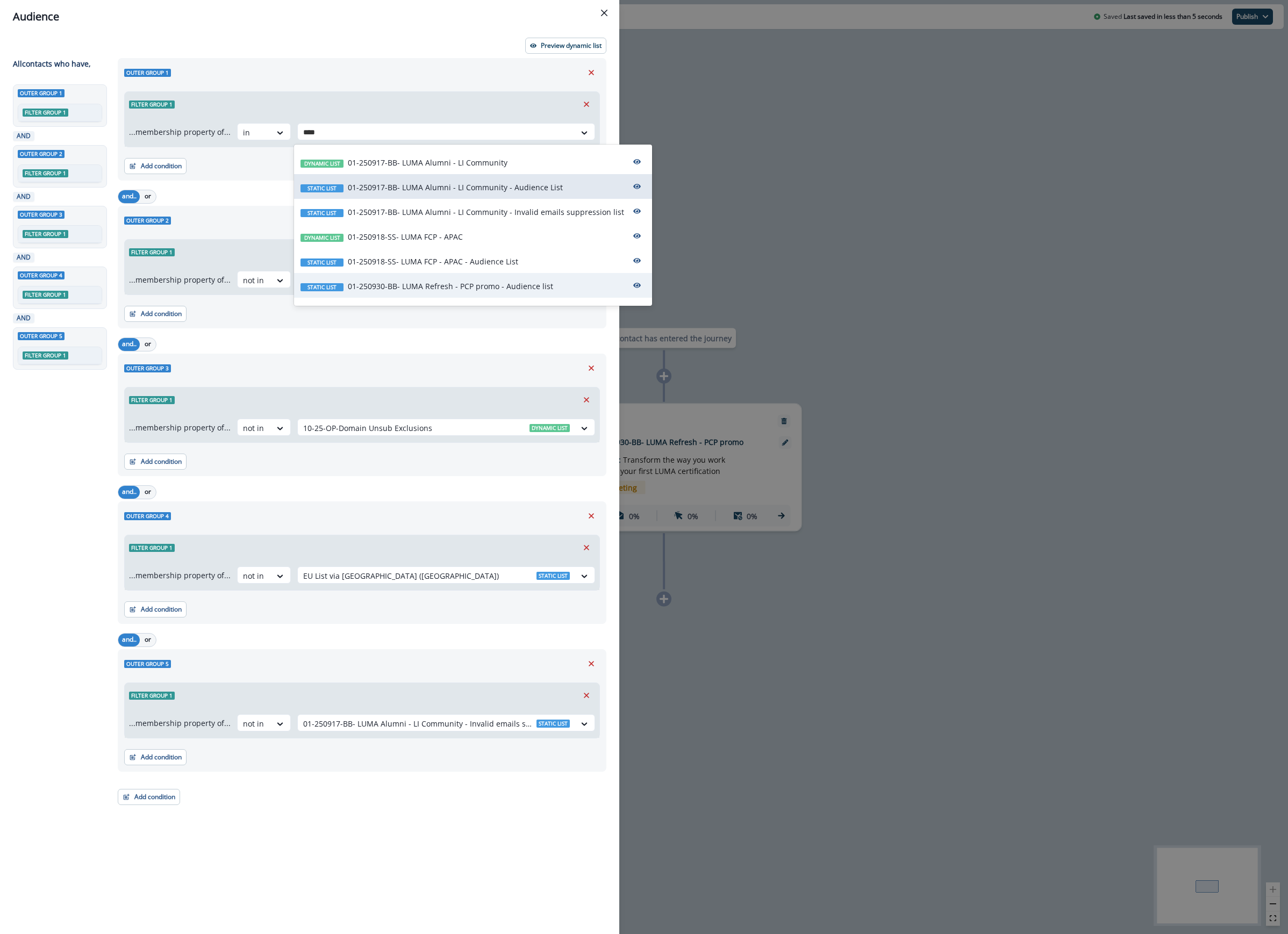
click at [571, 283] on div "Static list 01-250930-BB- LUMA Refresh - PCP promo - Audience list" at bounding box center [473, 285] width 358 height 25
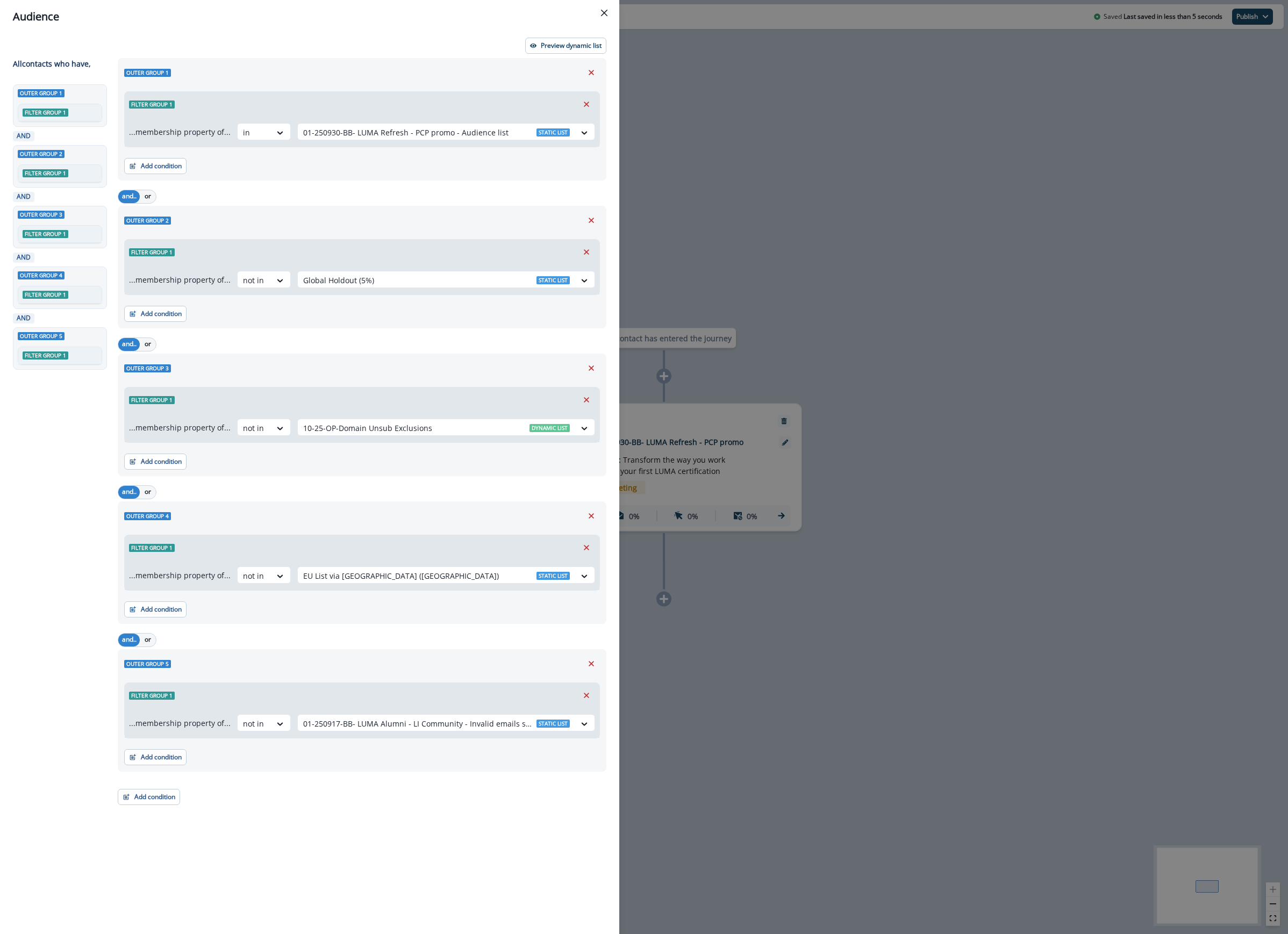
click at [756, 171] on div "Audience Preview dynamic list All contact s who have, Outer group 1 Filter grou…" at bounding box center [644, 467] width 1288 height 934
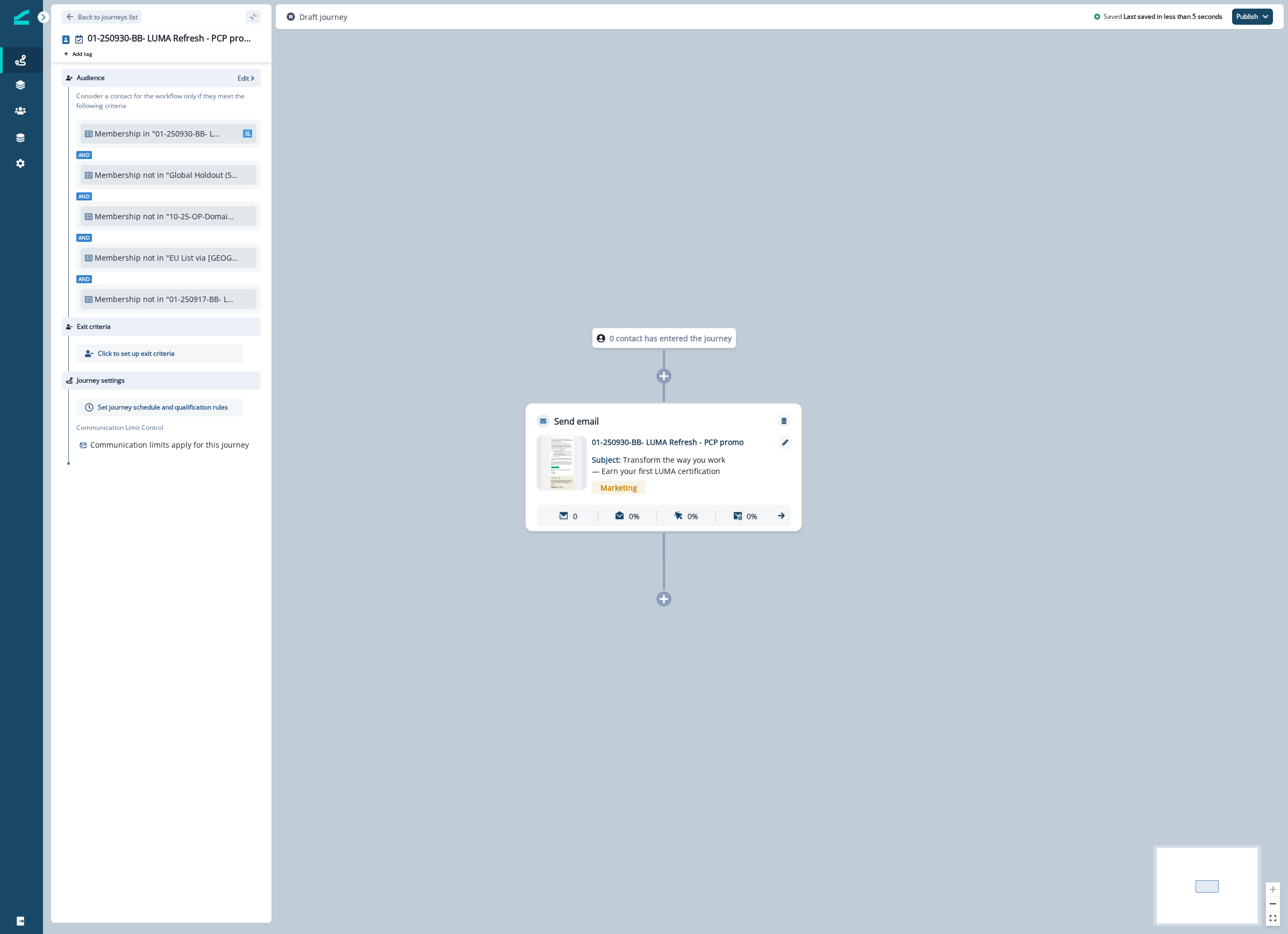
click at [181, 409] on p "Set journey schedule and qualification rules" at bounding box center [163, 407] width 130 height 10
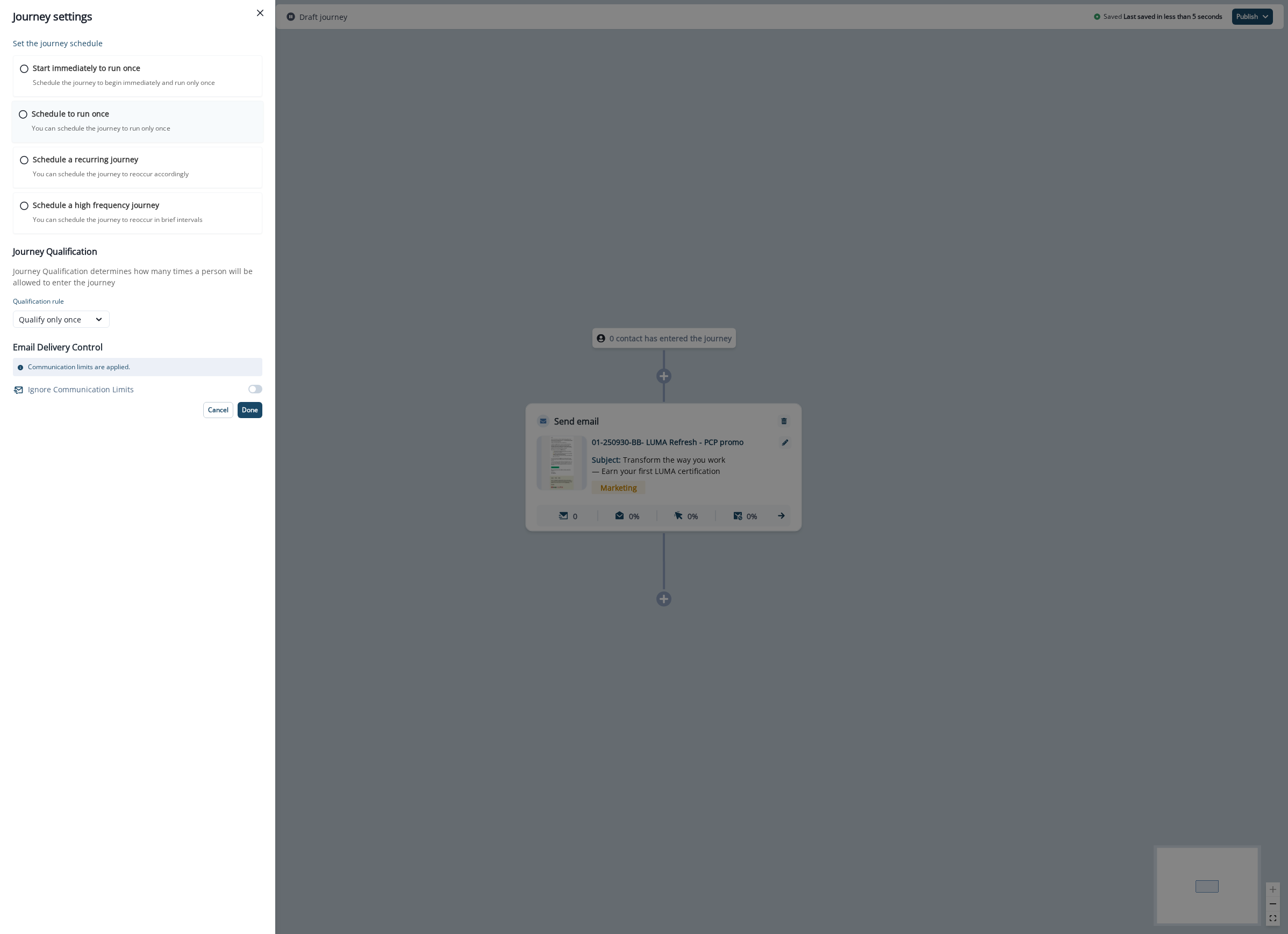
click at [40, 115] on p "Schedule to run once" at bounding box center [70, 114] width 77 height 11
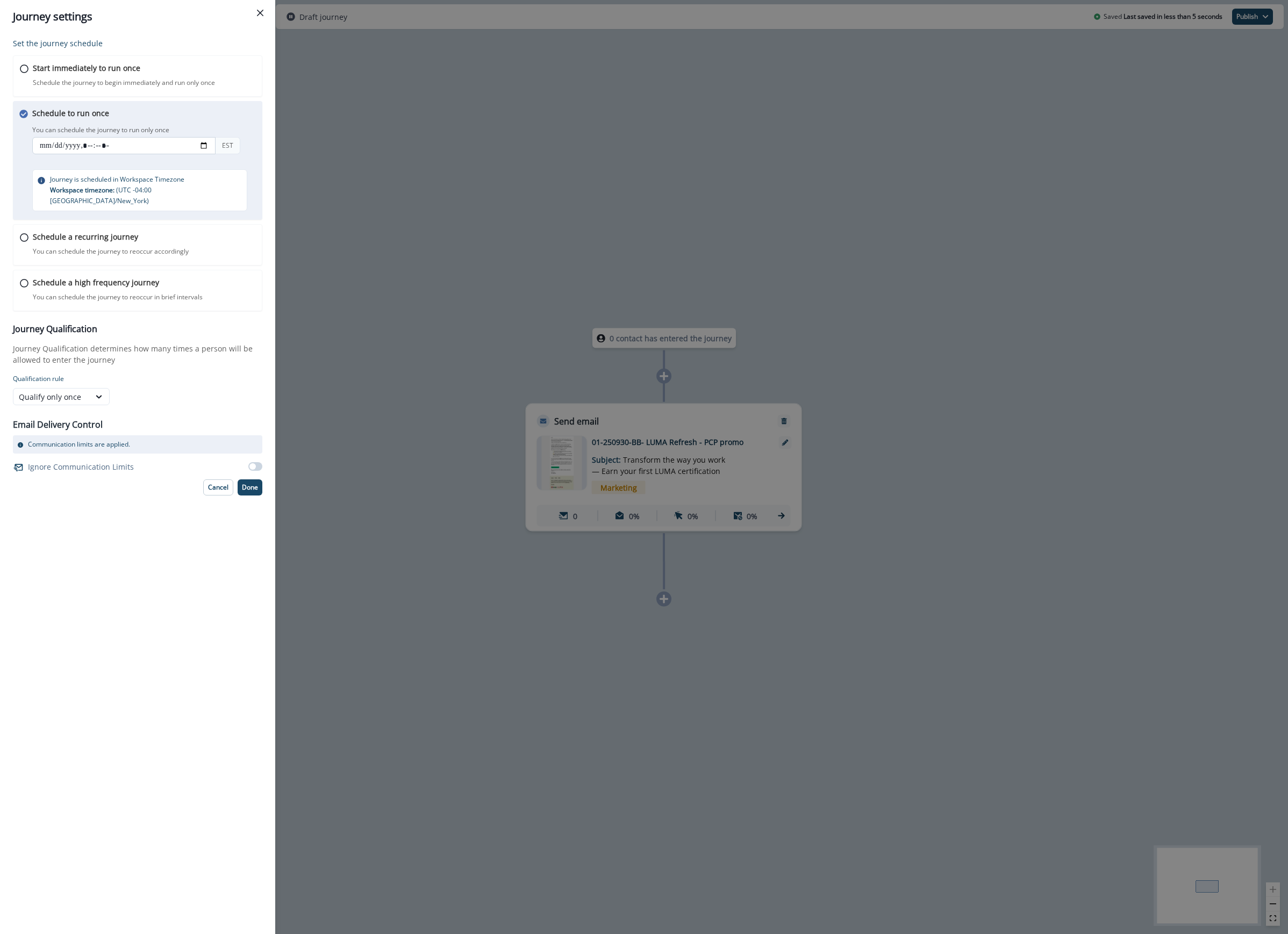
click at [203, 146] on input "datetime-local" at bounding box center [124, 145] width 183 height 17
type input "**********"
click at [245, 484] on p "Done" at bounding box center [250, 488] width 16 height 7
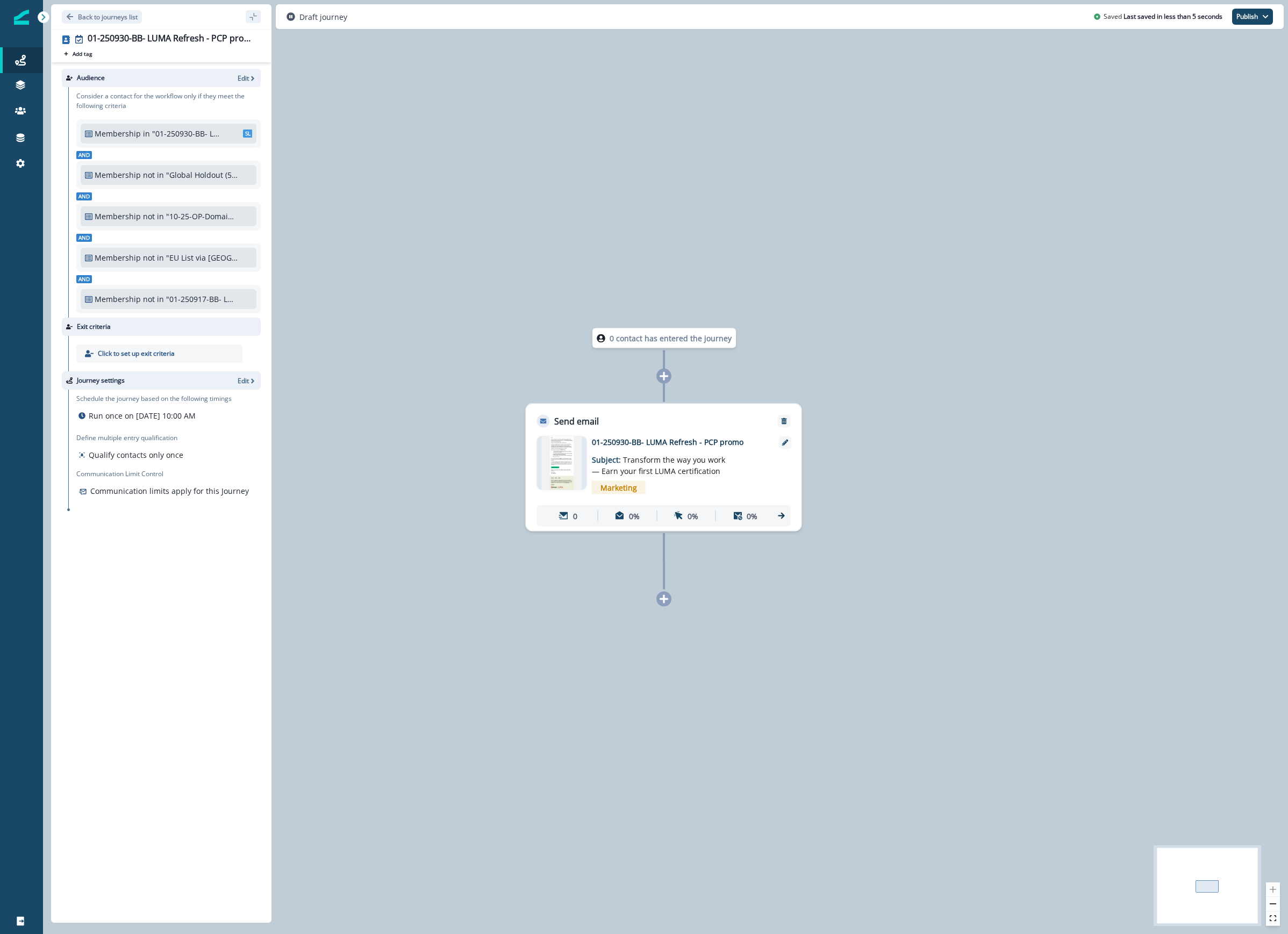
click at [394, 337] on div "0 contact has entered the journey Send email Email asset changed, journey repor…" at bounding box center [665, 467] width 1245 height 934
click at [113, 13] on p "Back to journeys list" at bounding box center [108, 17] width 59 height 9
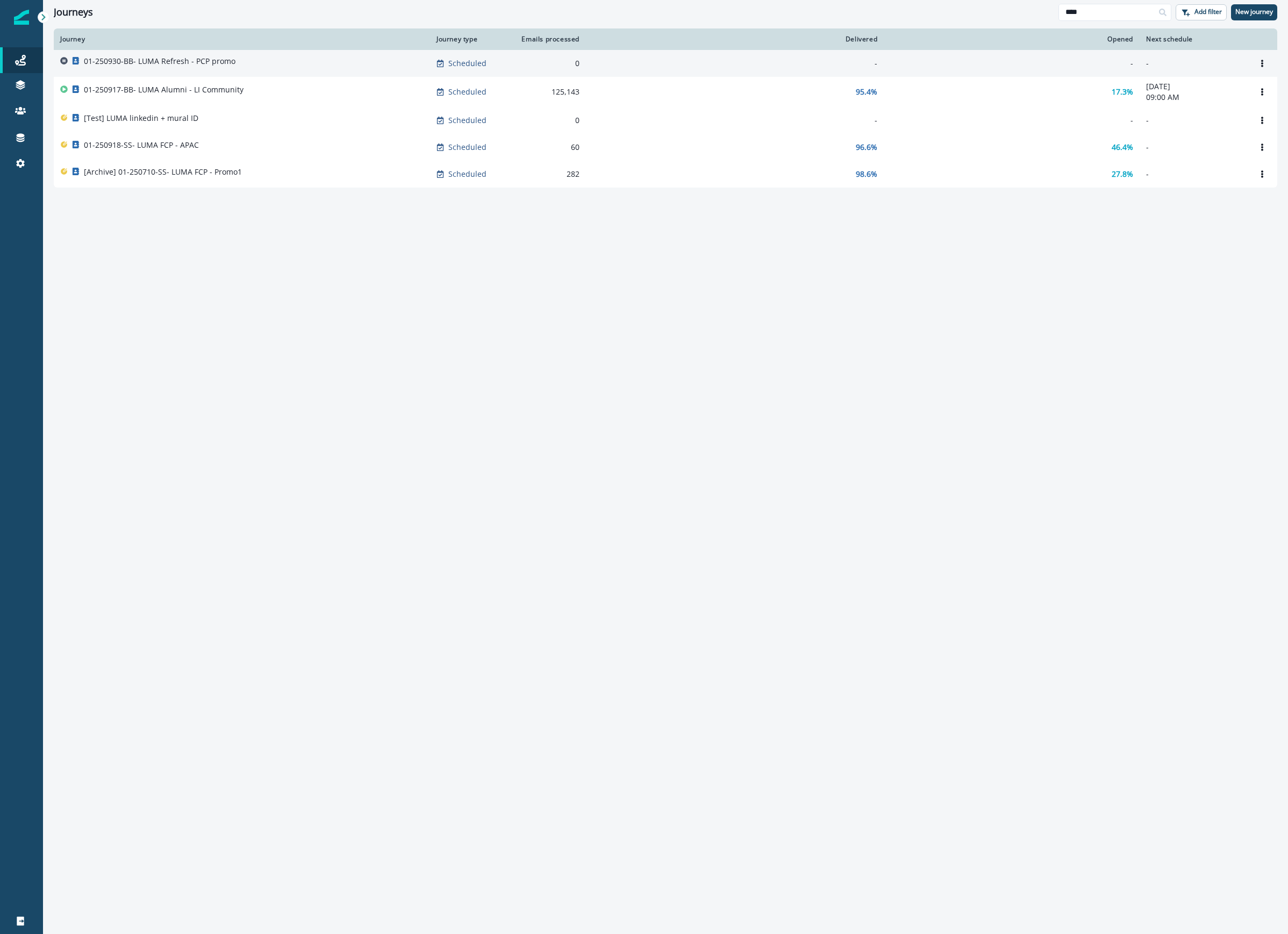
click at [258, 67] on div "01-250930-BB- LUMA Refresh - PCP promo" at bounding box center [241, 63] width 363 height 15
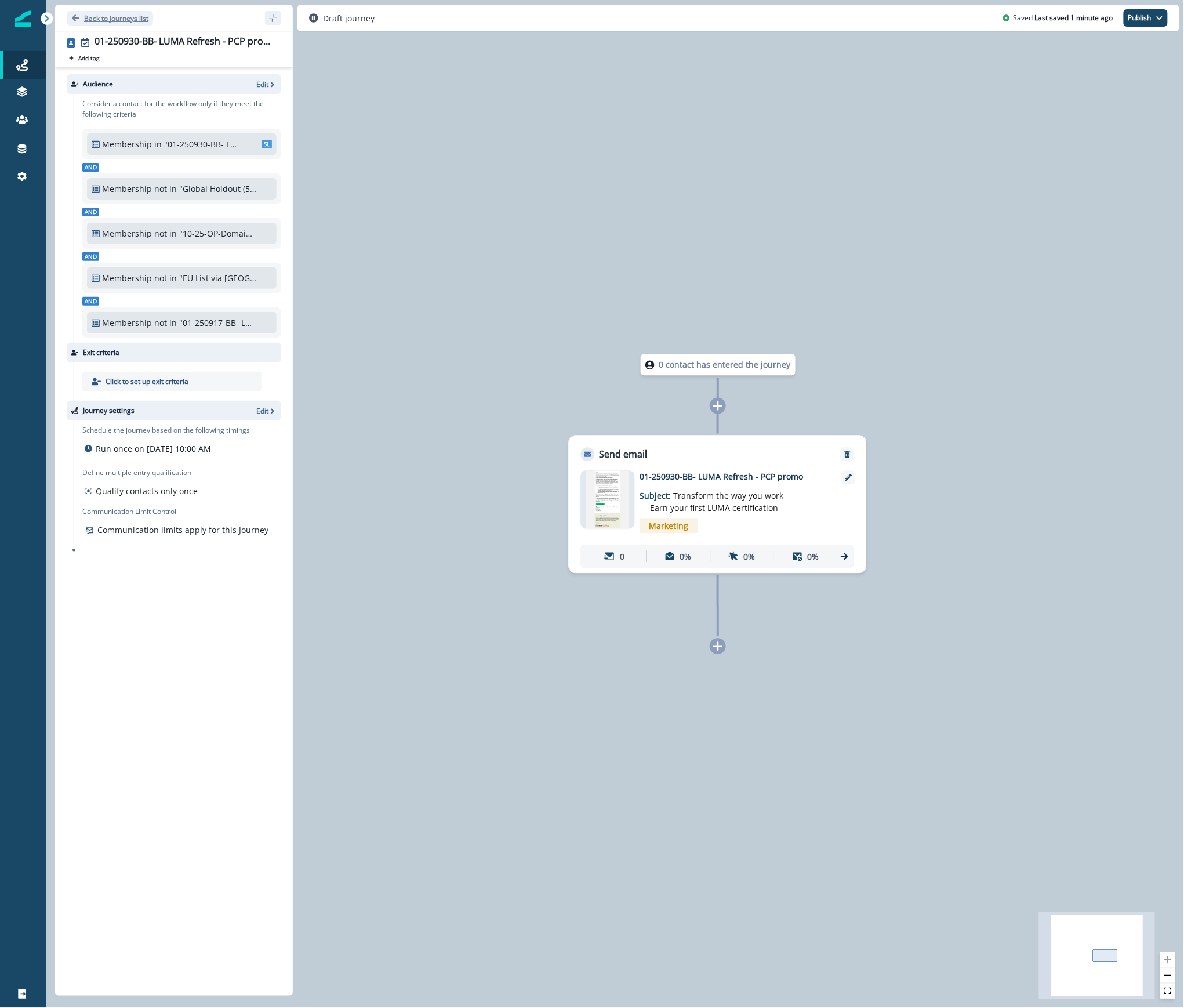
click at [101, 17] on p "Back to journeys list" at bounding box center [116, 18] width 64 height 10
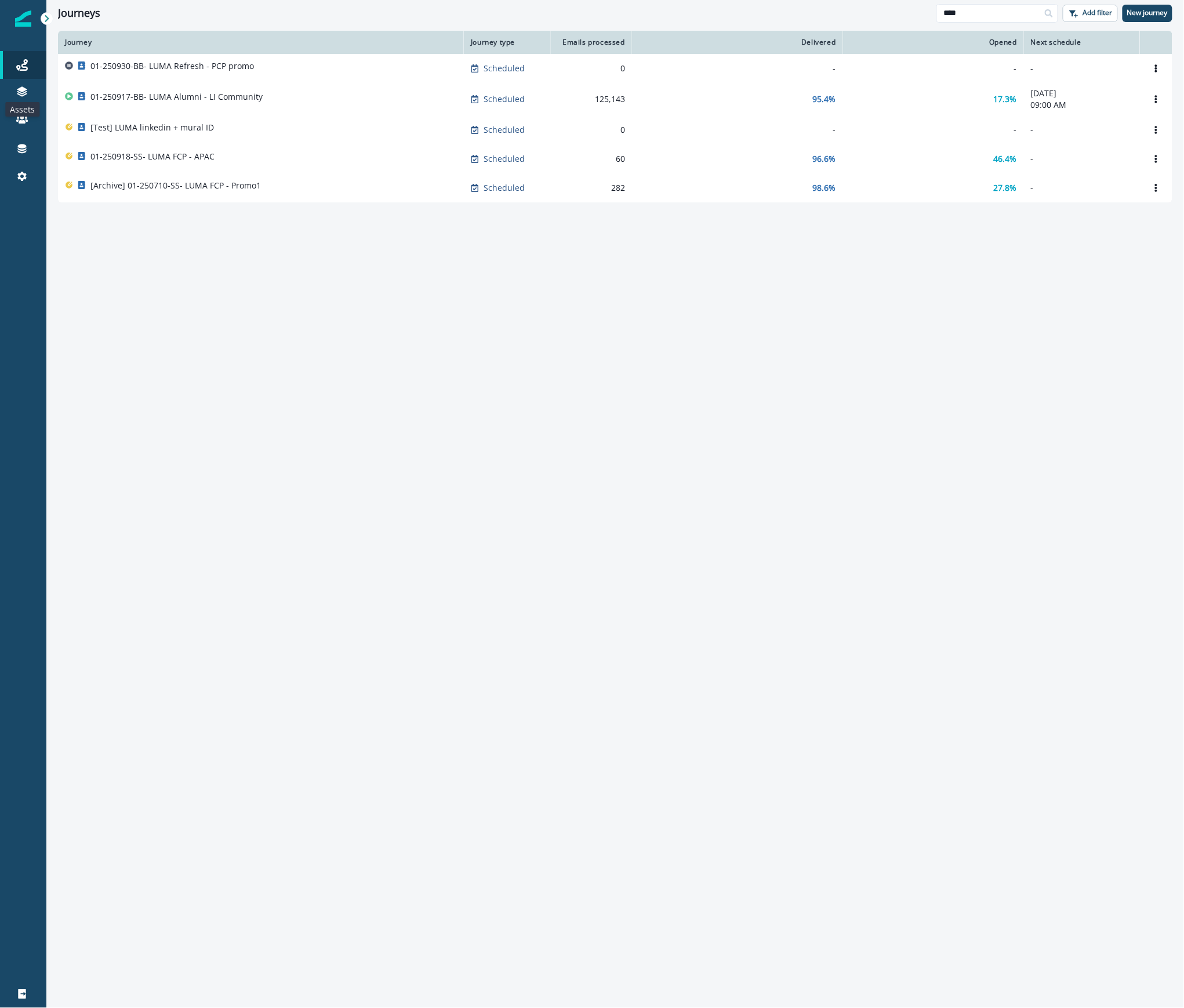
drag, startPoint x: 25, startPoint y: 87, endPoint x: 73, endPoint y: 80, distance: 48.5
click at [25, 87] on icon at bounding box center [21, 92] width 11 height 11
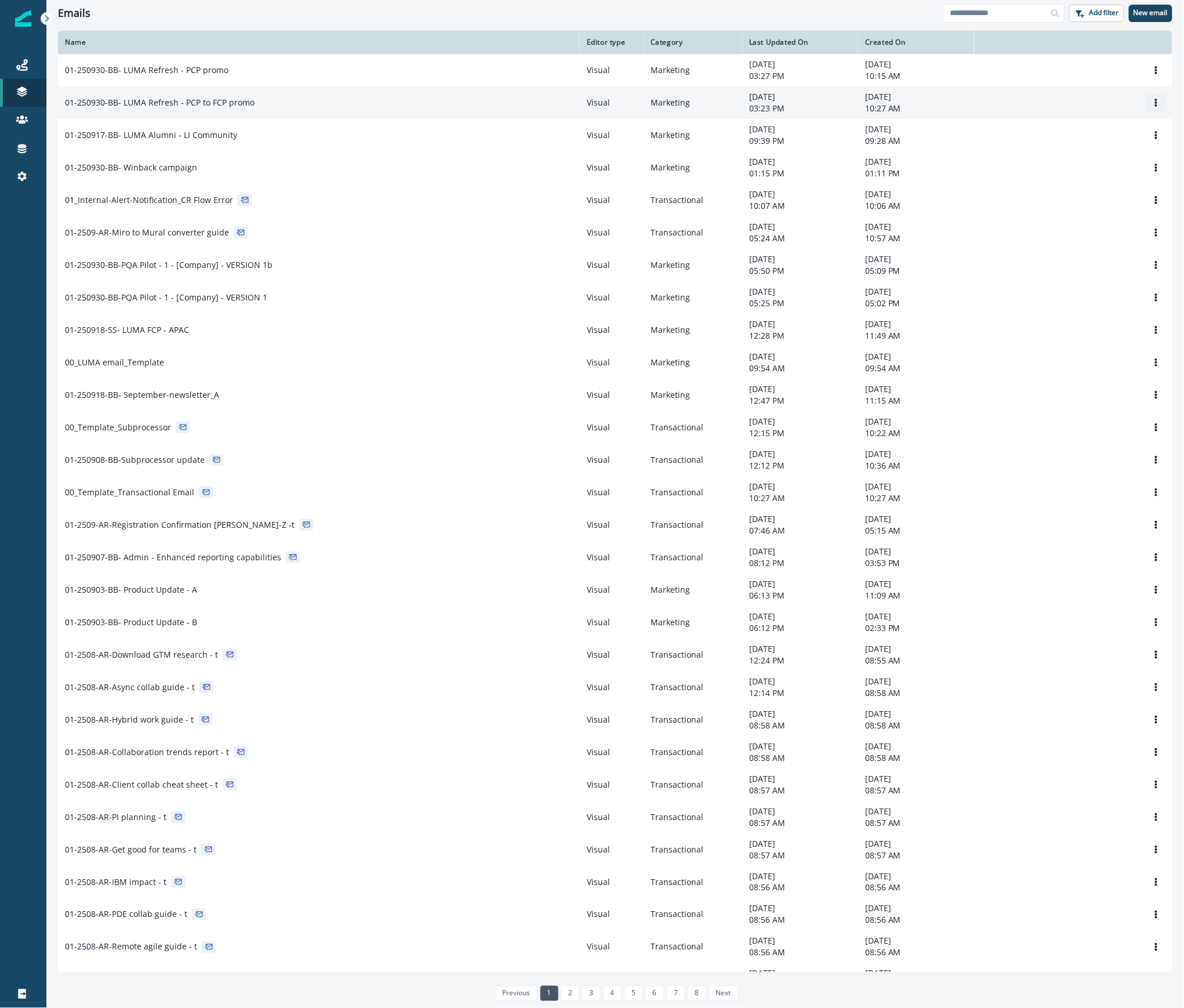
click at [1152, 101] on icon "Options" at bounding box center [1156, 103] width 8 height 8
click at [1065, 152] on button "Rename" at bounding box center [1089, 151] width 129 height 19
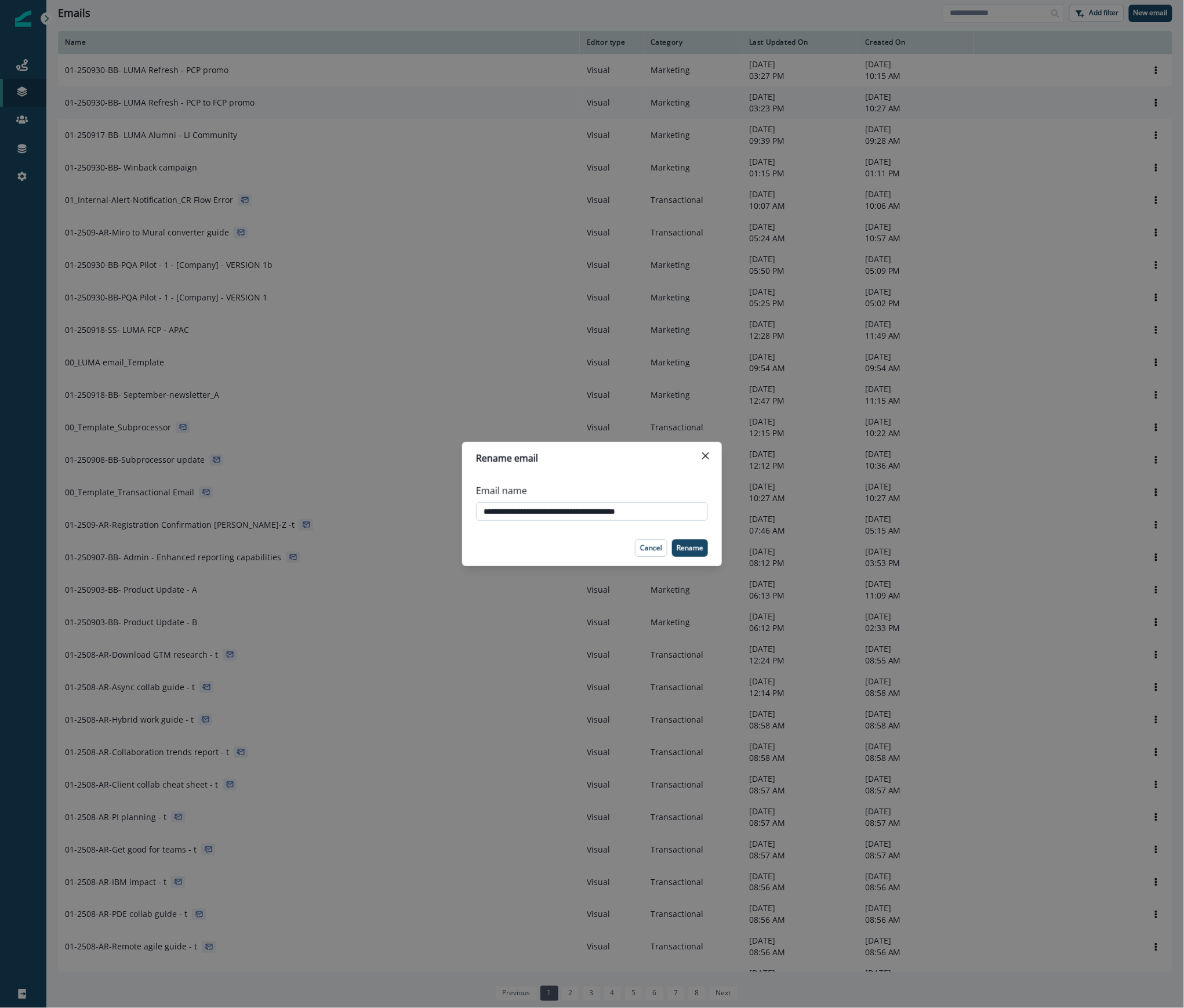
click at [518, 509] on input "**********" at bounding box center [592, 512] width 232 height 19
click at [509, 542] on div "Cancel Rename" at bounding box center [592, 548] width 232 height 17
click at [658, 548] on p "Cancel" at bounding box center [651, 548] width 22 height 8
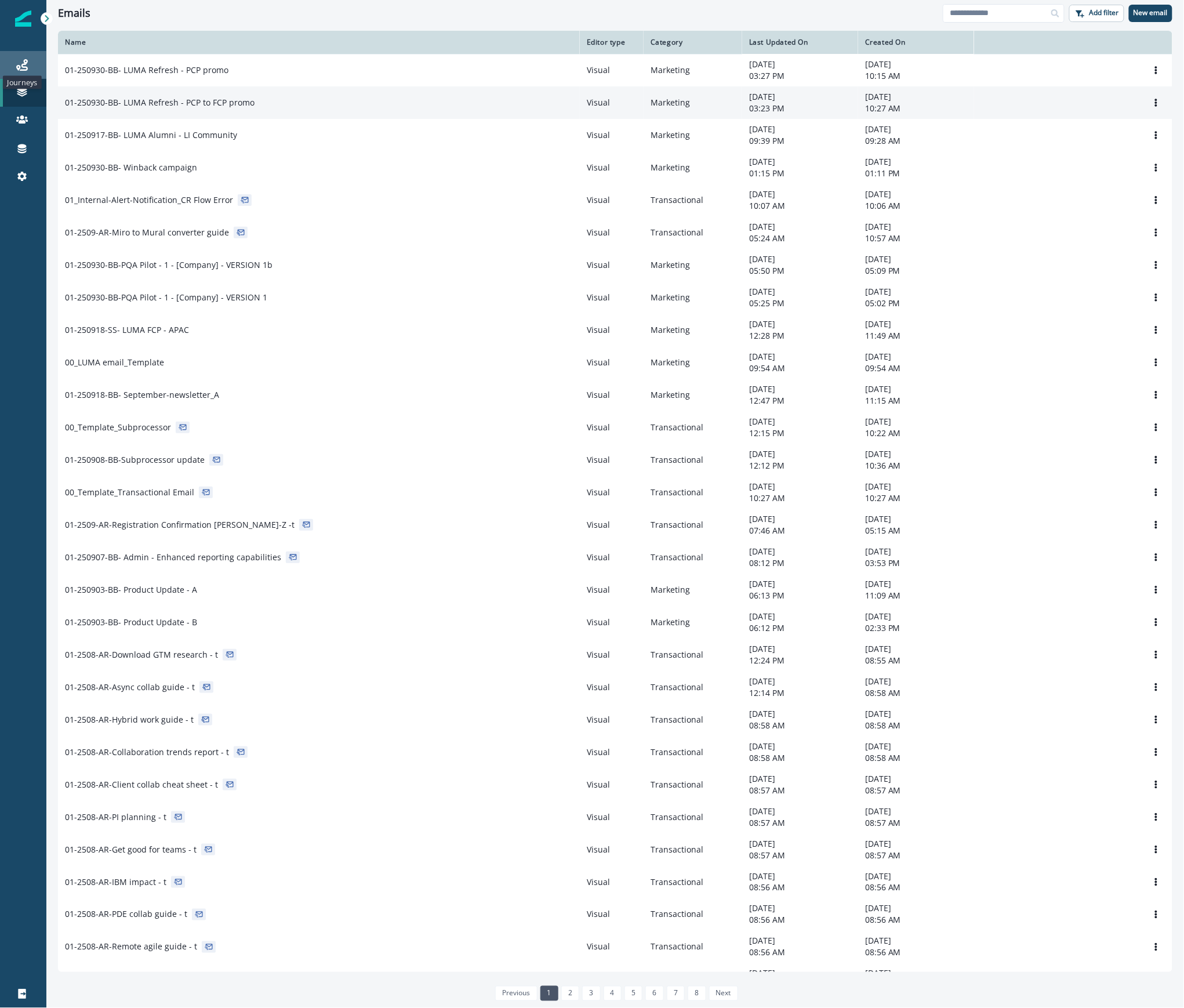
drag, startPoint x: 17, startPoint y: 69, endPoint x: 45, endPoint y: 67, distance: 28.1
click at [17, 69] on icon at bounding box center [21, 65] width 11 height 11
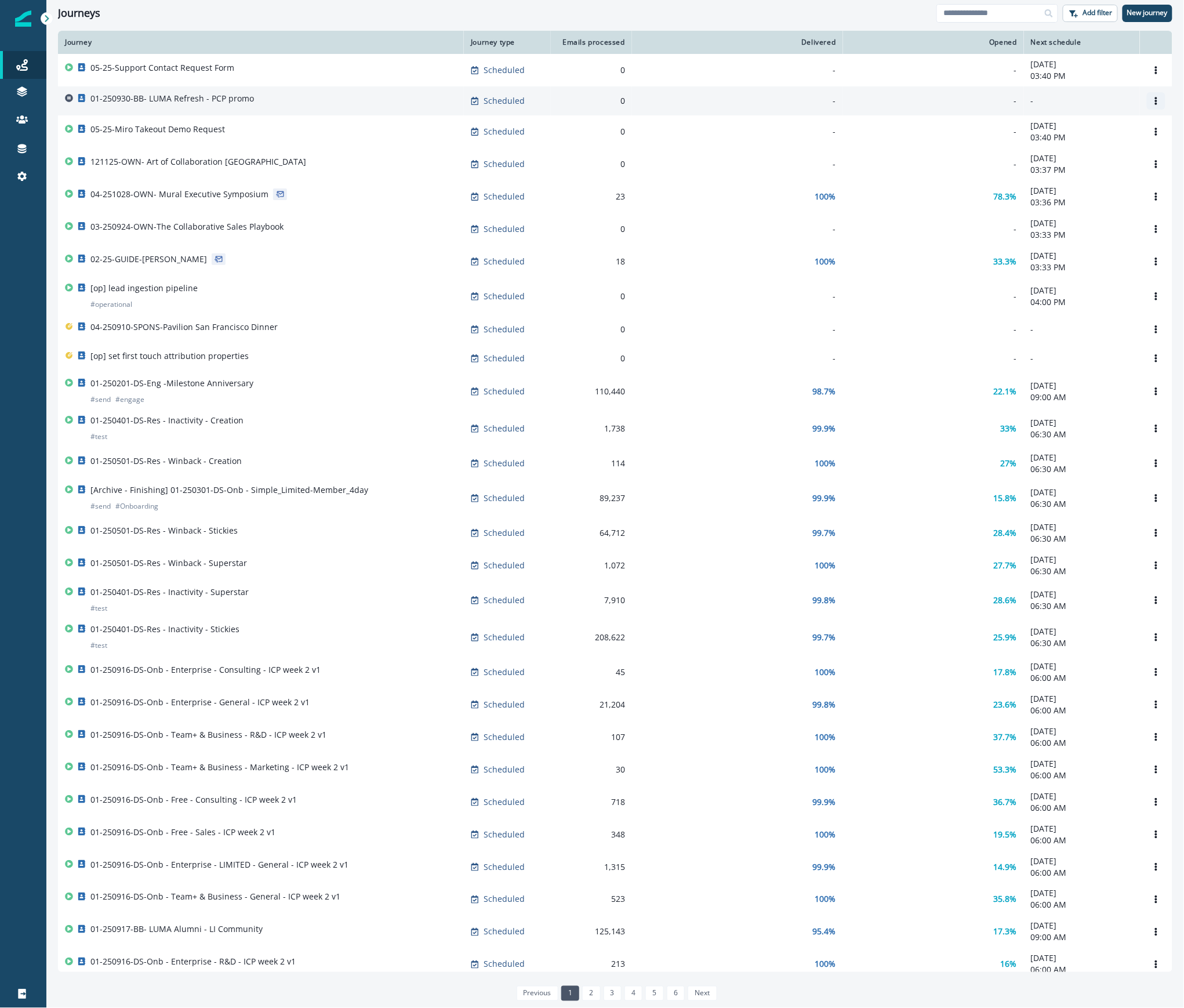
click at [1152, 102] on icon "Options" at bounding box center [1156, 101] width 8 height 8
click at [1093, 128] on button "Clone" at bounding box center [1089, 130] width 129 height 19
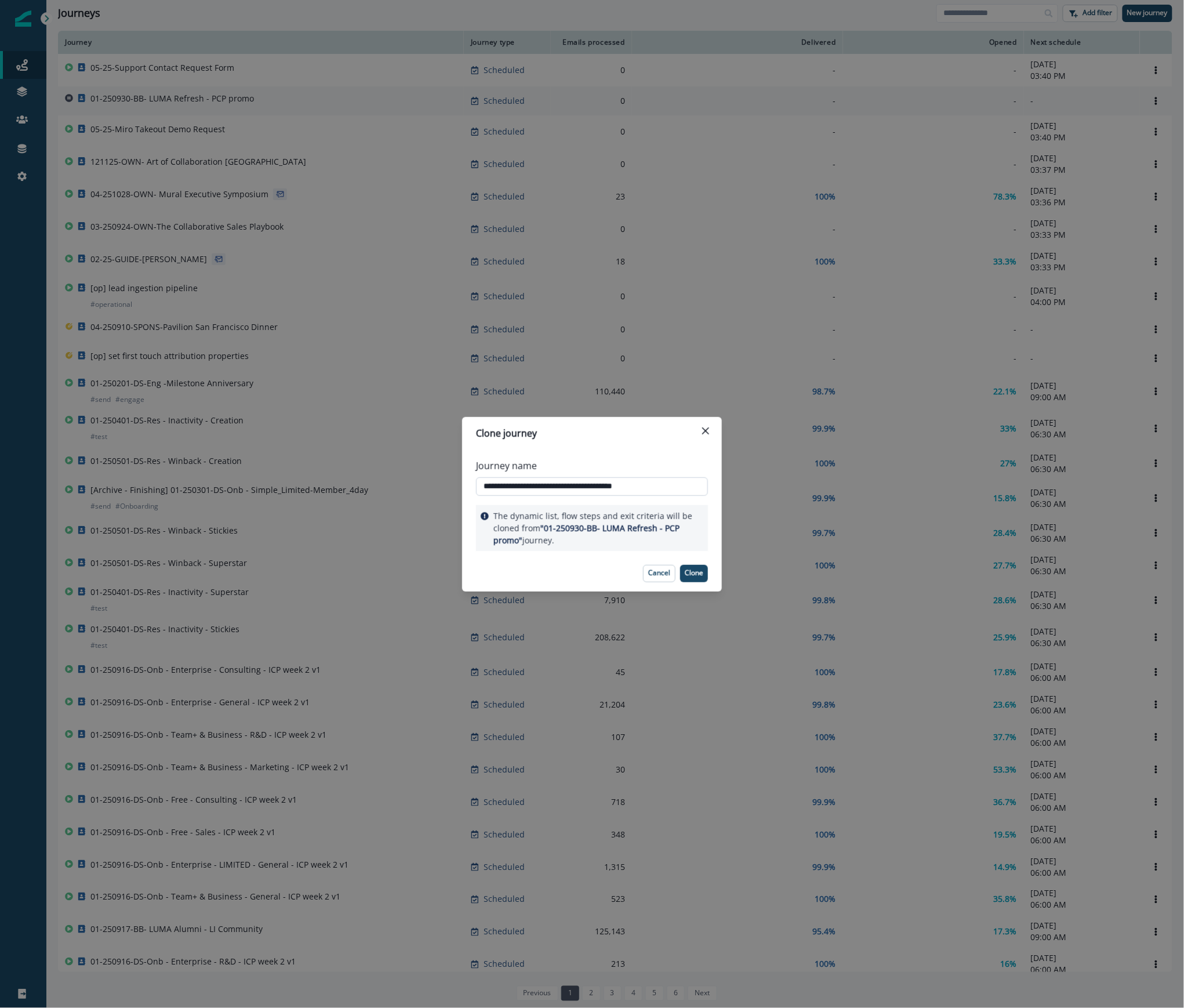
click at [532, 484] on input "**********" at bounding box center [592, 487] width 232 height 19
type input "**********"
click at [694, 572] on p "Clone" at bounding box center [695, 573] width 19 height 8
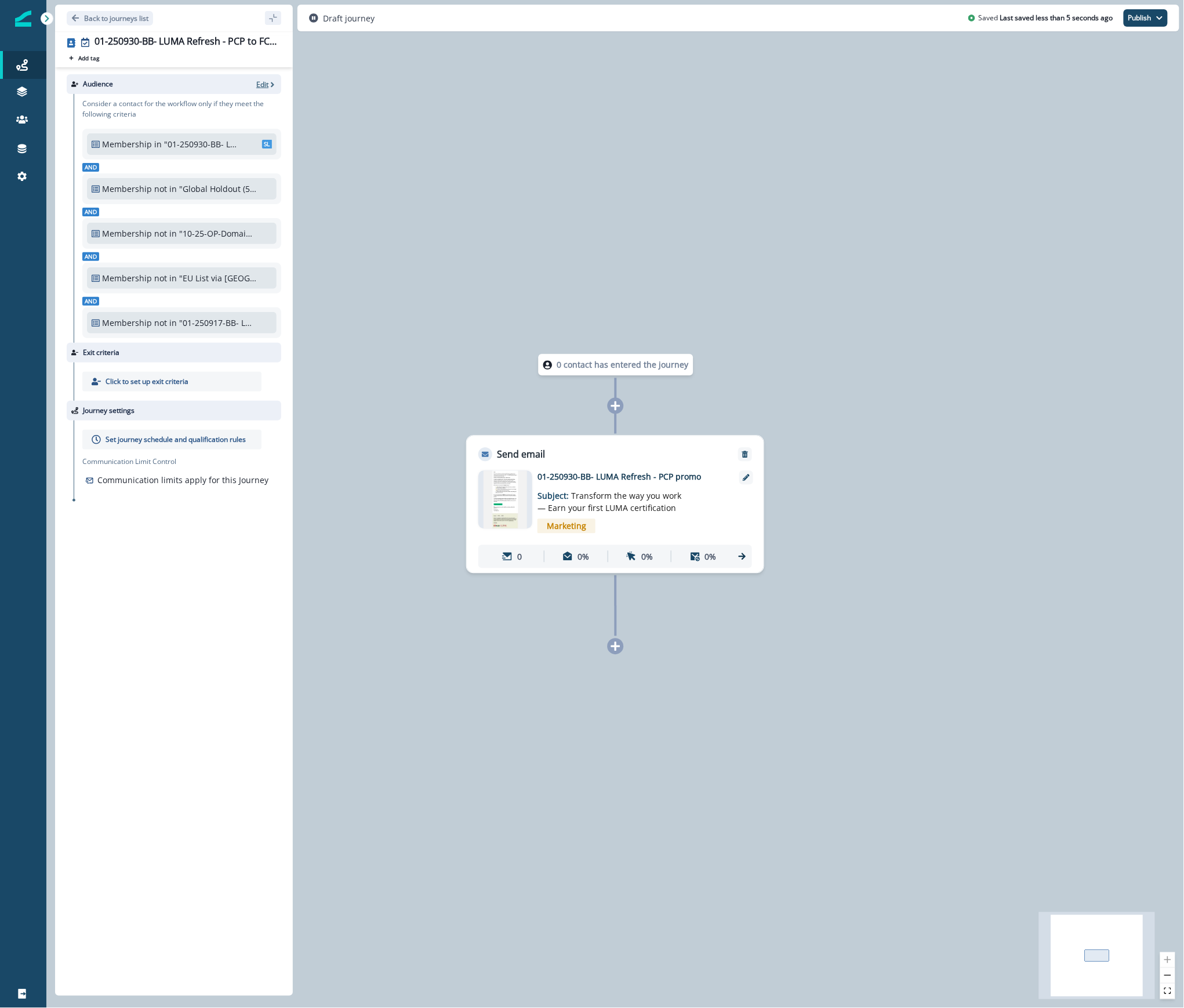
click at [262, 84] on p "Edit" at bounding box center [262, 84] width 12 height 10
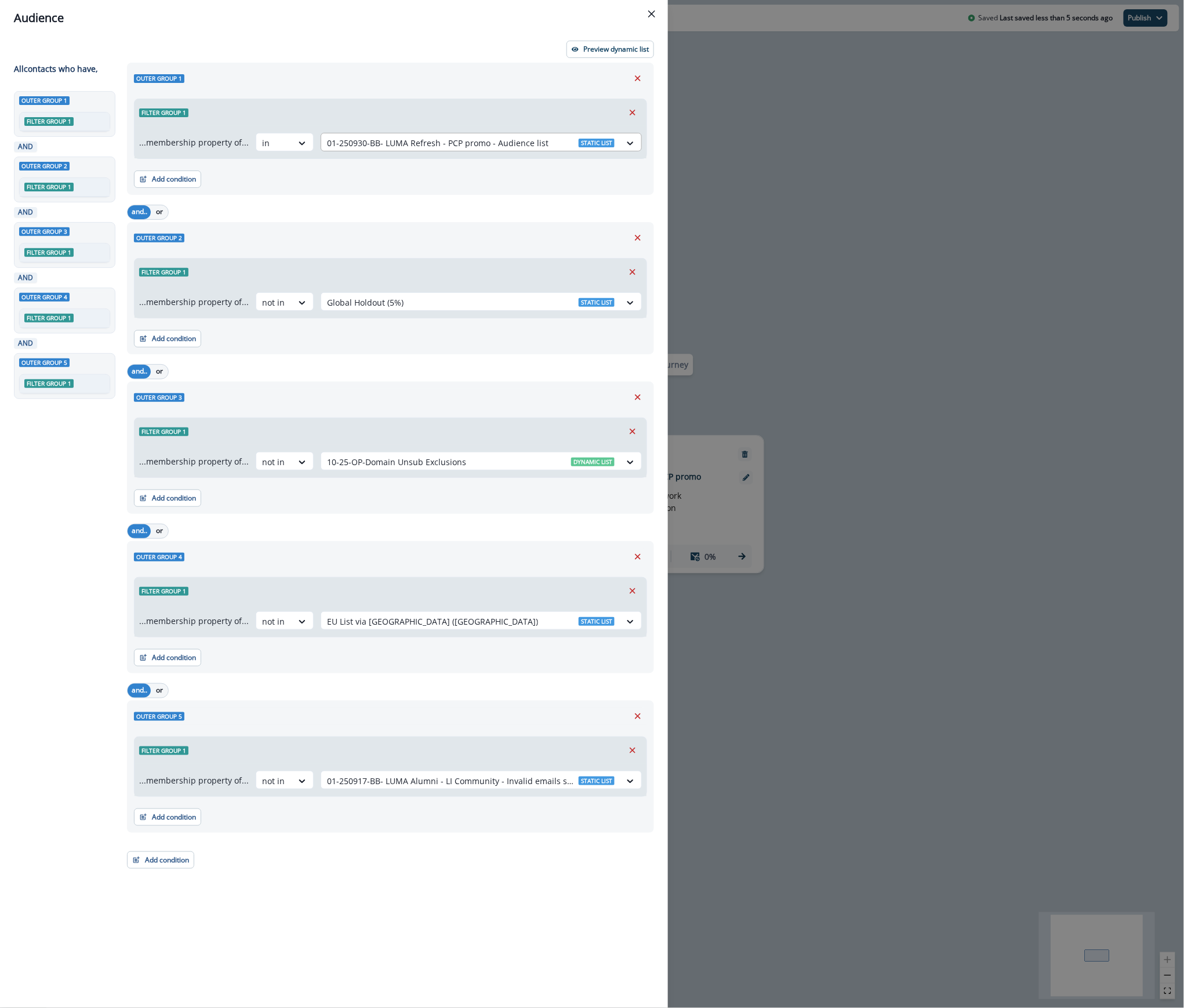
click at [400, 135] on div "01-250930-BB- LUMA Refresh - PCP promo - Audience list Static list" at bounding box center [471, 143] width 299 height 19
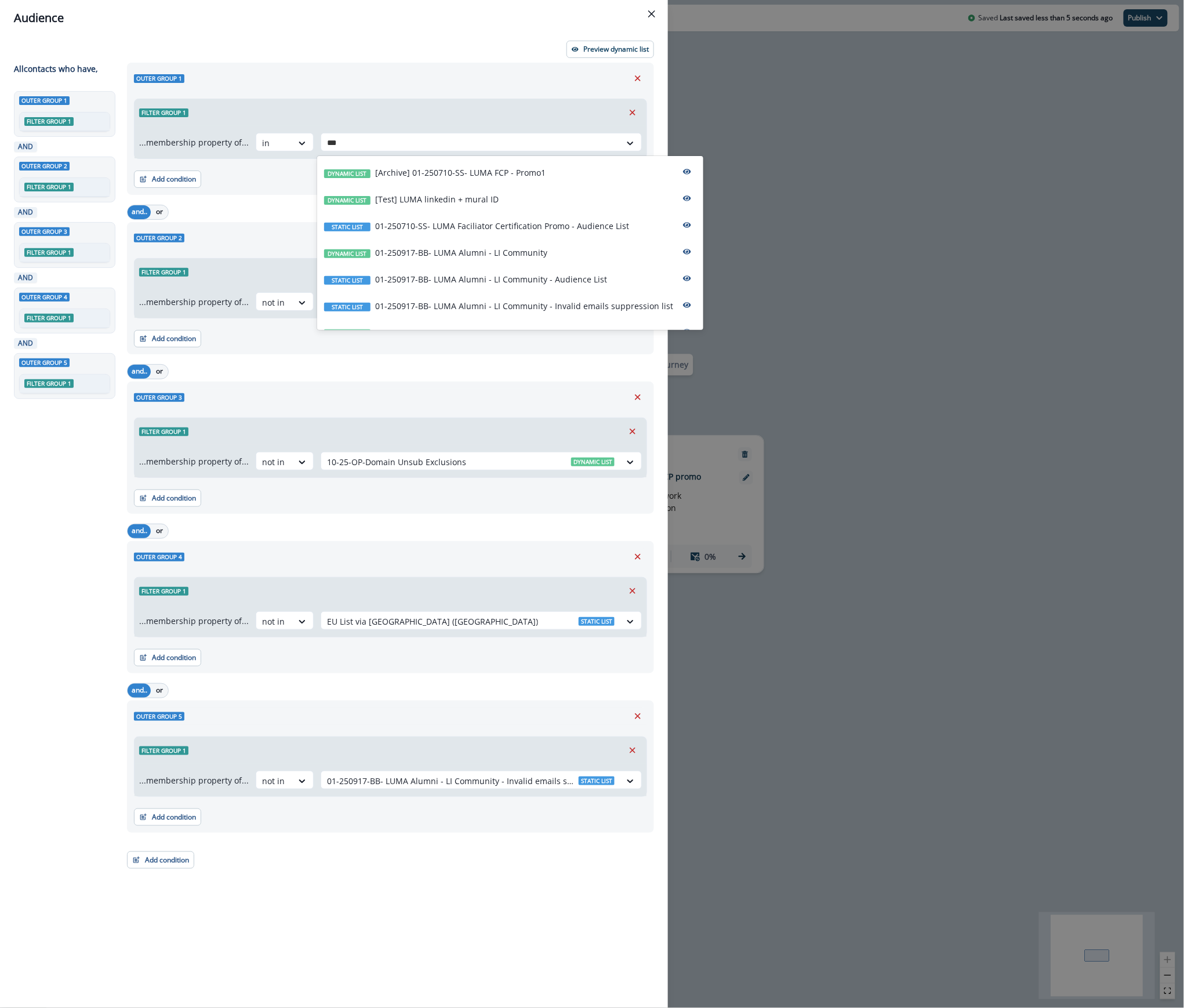
type input "****"
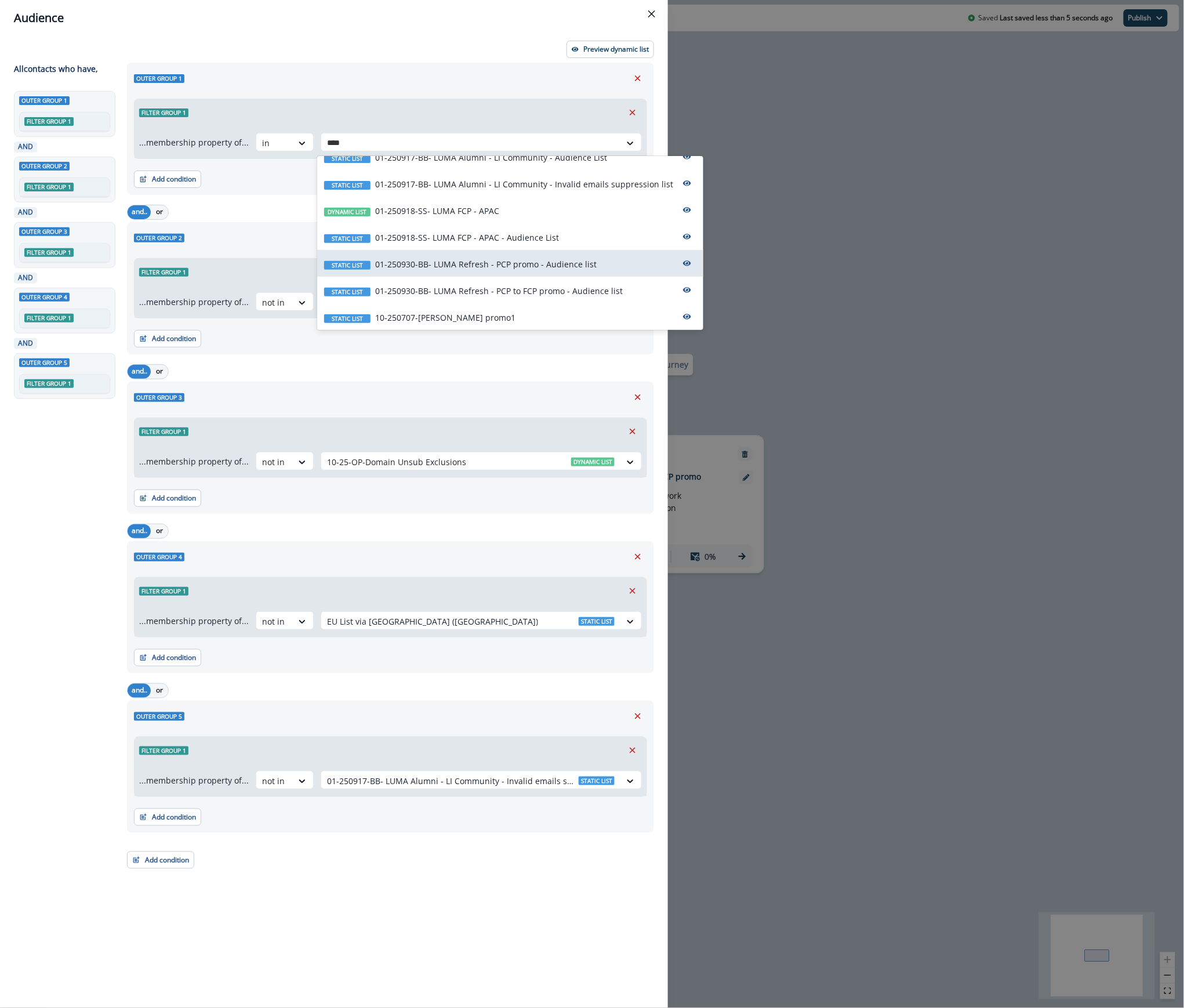
scroll to position [124, 0]
click at [618, 287] on div "Static list 01-250930-BB- LUMA Refresh - PCP to FCP promo - Audience list" at bounding box center [510, 288] width 386 height 27
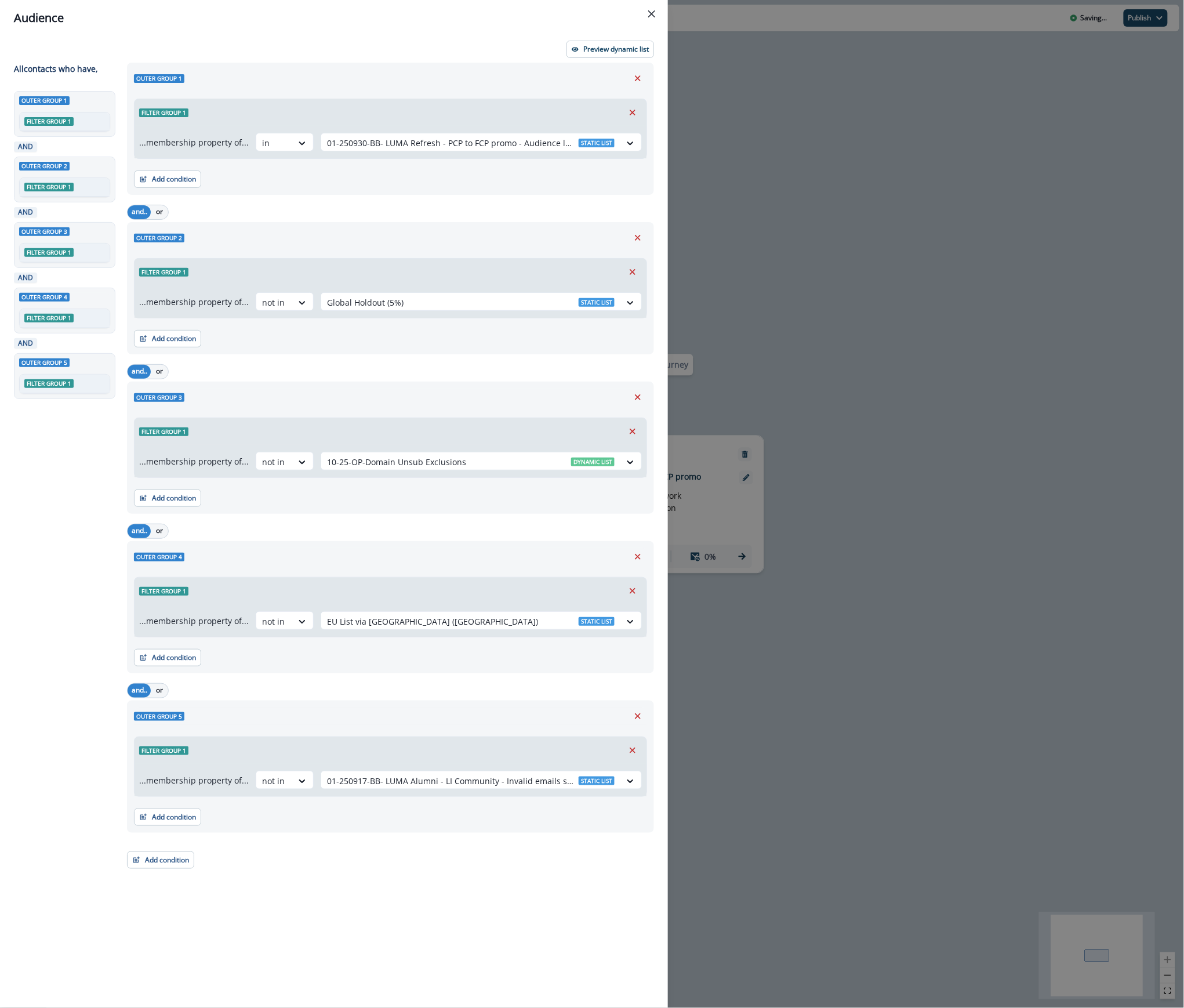
click at [878, 317] on div "Audience Preview dynamic list All contact s who have, Outer group 1 Filter grou…" at bounding box center [592, 504] width 1184 height 1008
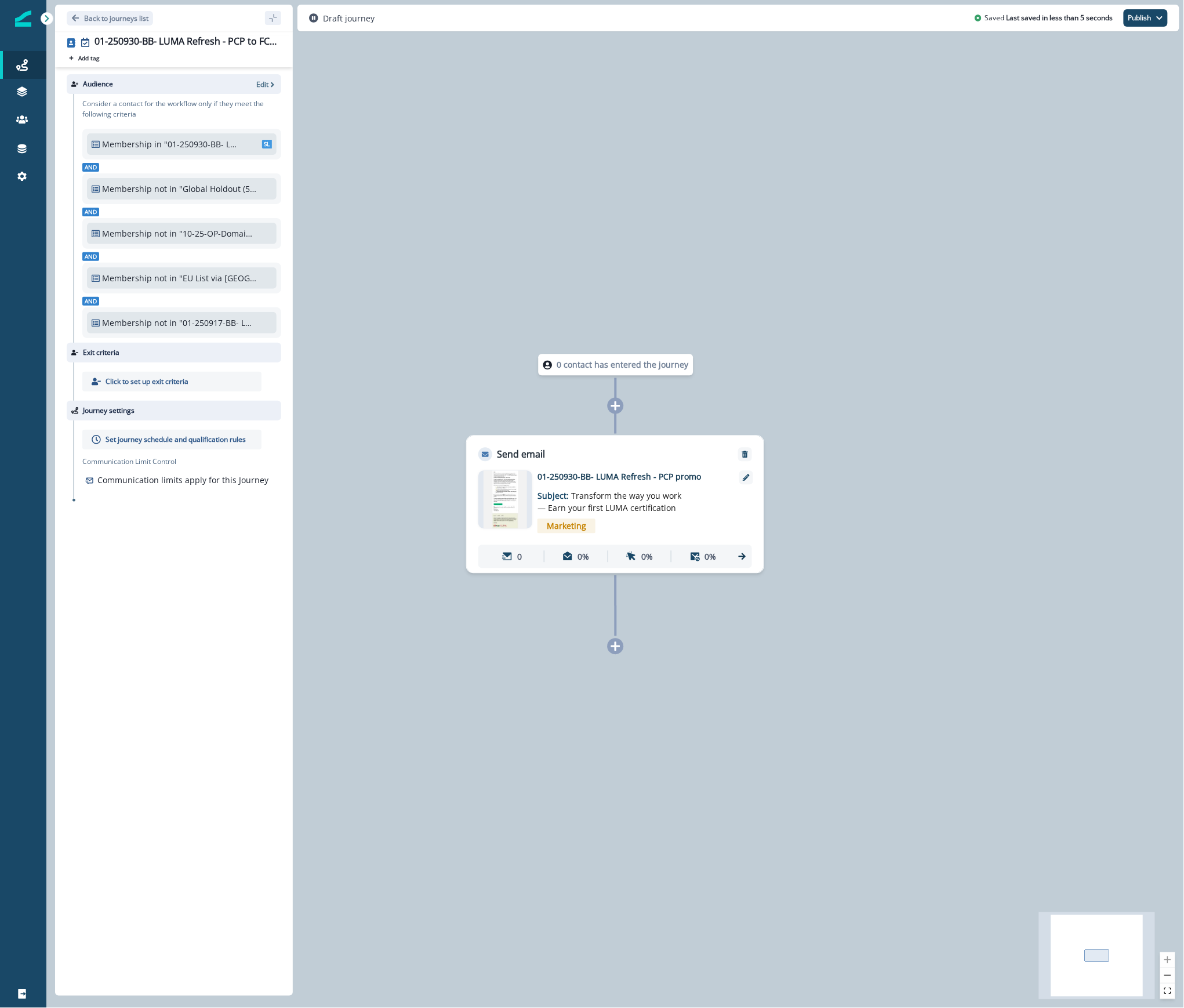
click at [622, 412] on div at bounding box center [616, 406] width 16 height 16
click at [618, 403] on icon at bounding box center [616, 406] width 11 height 11
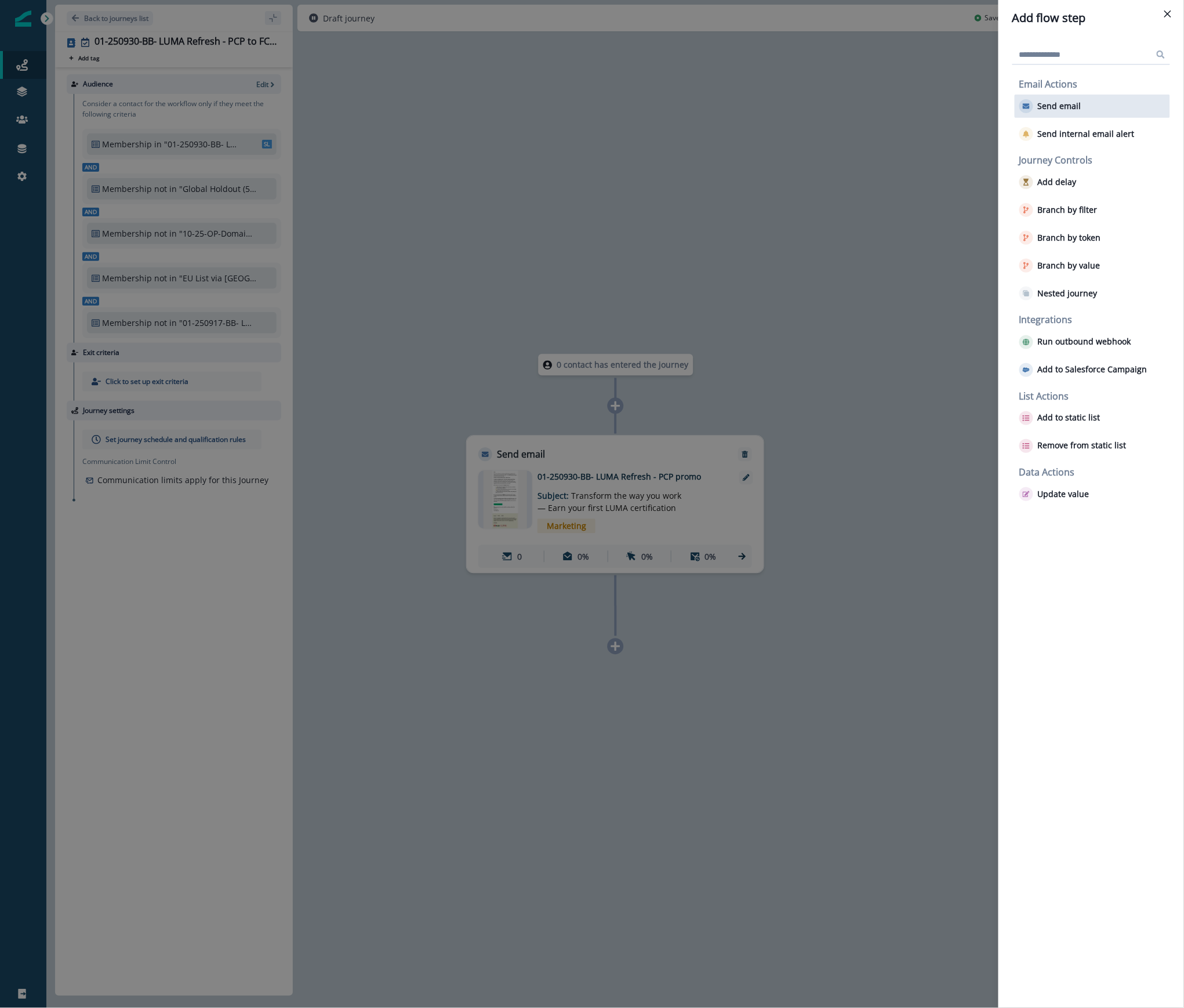
click at [1072, 103] on p "Send email" at bounding box center [1059, 106] width 43 height 10
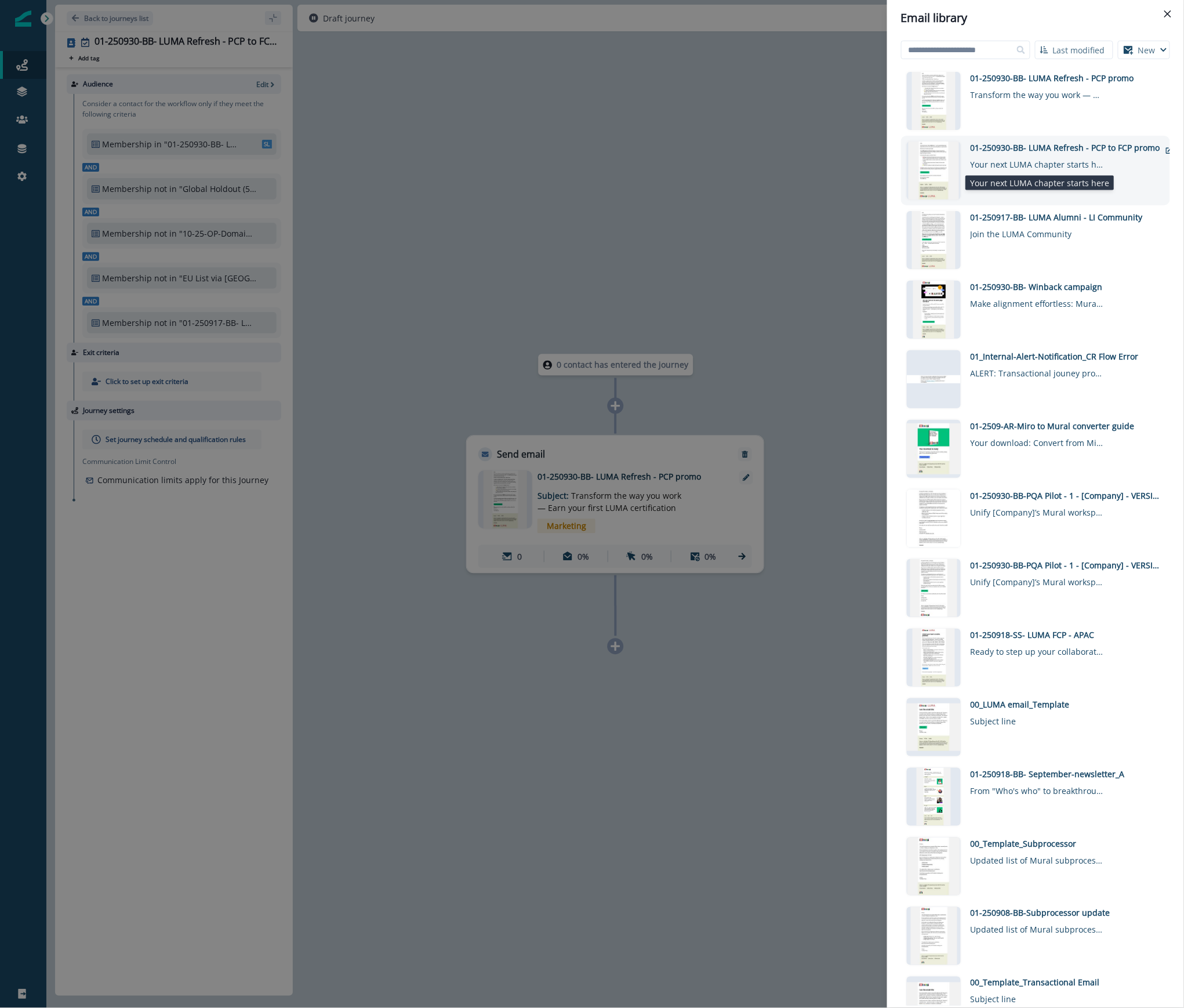
click at [1045, 158] on div "Your next LUMA chapter starts here" at bounding box center [1038, 162] width 134 height 17
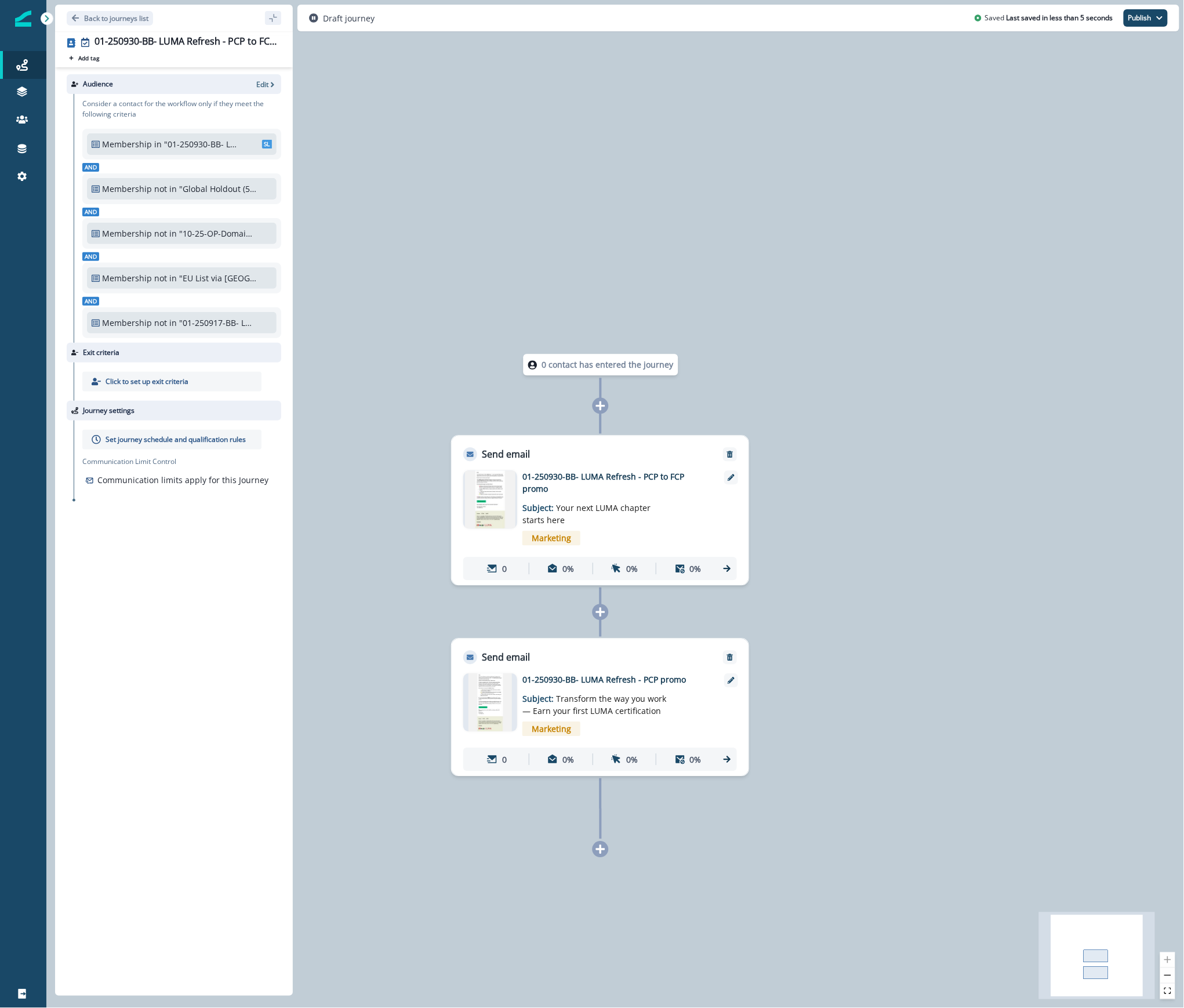
click at [172, 438] on p "Set journey schedule and qualification rules" at bounding box center [176, 440] width 140 height 11
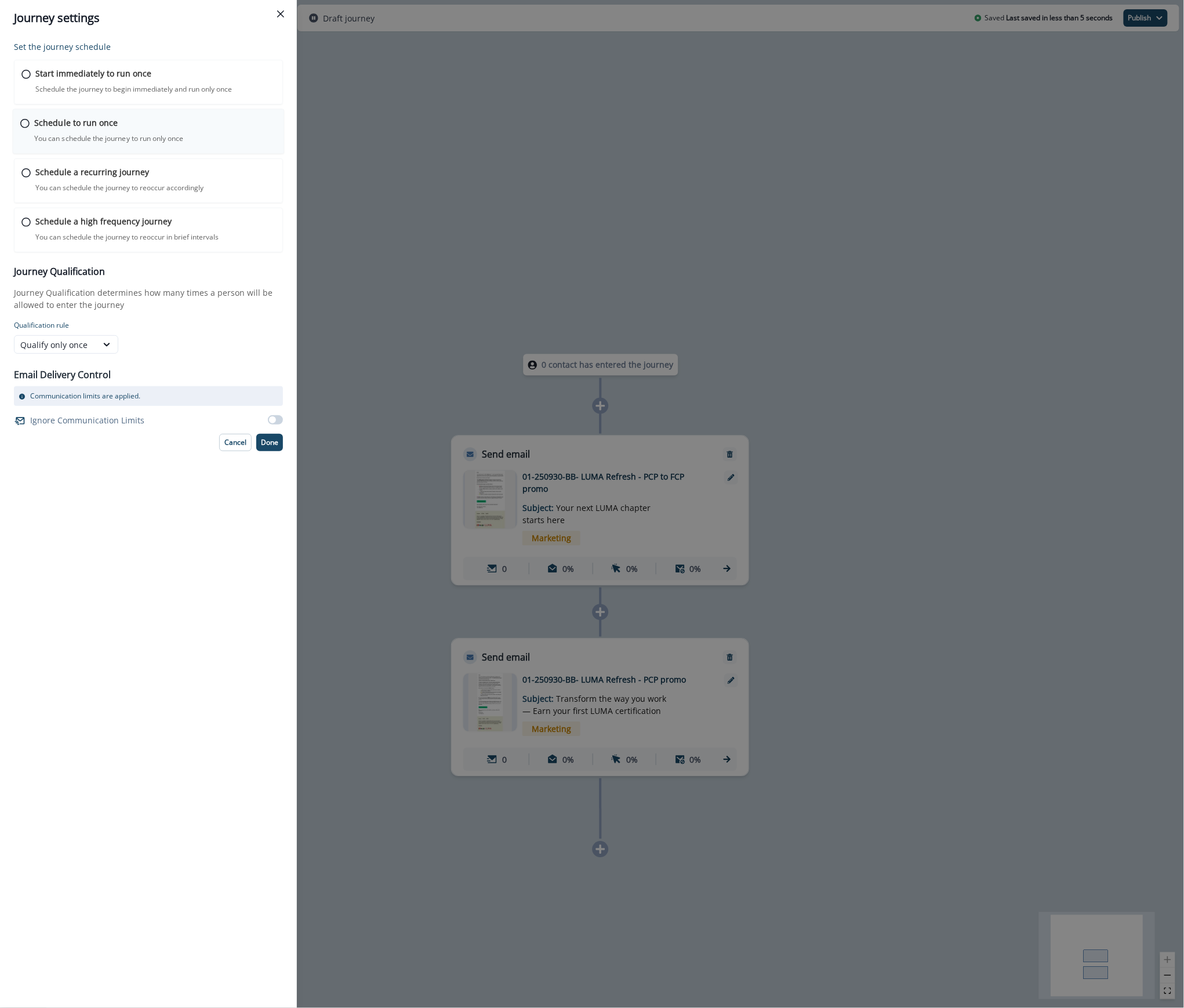
click at [80, 124] on p "Schedule to run once" at bounding box center [75, 123] width 83 height 12
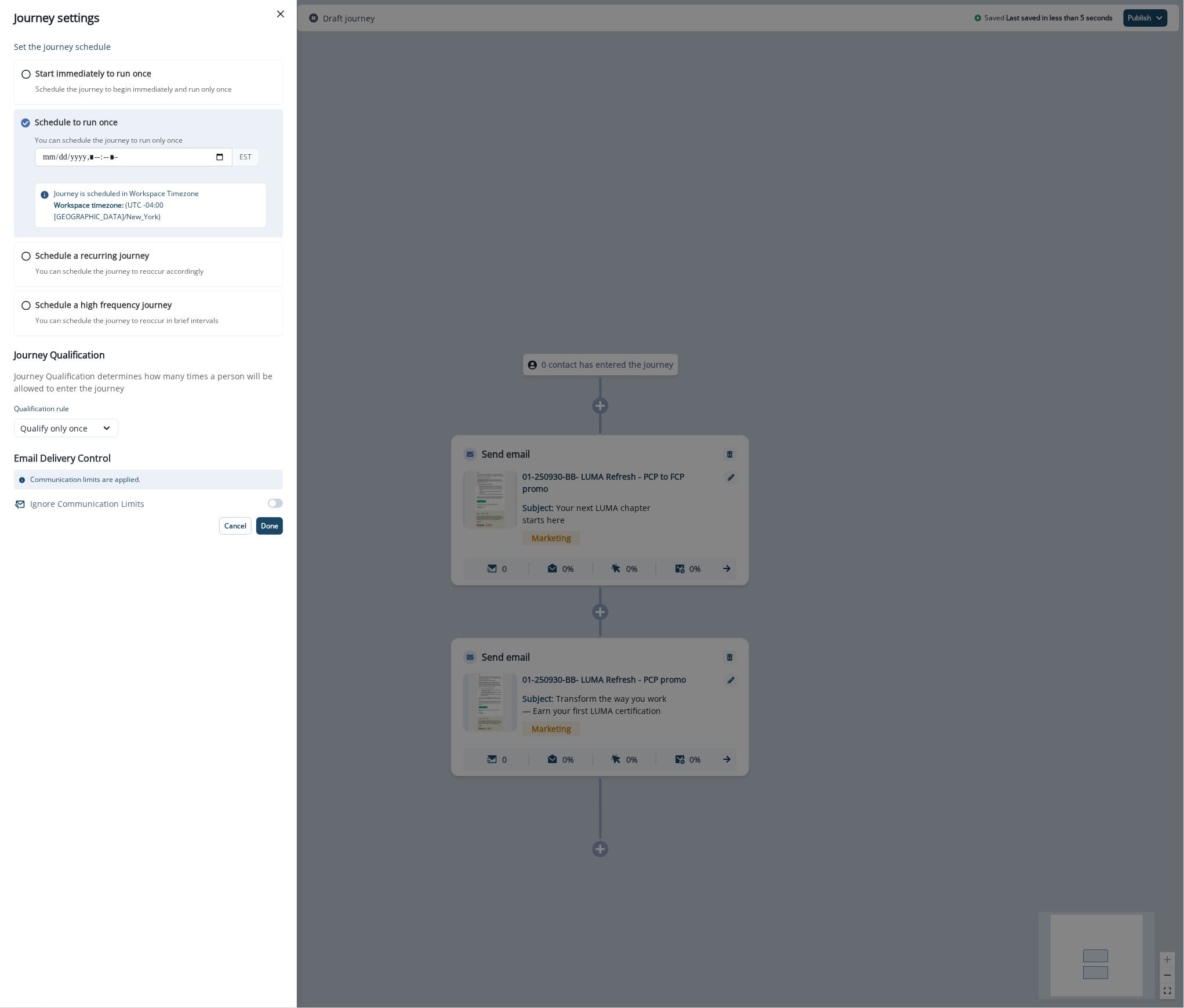
click at [222, 158] on input "datetime-local" at bounding box center [134, 157] width 198 height 19
type input "**********"
click at [277, 522] on p "Done" at bounding box center [270, 526] width 17 height 8
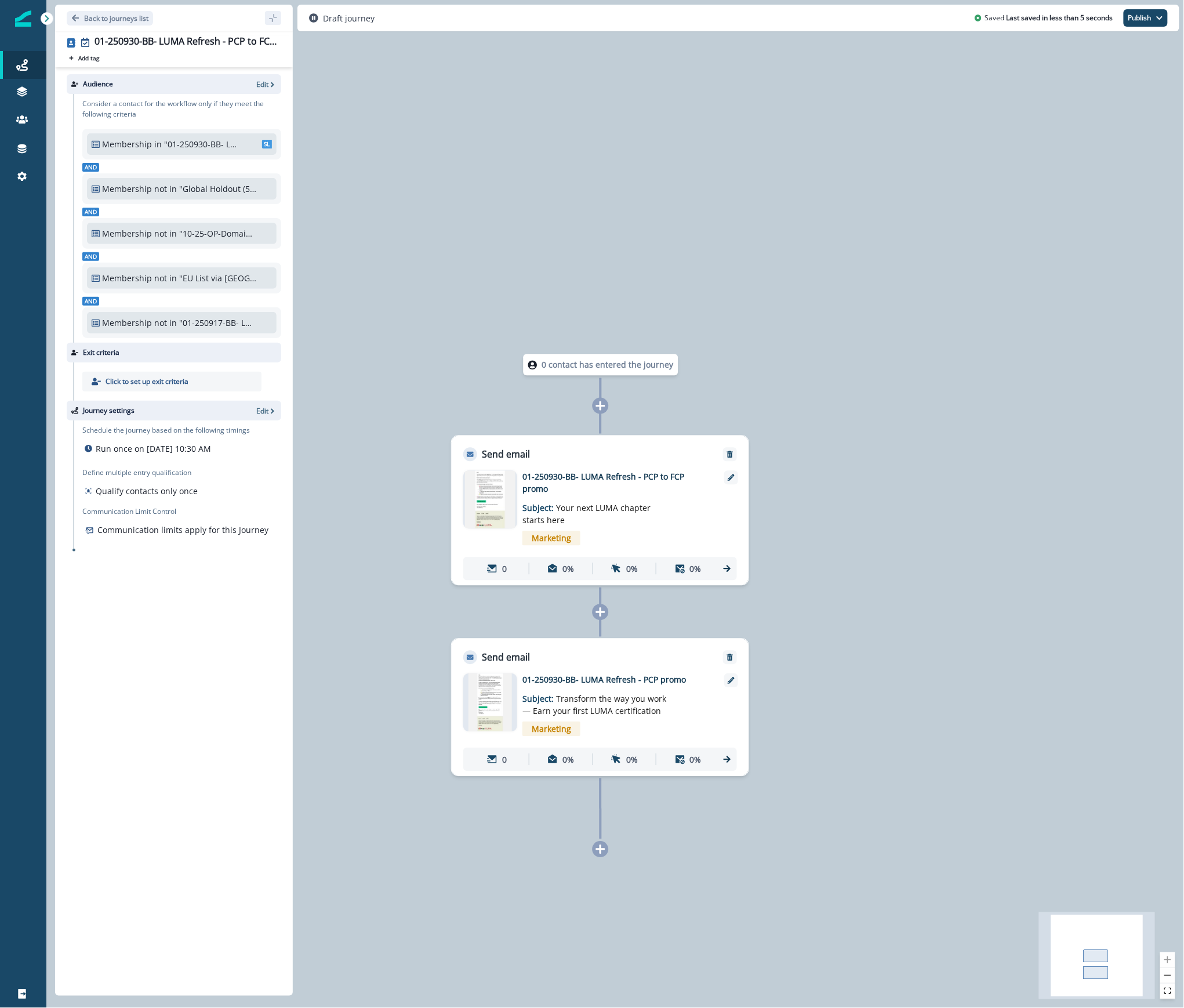
click at [181, 710] on div "Audience Edit Consider a contact for the workflow only if they meet the followi…" at bounding box center [174, 529] width 238 height 924
click at [733, 657] on icon "Remove" at bounding box center [730, 658] width 8 height 8
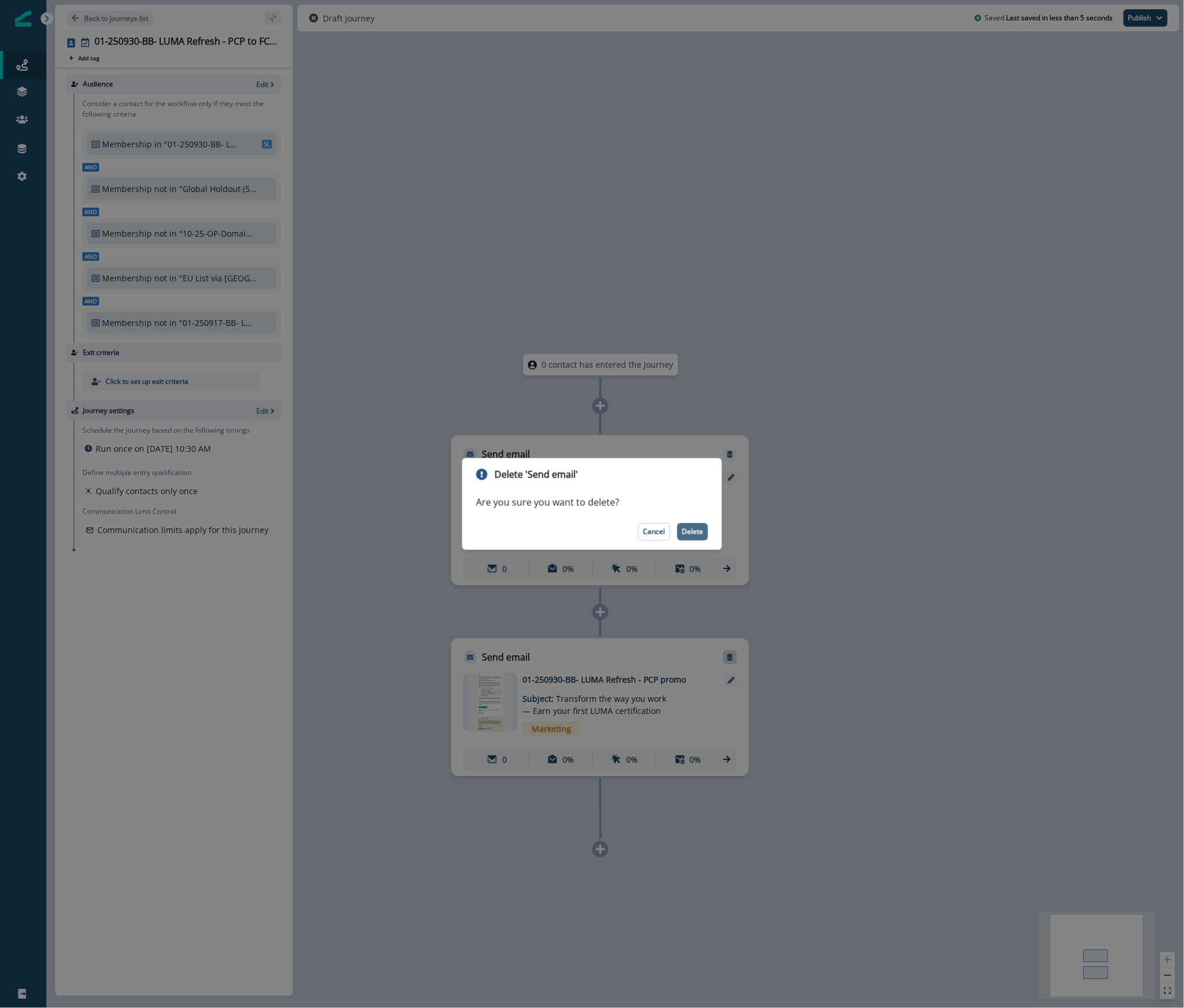
click at [685, 534] on p "Delete" at bounding box center [693, 532] width 21 height 8
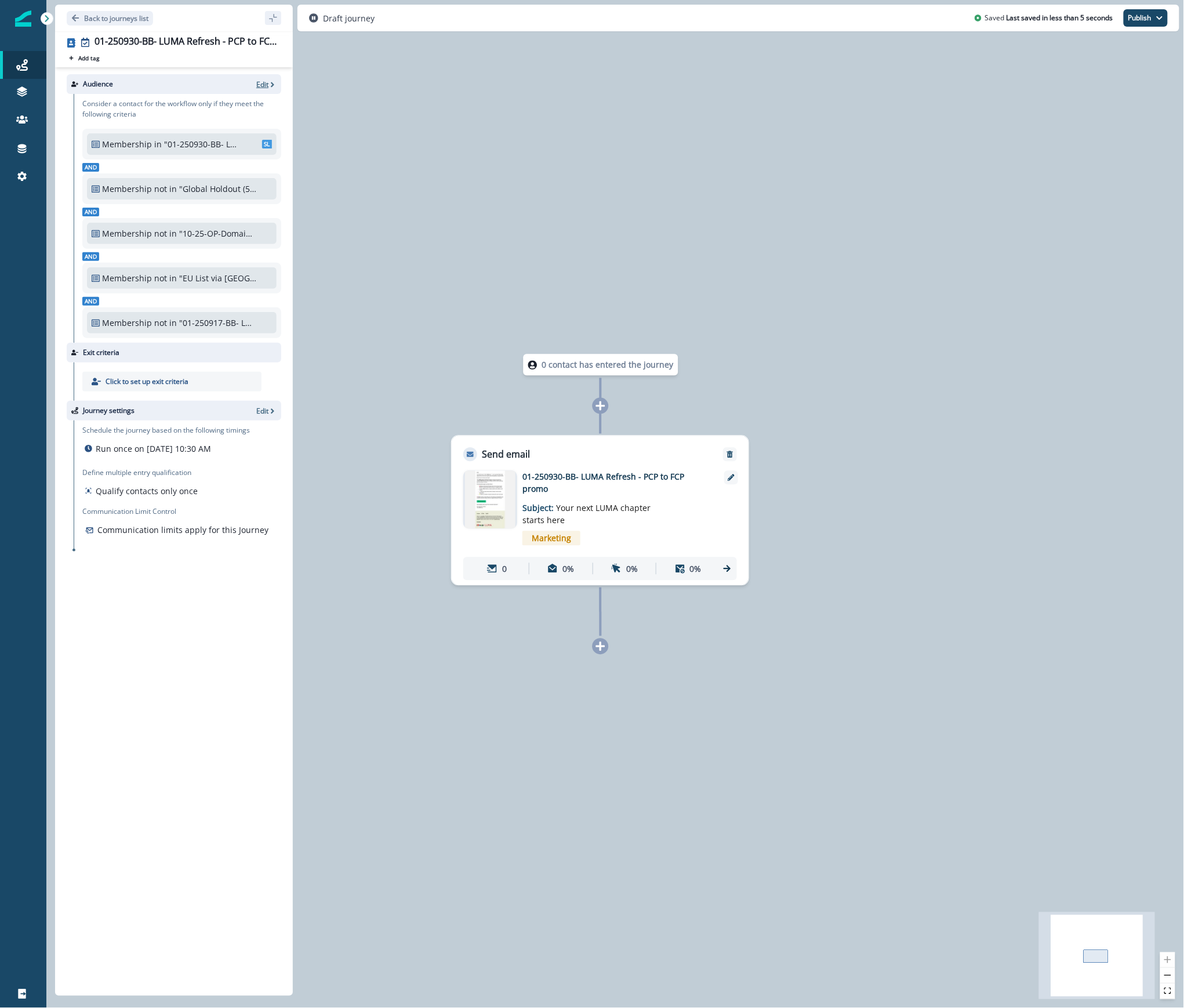
click at [261, 81] on p "Edit" at bounding box center [262, 84] width 12 height 10
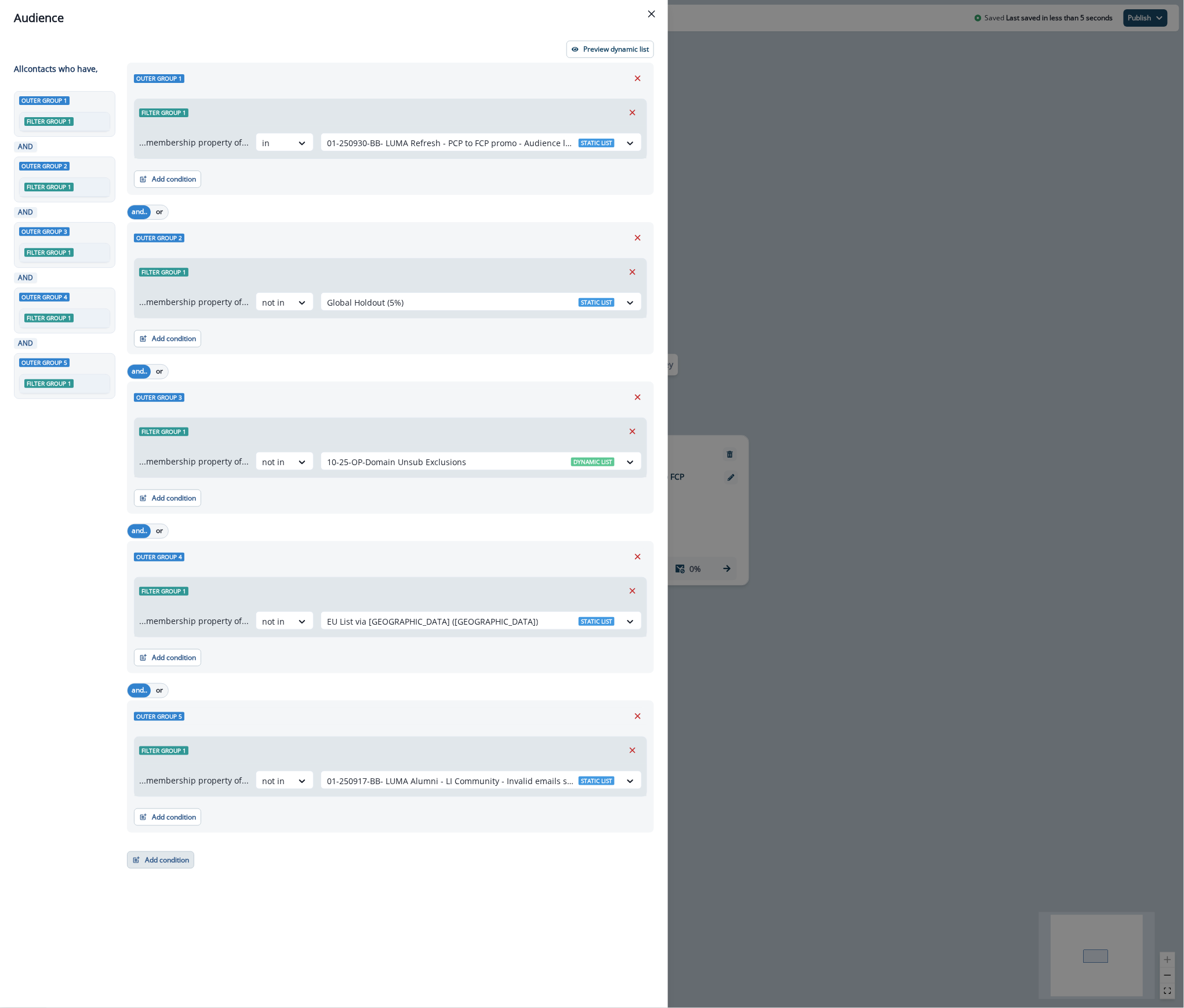
click at [153, 858] on button "Add condition" at bounding box center [160, 860] width 67 height 17
click at [354, 876] on div "Outer group 1 Filter group 1 ...membership property of... in 01-250930-BB- LUMA…" at bounding box center [387, 514] width 534 height 903
click at [773, 150] on div "Audience Preview dynamic list All contact s who have, Outer group 1 Filter grou…" at bounding box center [592, 504] width 1184 height 1008
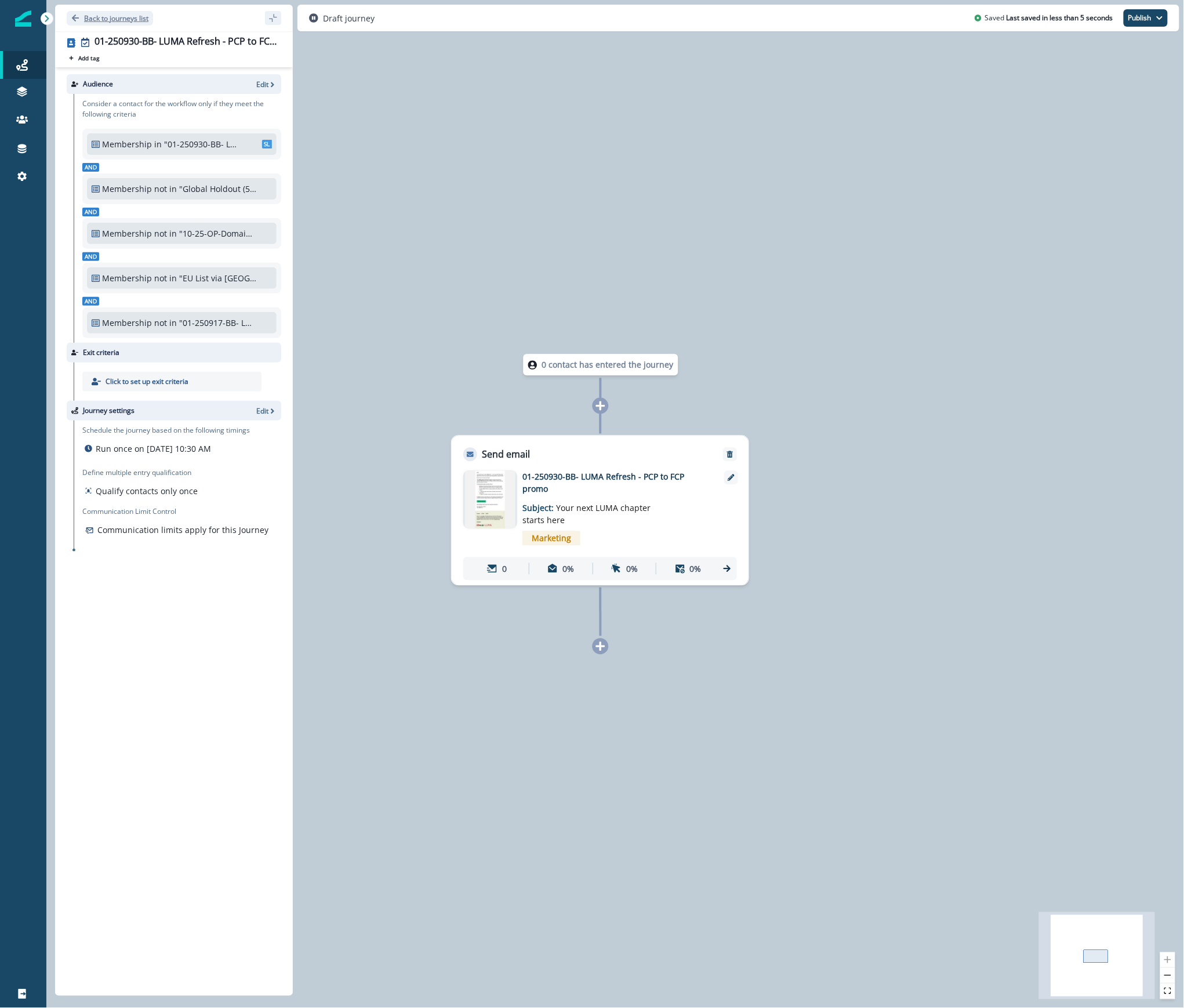
click at [121, 15] on p "Back to journeys list" at bounding box center [116, 18] width 64 height 10
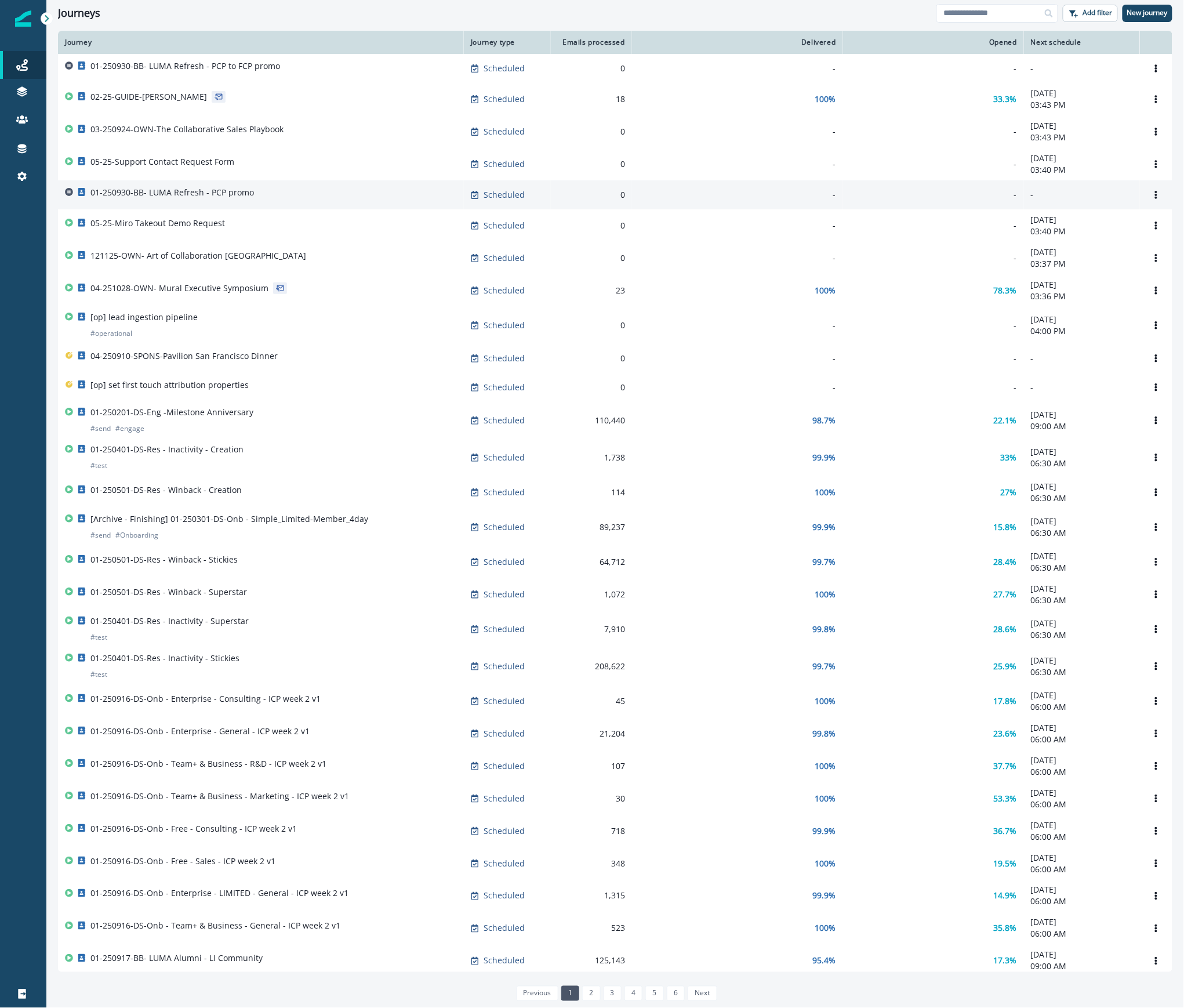
click at [266, 197] on div "01-250930-BB- LUMA Refresh - PCP promo" at bounding box center [260, 195] width 392 height 16
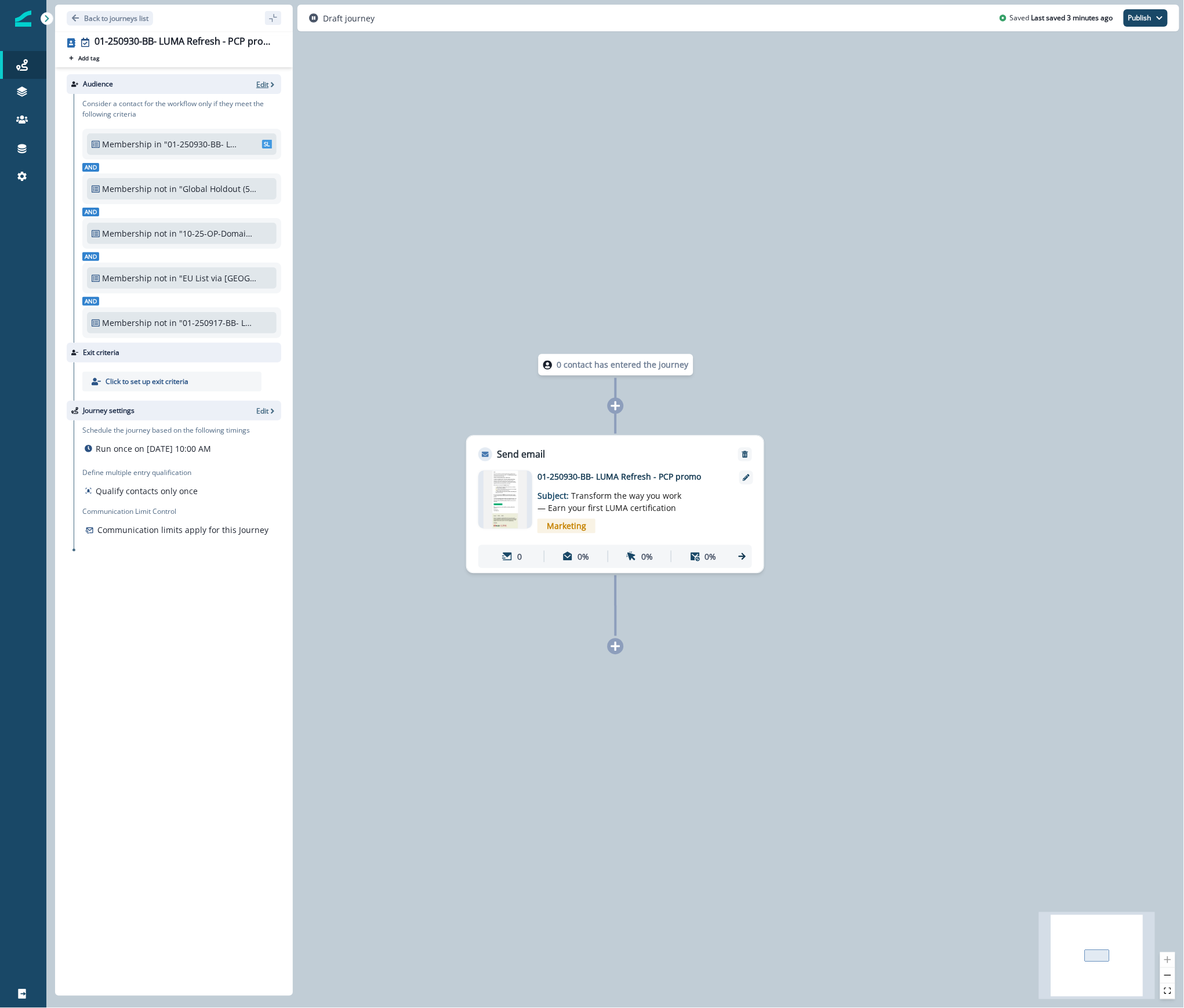
click at [272, 81] on icon "button" at bounding box center [272, 85] width 8 height 8
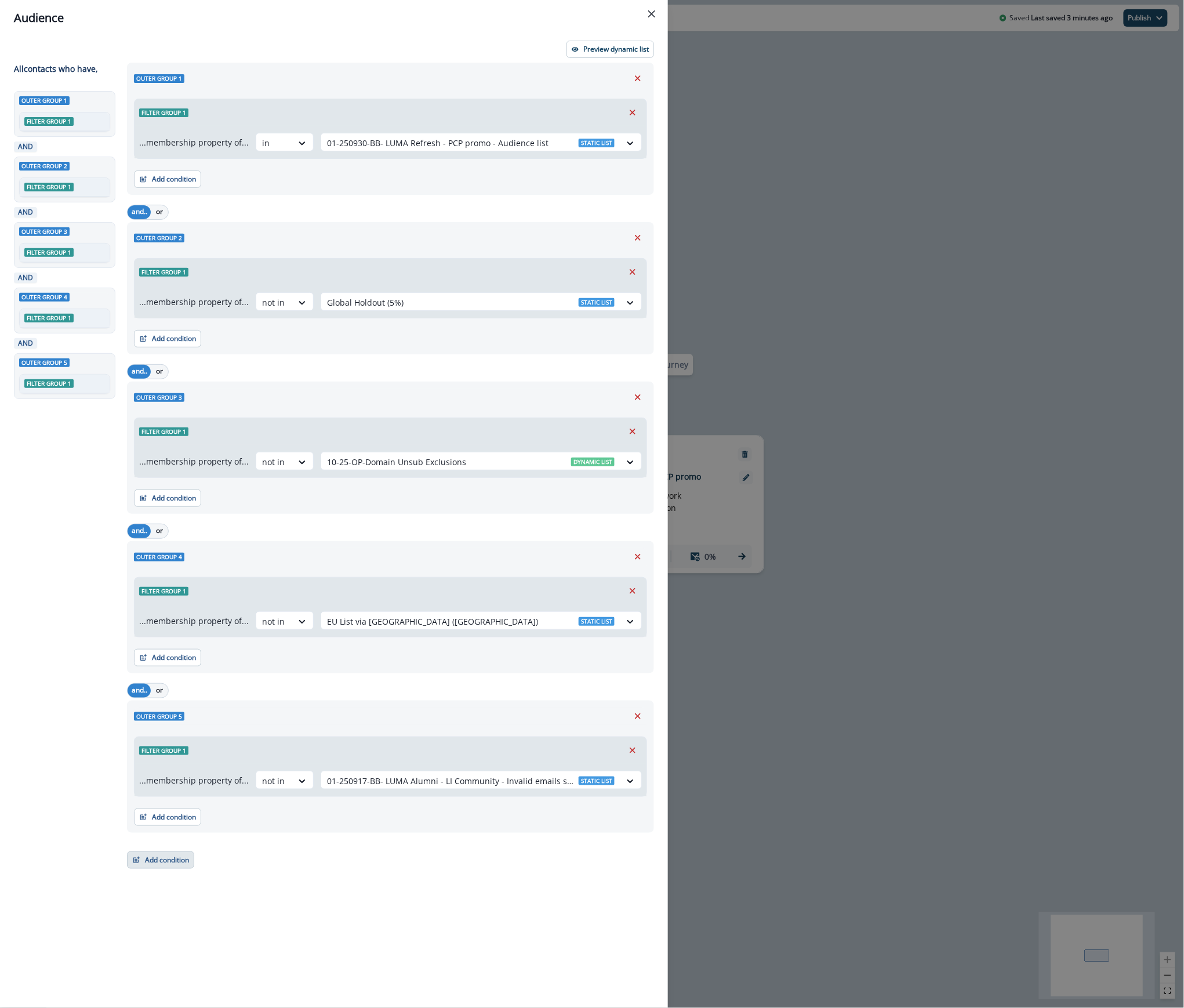
click at [162, 862] on button "Add condition" at bounding box center [160, 860] width 67 height 17
click at [179, 753] on button "List membership" at bounding box center [201, 754] width 147 height 19
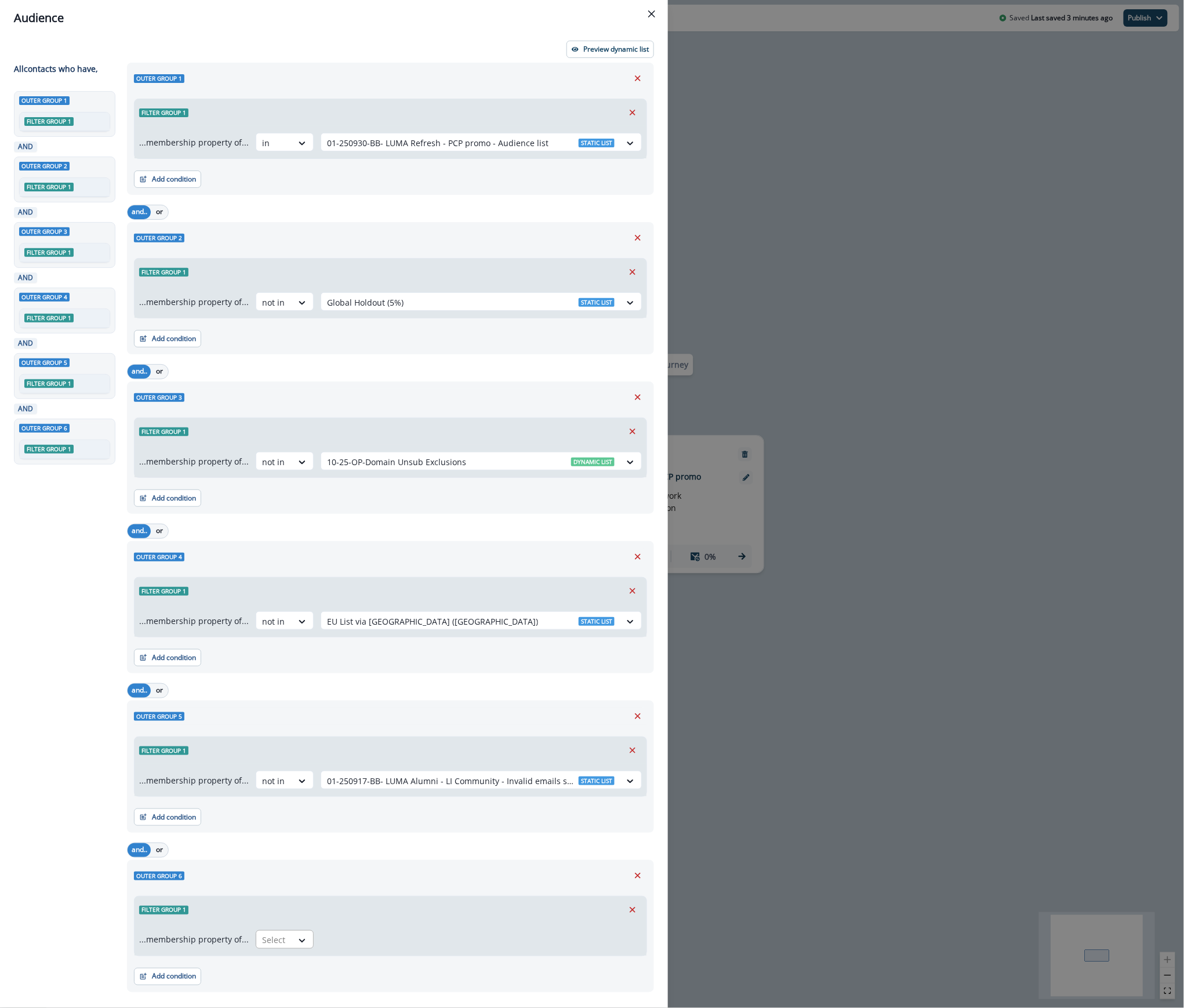
click at [268, 943] on div at bounding box center [274, 941] width 24 height 15
click at [267, 989] on div "not in" at bounding box center [281, 991] width 58 height 21
click at [345, 943] on div at bounding box center [471, 941] width 288 height 15
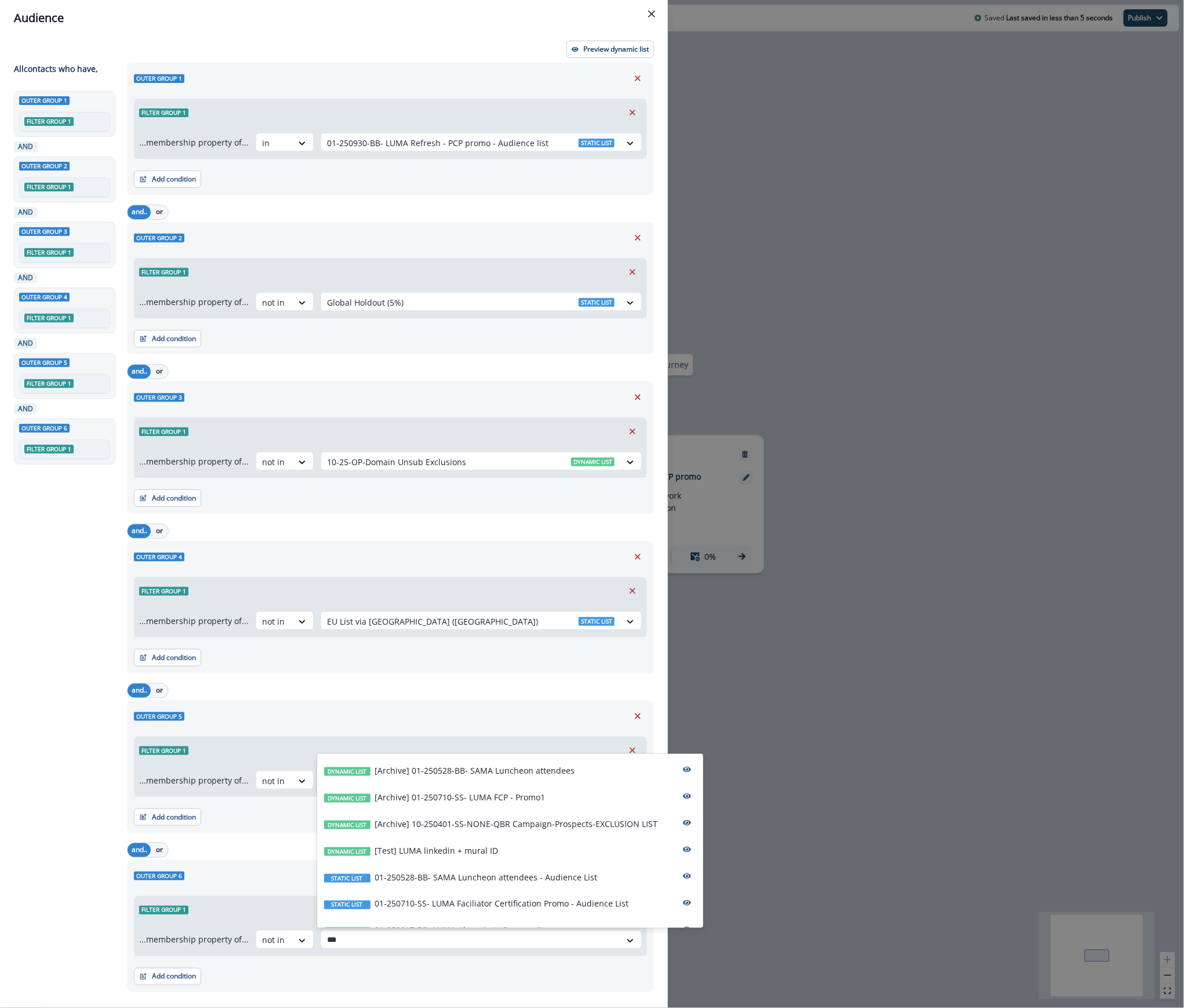
type input "****"
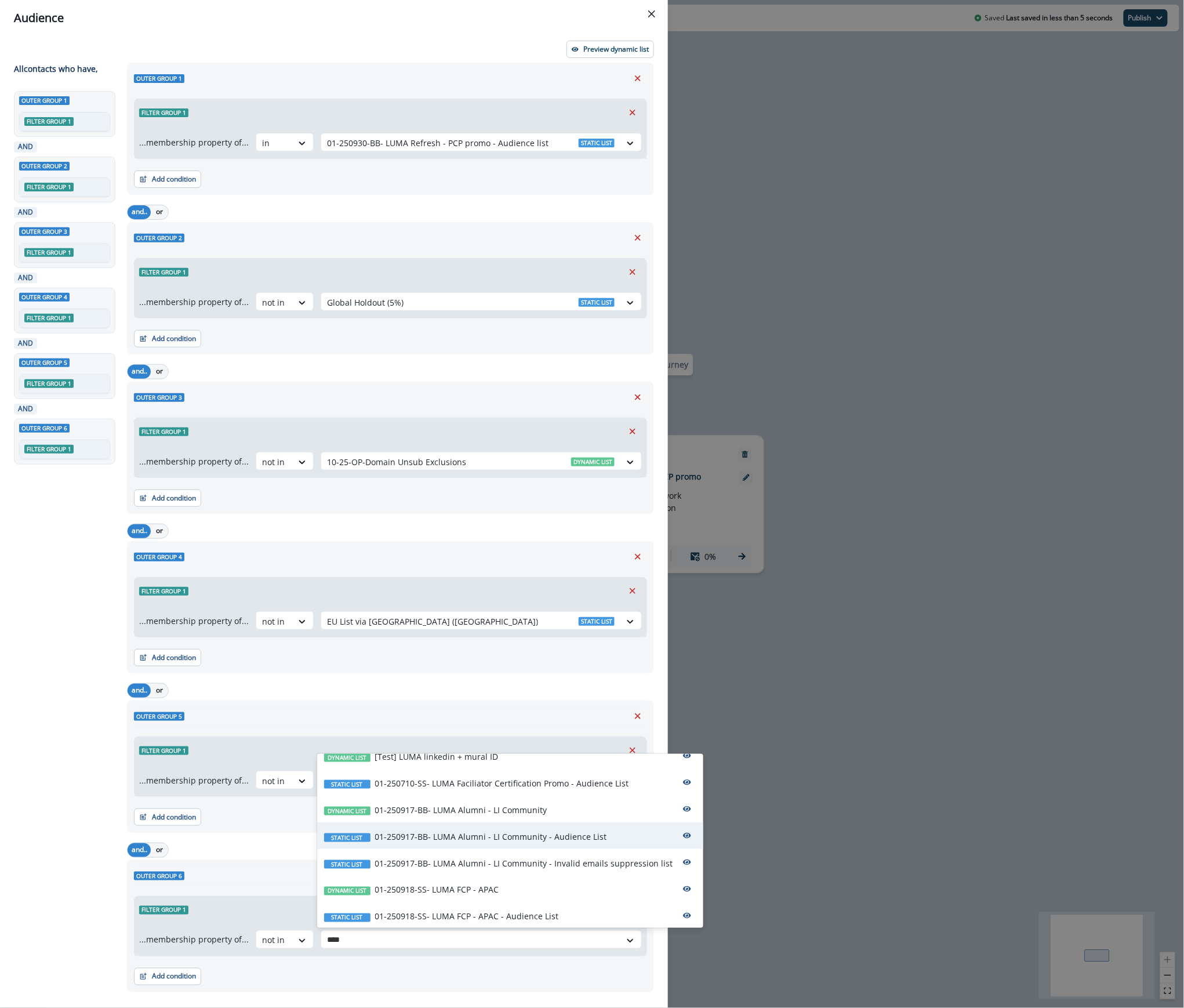
scroll to position [77, 0]
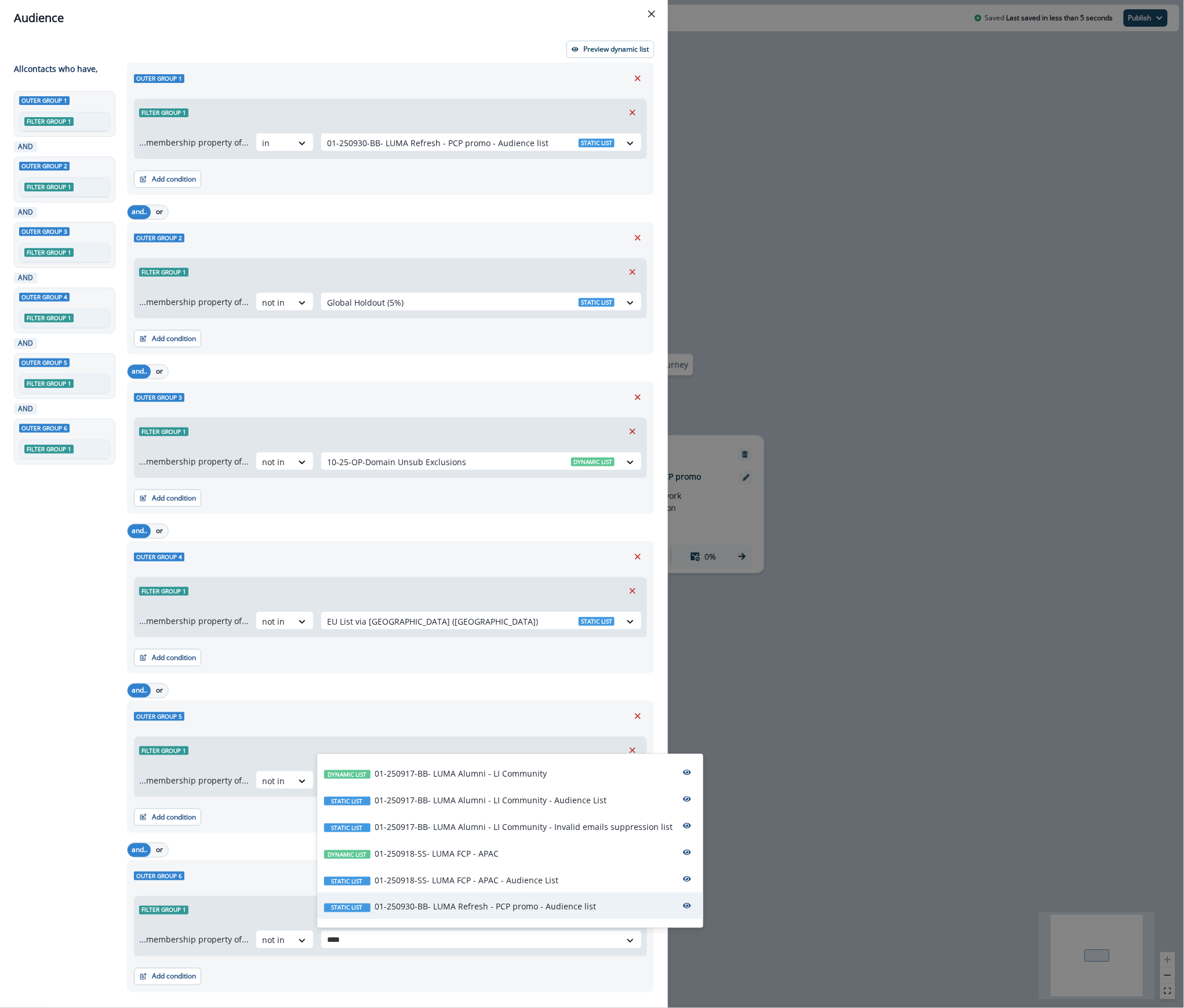
click at [496, 910] on p "01-250930-BB- LUMA Refresh - PCP promo - Audience list" at bounding box center [486, 907] width 222 height 12
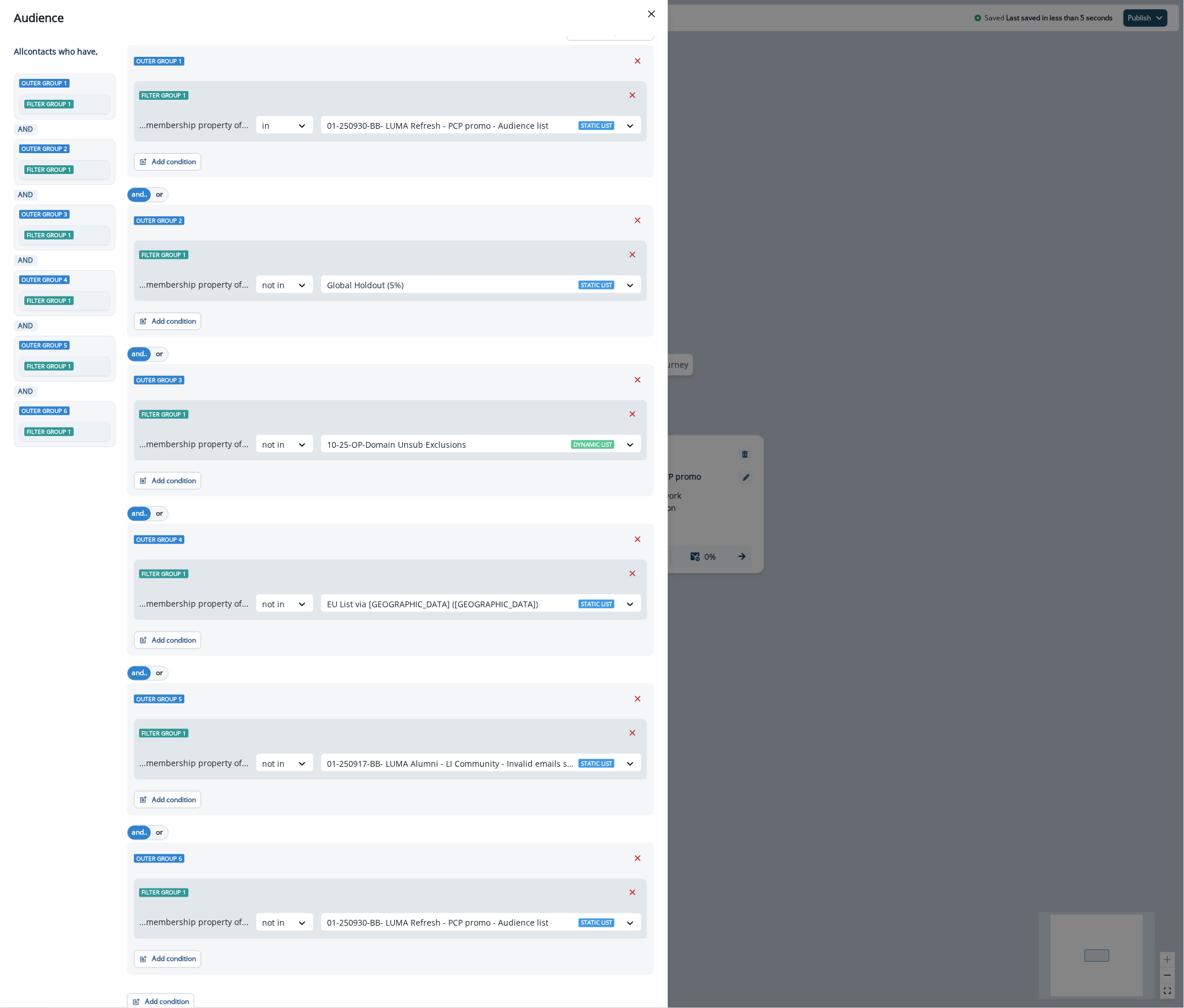
scroll to position [26, 0]
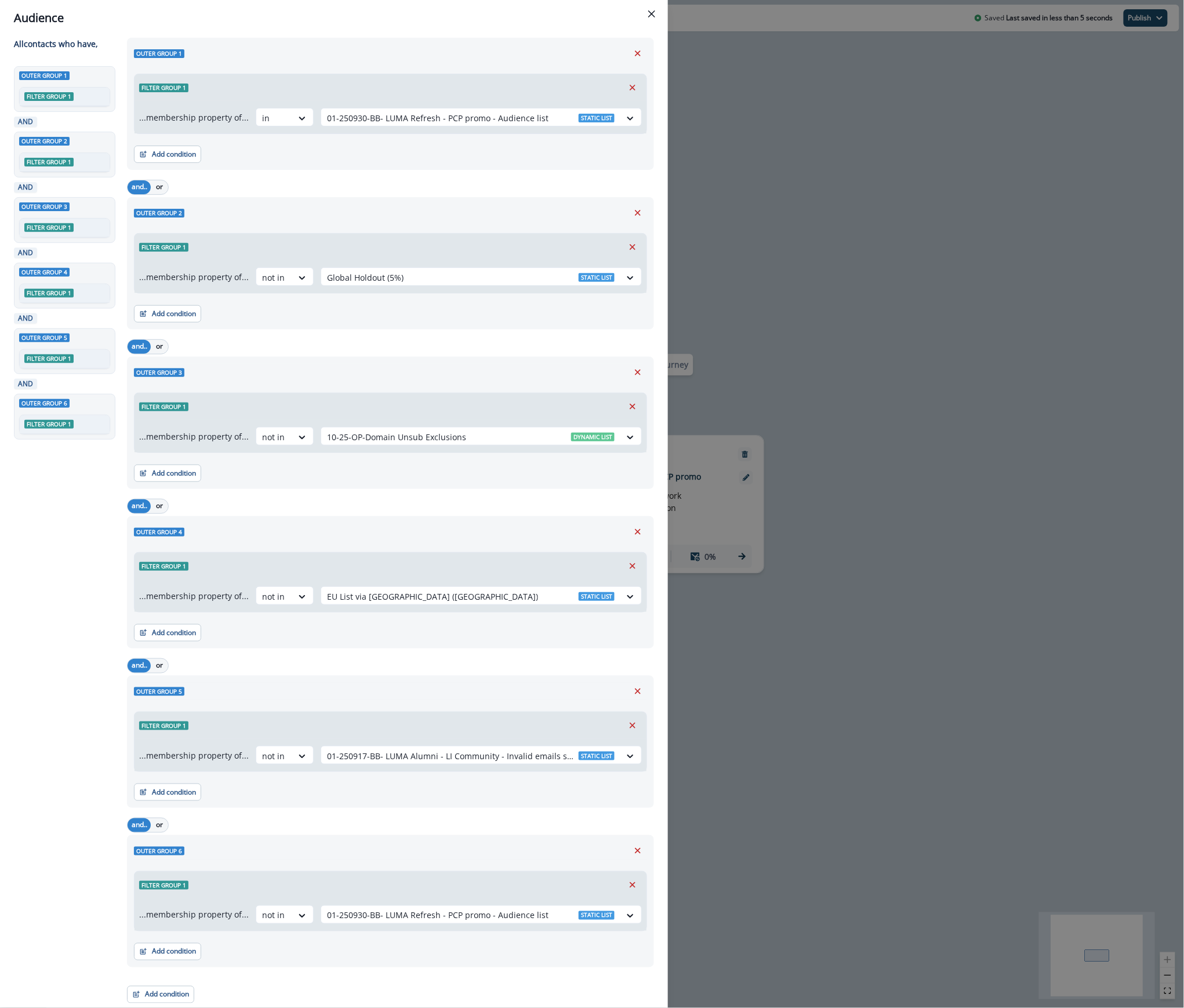
click at [365, 981] on div "Outer group 1 Filter group 1 ...membership property of... in 01-250930-BB- LUMA…" at bounding box center [387, 520] width 534 height 966
click at [502, 912] on div at bounding box center [471, 916] width 288 height 15
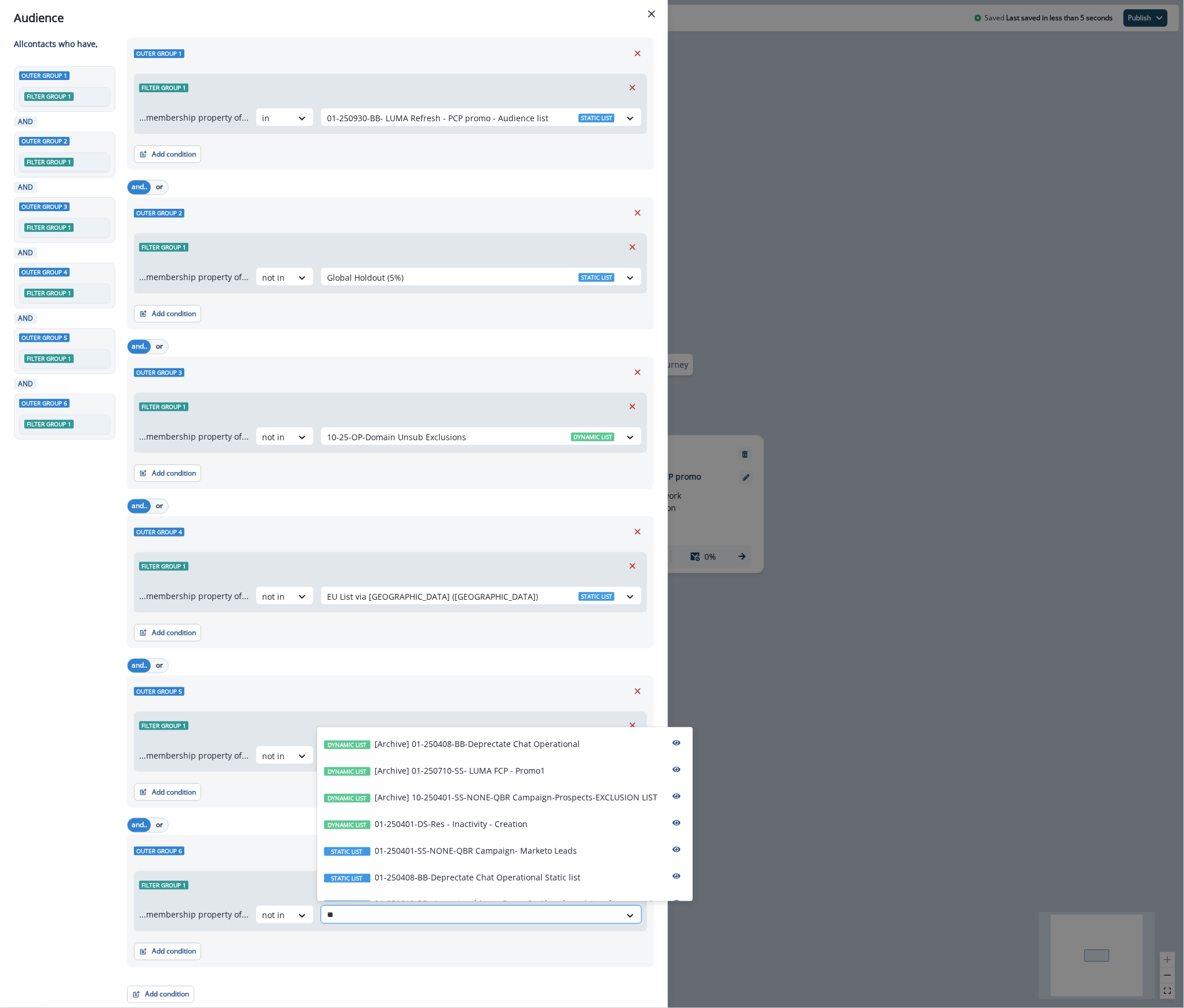
type input "***"
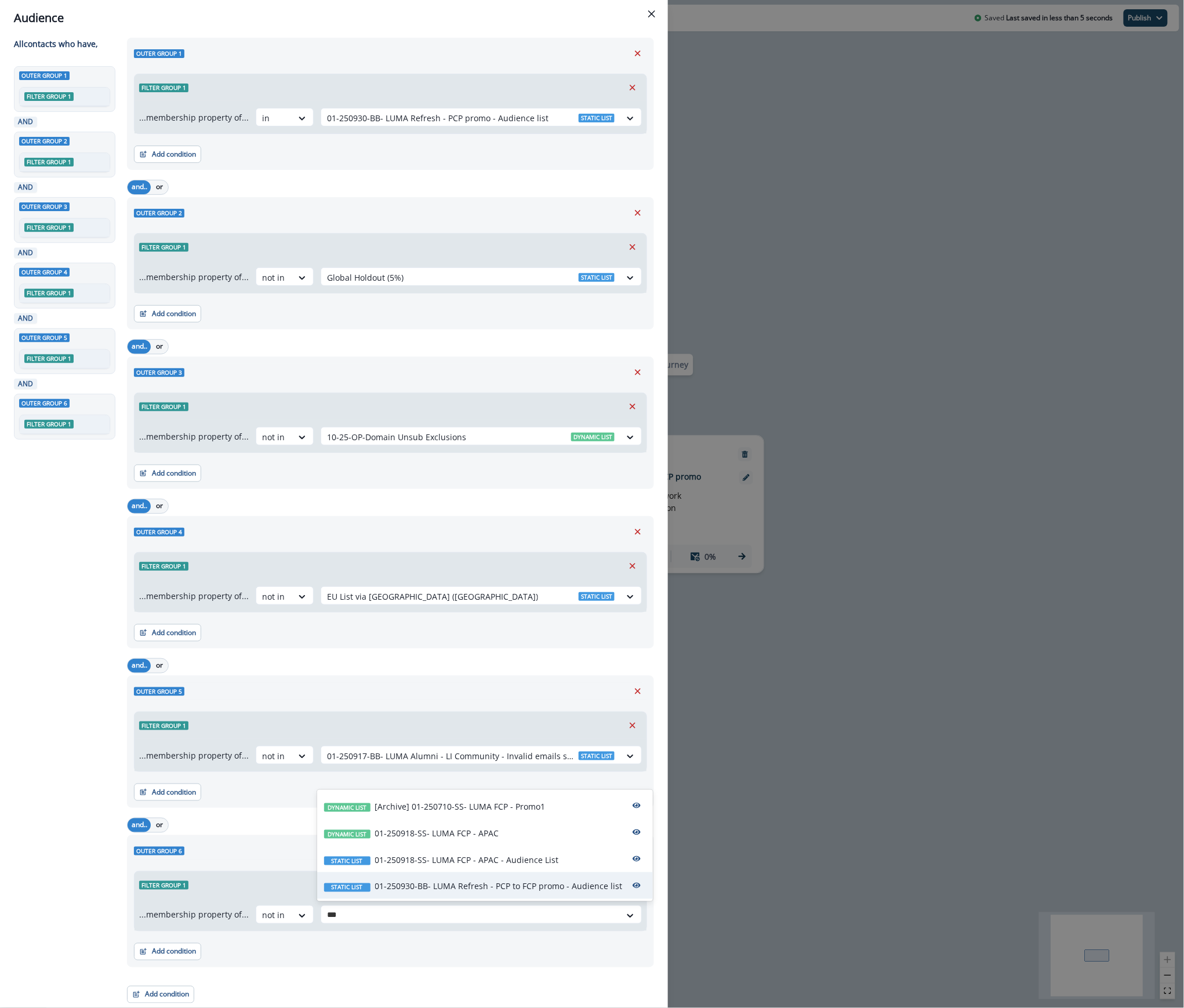
click at [530, 889] on p "01-250930-BB- LUMA Refresh - PCP to FCP promo - Audience list" at bounding box center [499, 886] width 248 height 12
click at [789, 743] on div "Audience Preview dynamic list All contact s who have, Outer group 1 Filter grou…" at bounding box center [592, 504] width 1184 height 1008
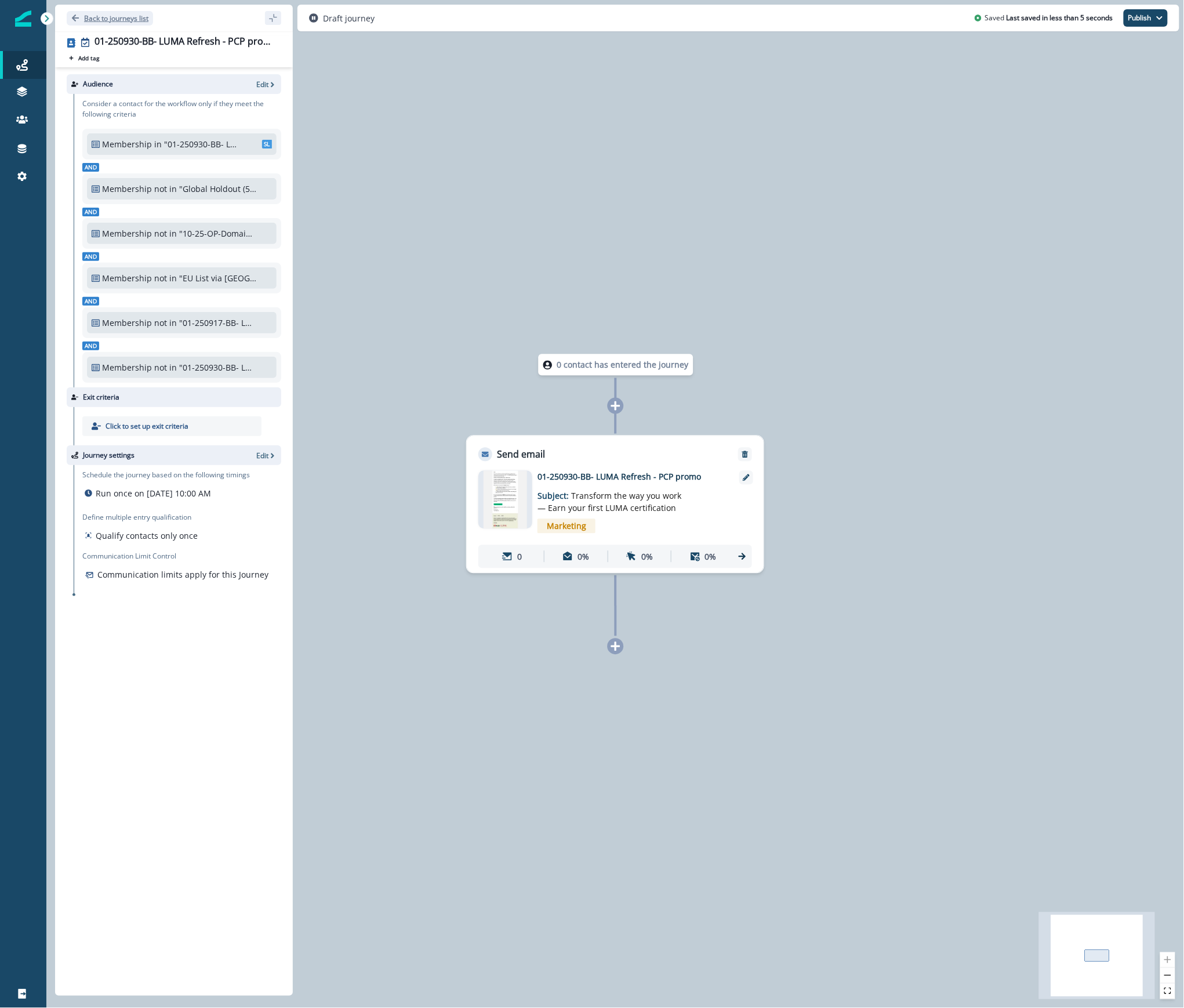
click at [101, 14] on p "Back to journeys list" at bounding box center [116, 18] width 64 height 10
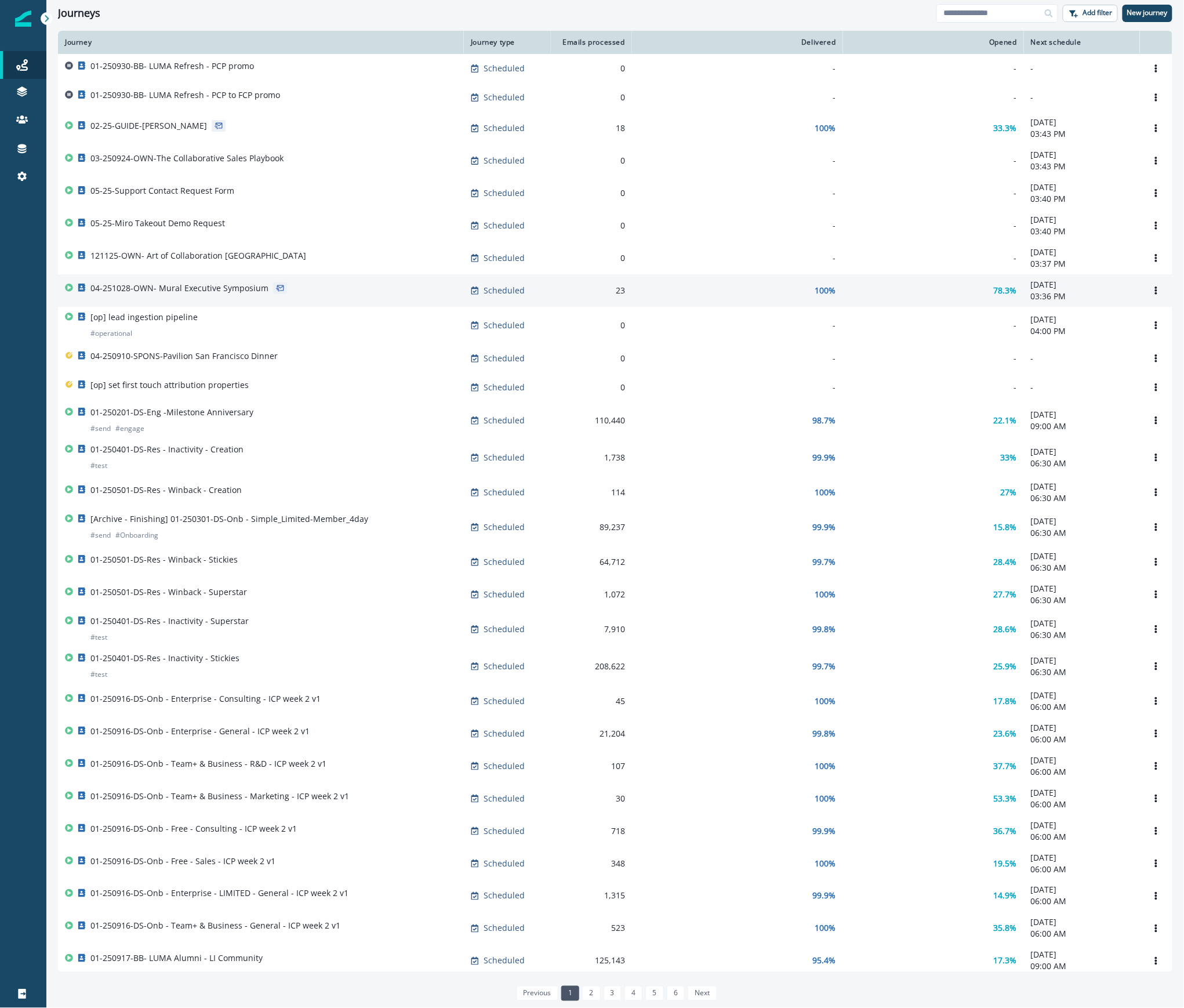
click at [315, 295] on div "04-251028-OWN- Mural Executive Symposium" at bounding box center [260, 291] width 392 height 16
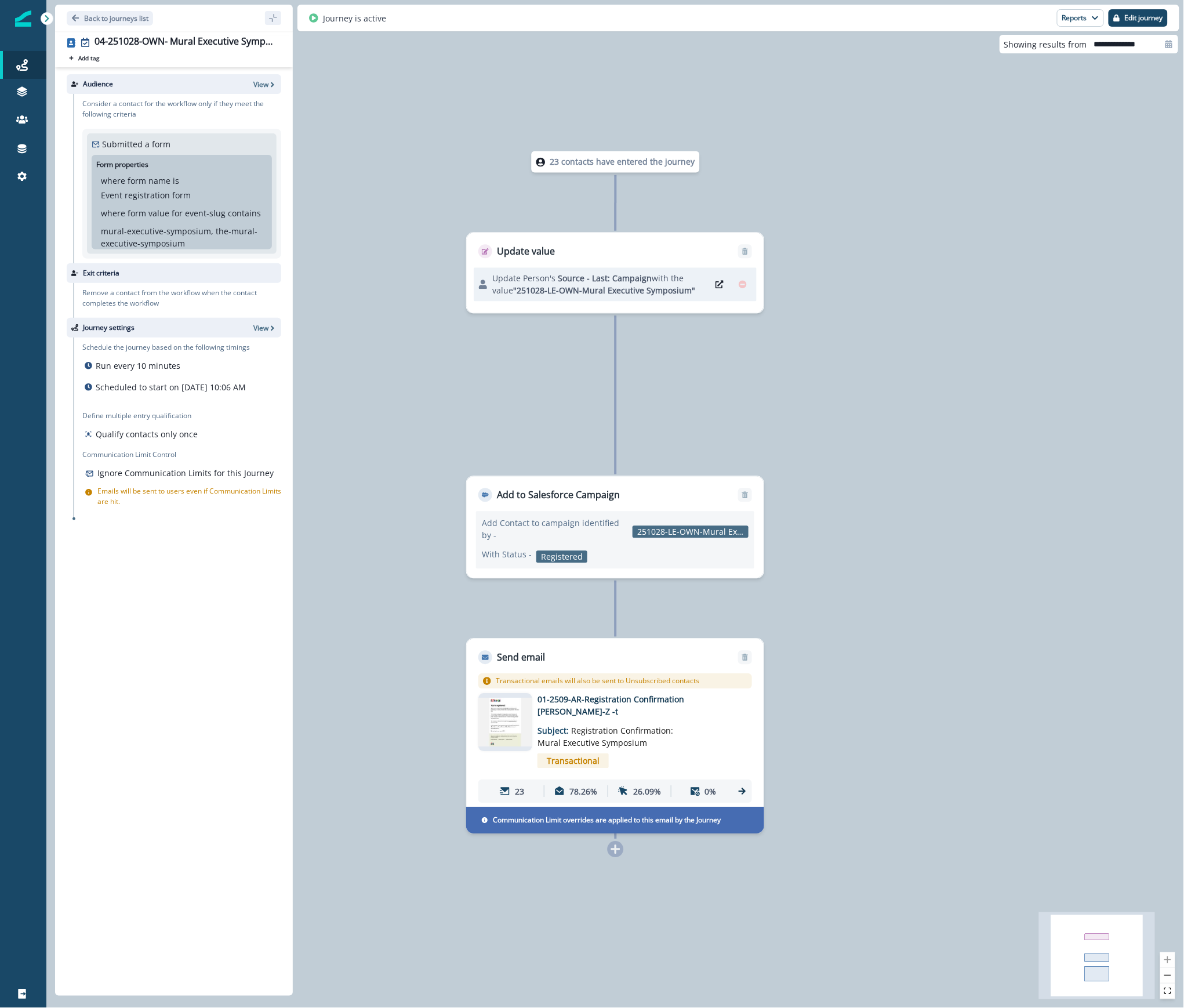
click at [513, 731] on img at bounding box center [505, 722] width 54 height 49
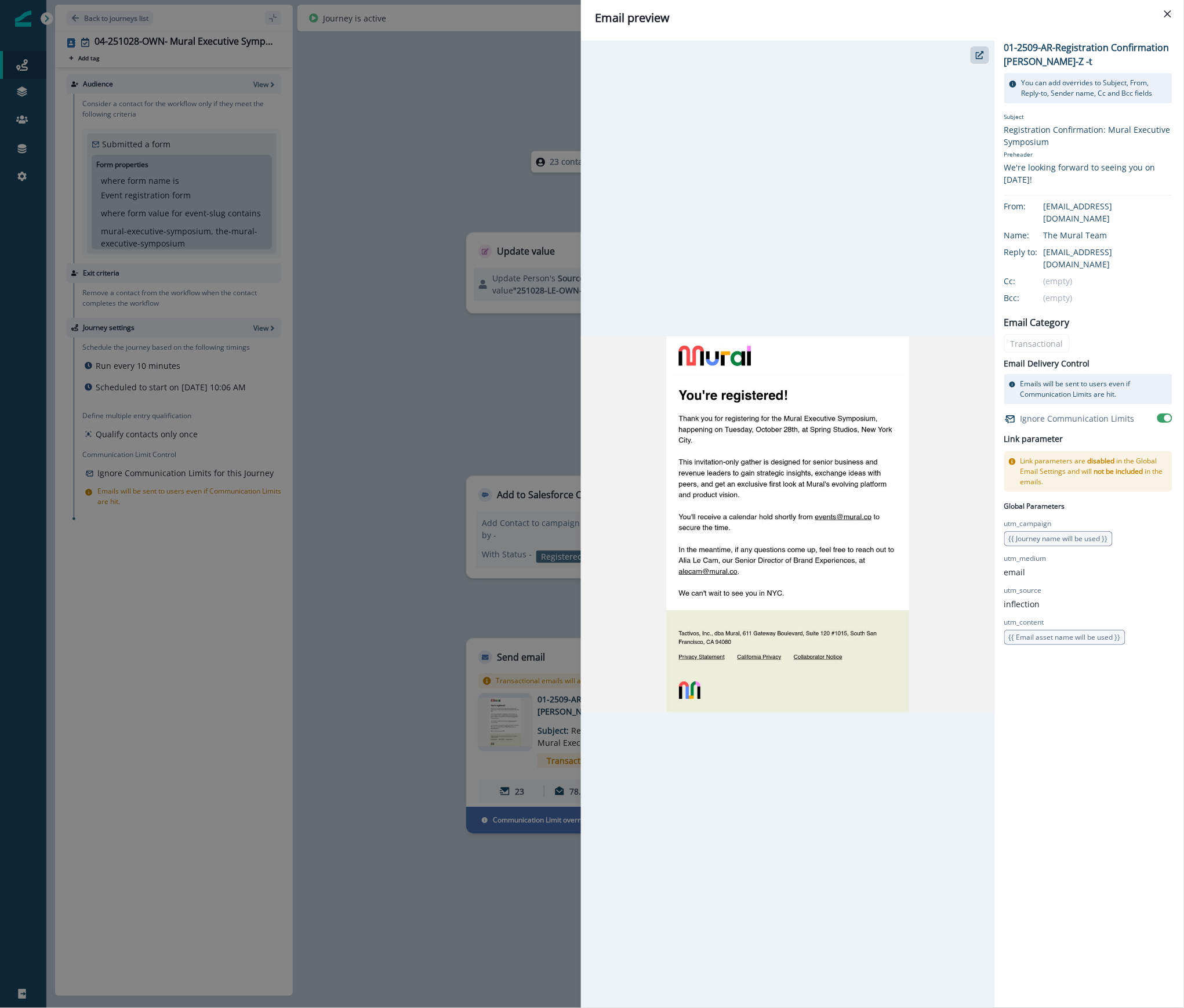
click at [428, 847] on div "Email preview 01-2509-AR-Registration Confirmation [PERSON_NAME]-Z -t You can a…" at bounding box center [592, 504] width 1184 height 1008
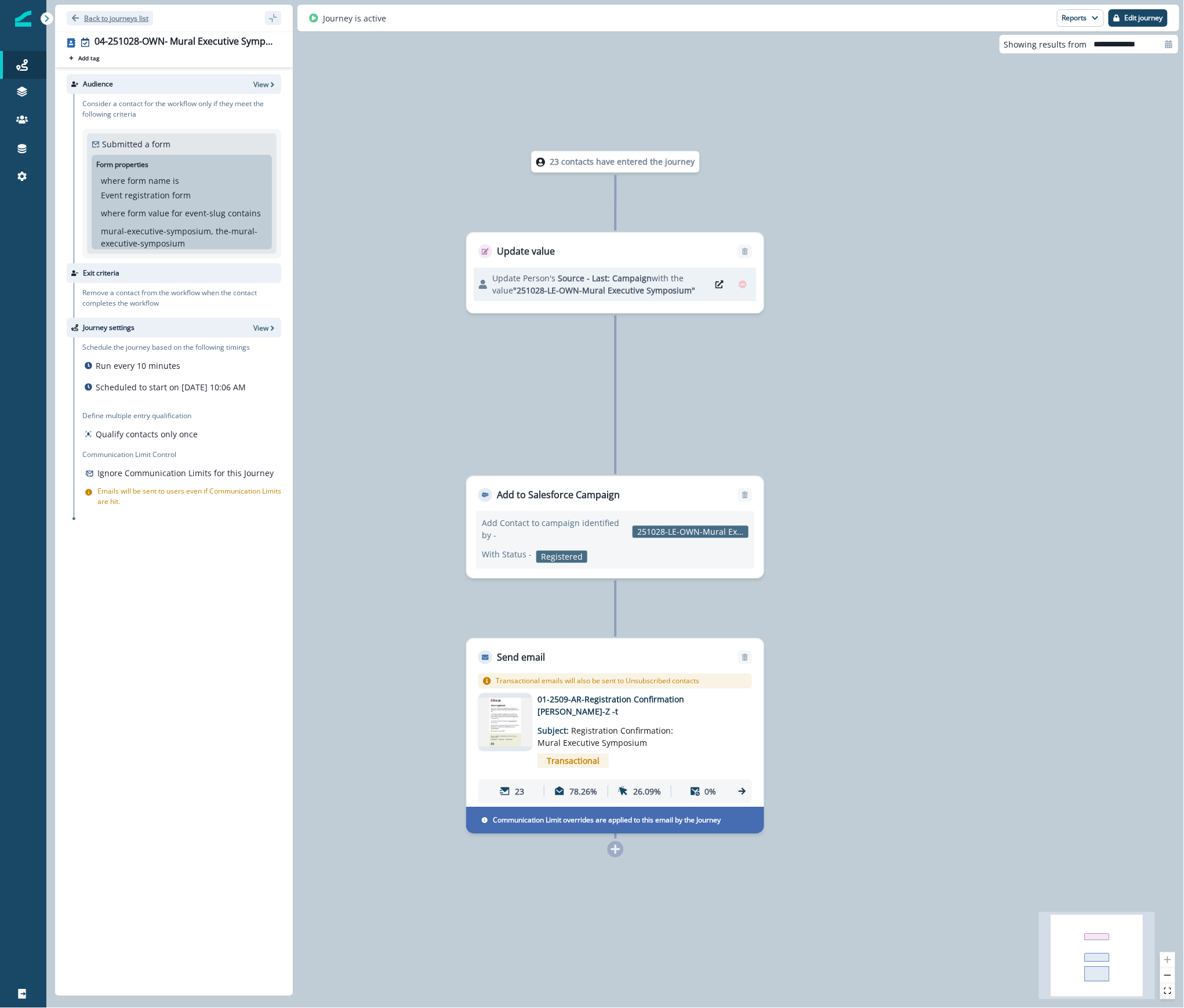
click at [104, 17] on p "Back to journeys list" at bounding box center [116, 18] width 64 height 10
